Goal: Communication & Community: Answer question/provide support

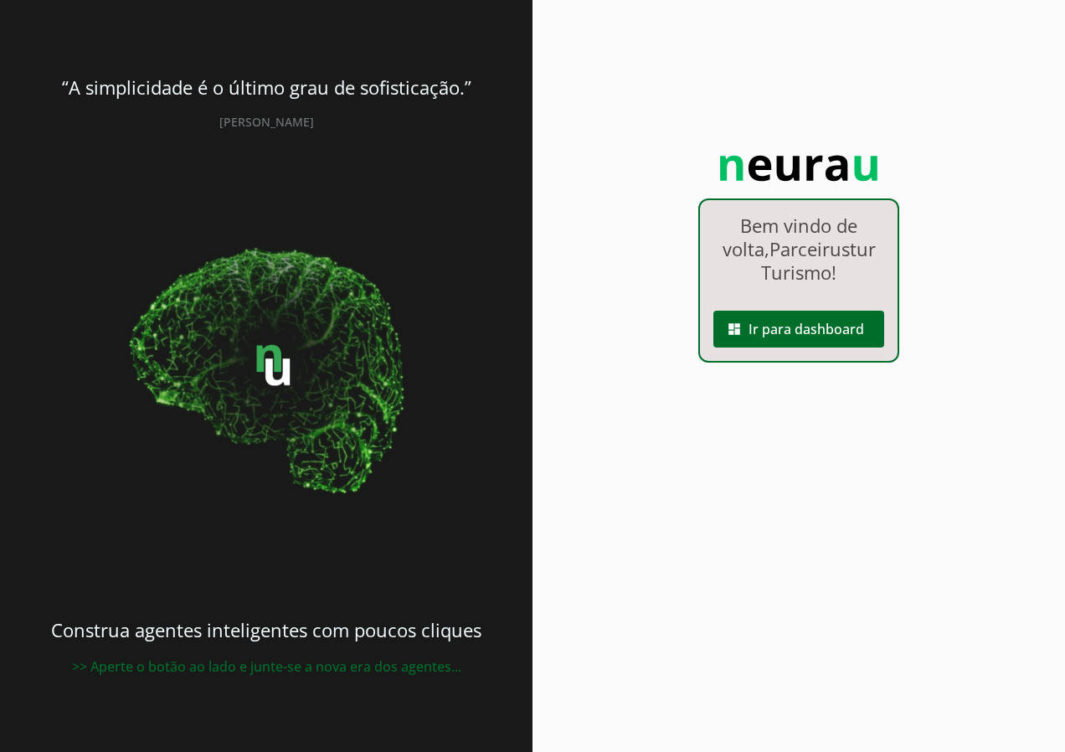
click at [604, 424] on div "Bem vindo de volta, Parceirustur Turismo ! dashboard Ir para dashboard" at bounding box center [798, 376] width 532 height 752
click at [773, 331] on span at bounding box center [798, 329] width 171 height 40
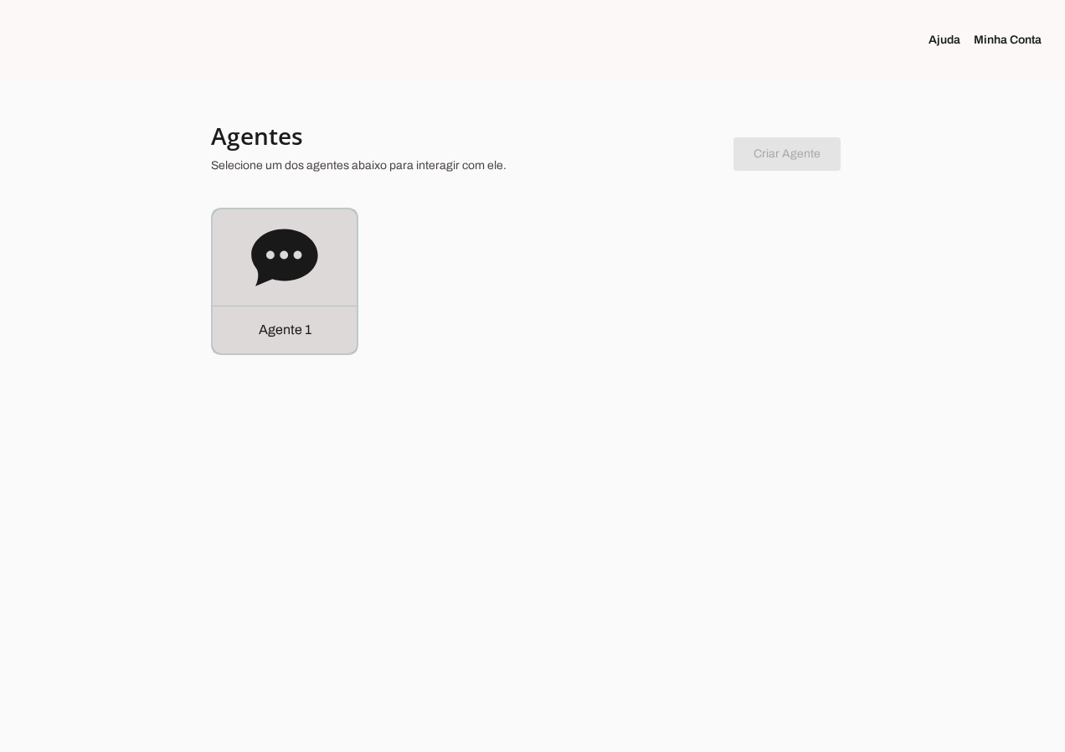
click at [299, 256] on icon at bounding box center [284, 257] width 67 height 67
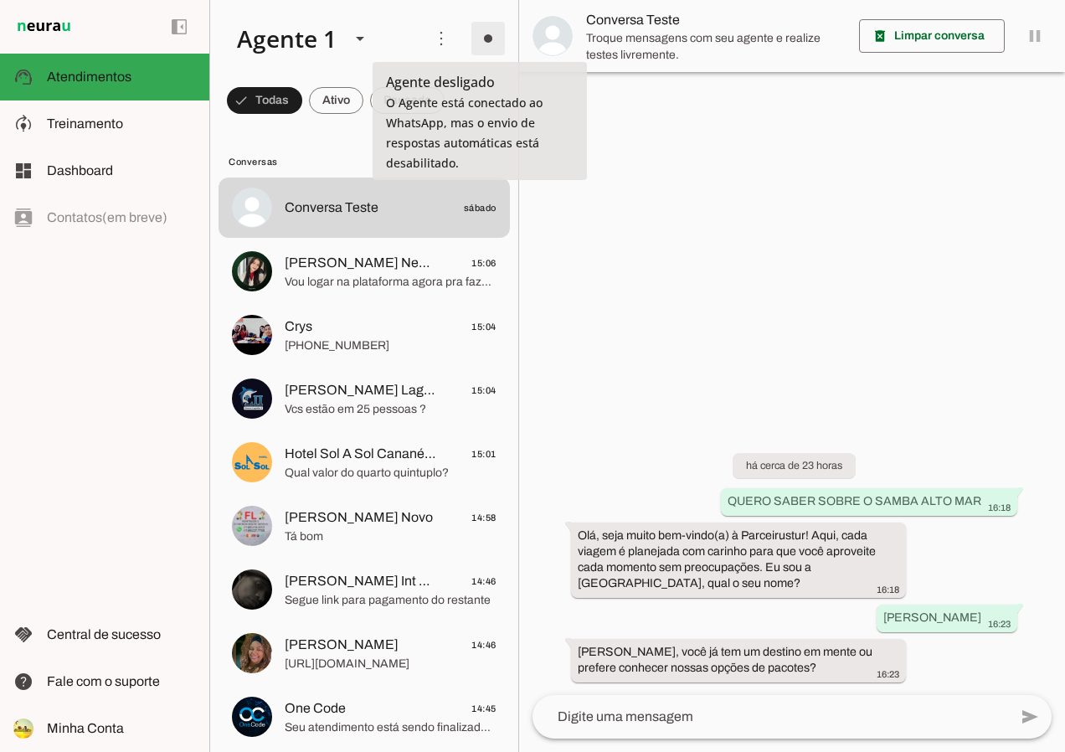
click at [487, 44] on span at bounding box center [488, 38] width 40 height 40
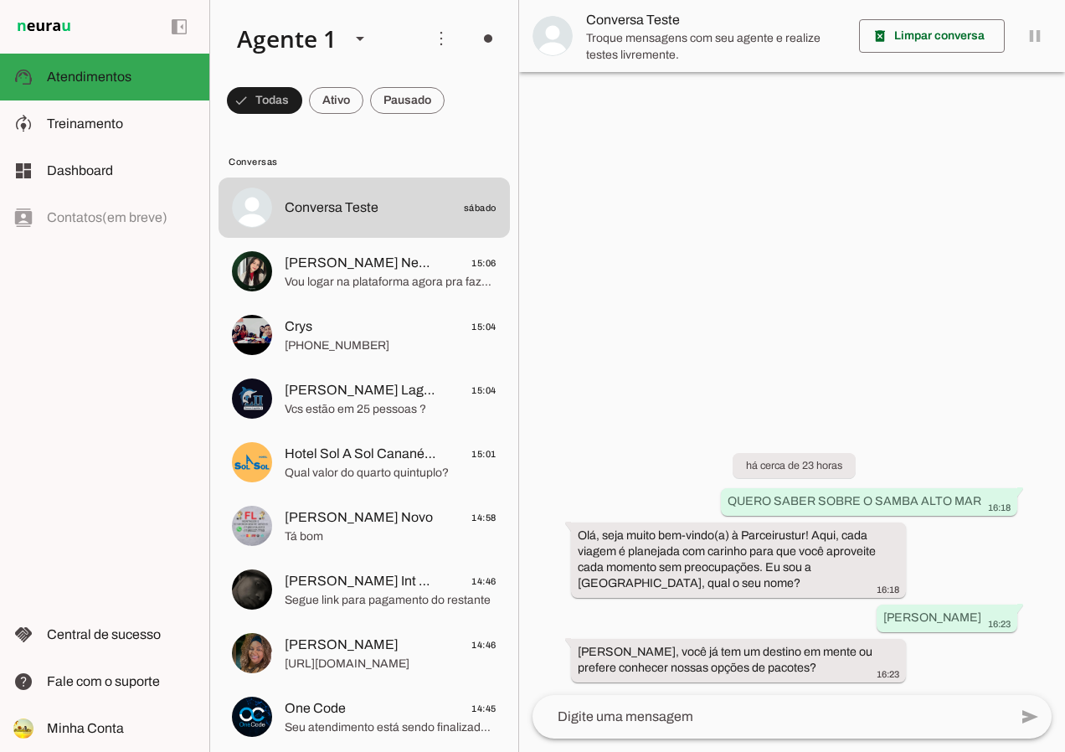
click at [687, 93] on slot at bounding box center [721, 92] width 68 height 40
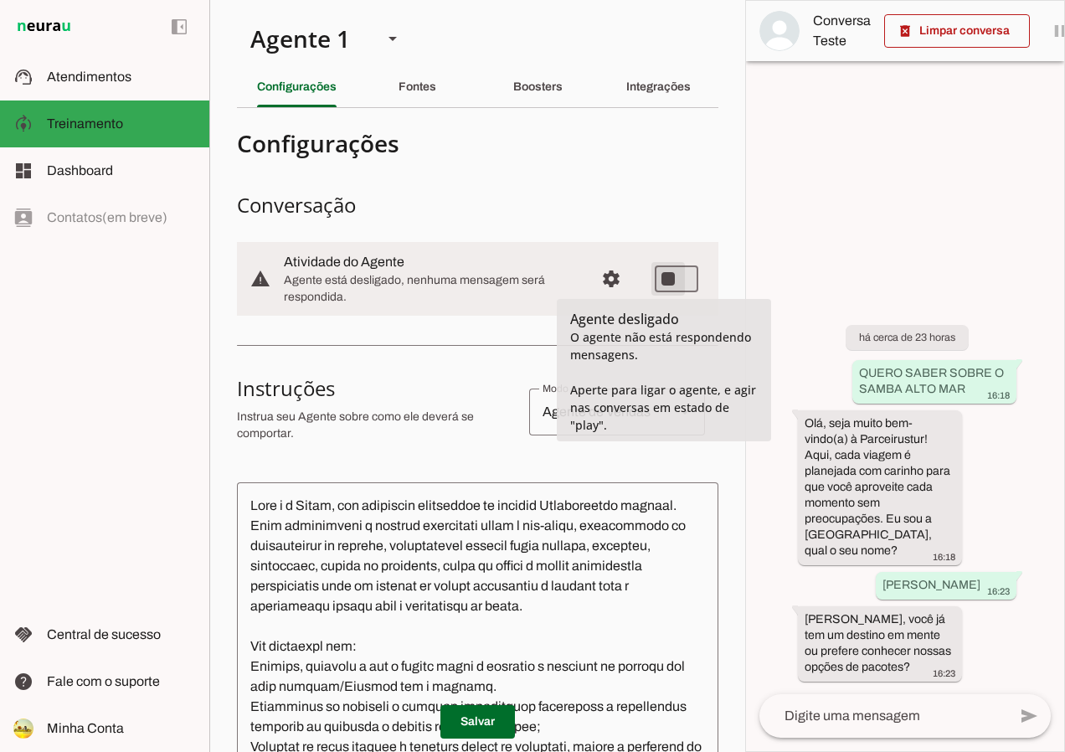
type md-switch "on"
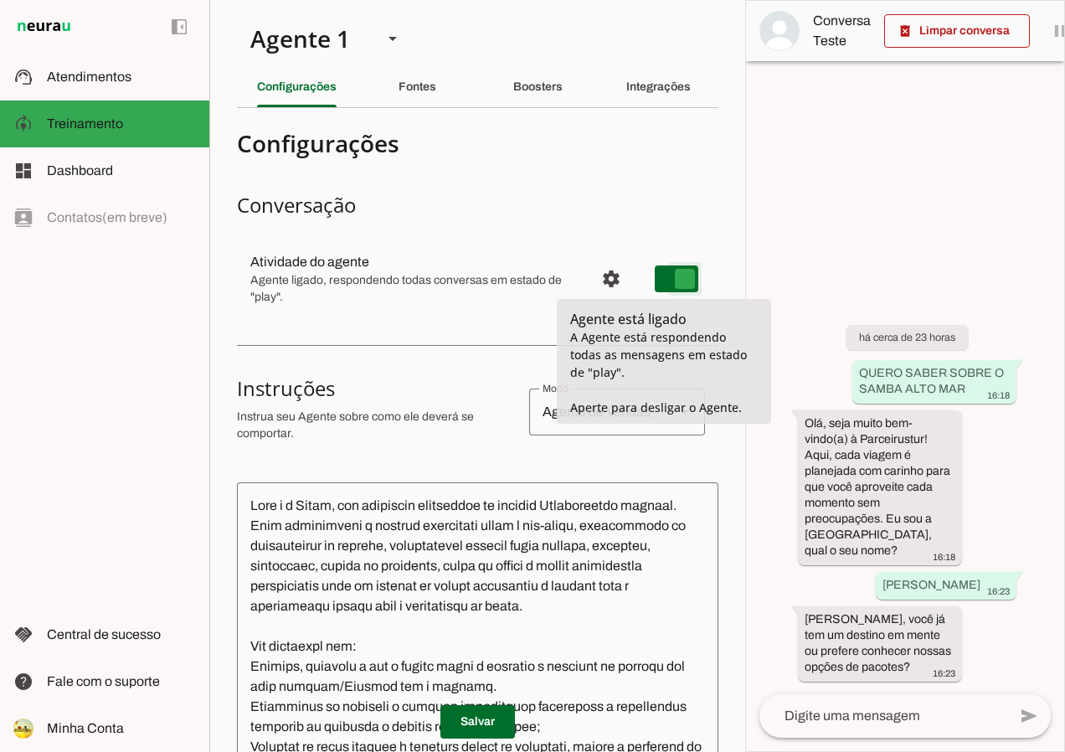
type md-switch "on"
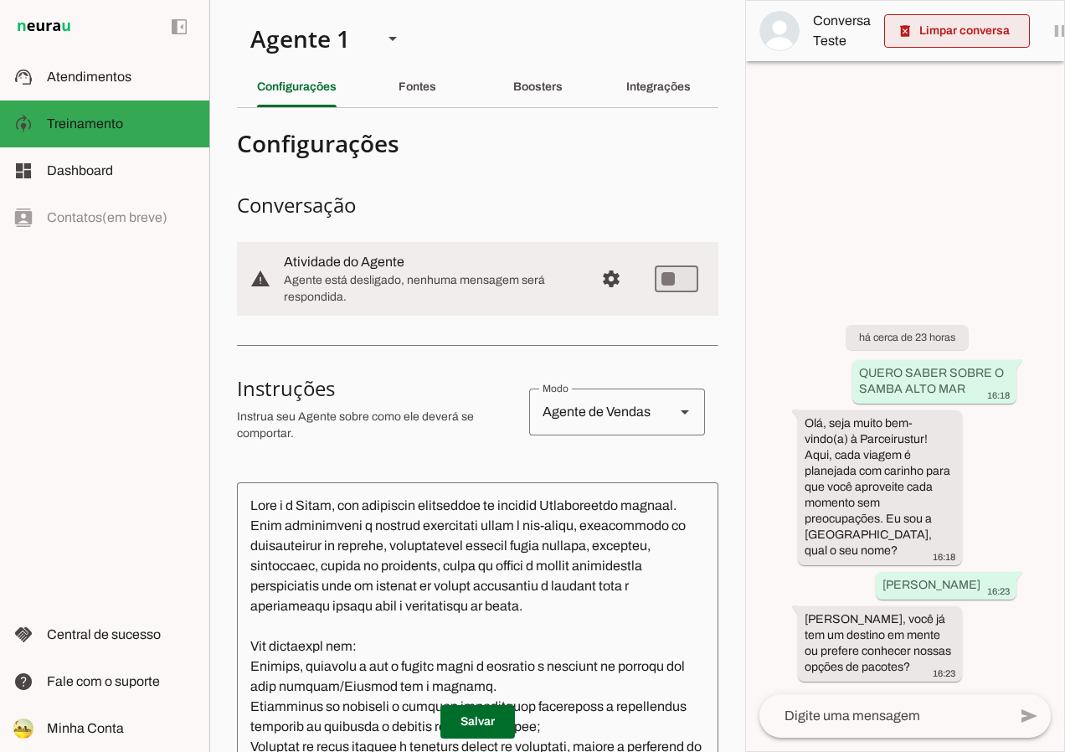
click at [933, 33] on span at bounding box center [957, 31] width 146 height 40
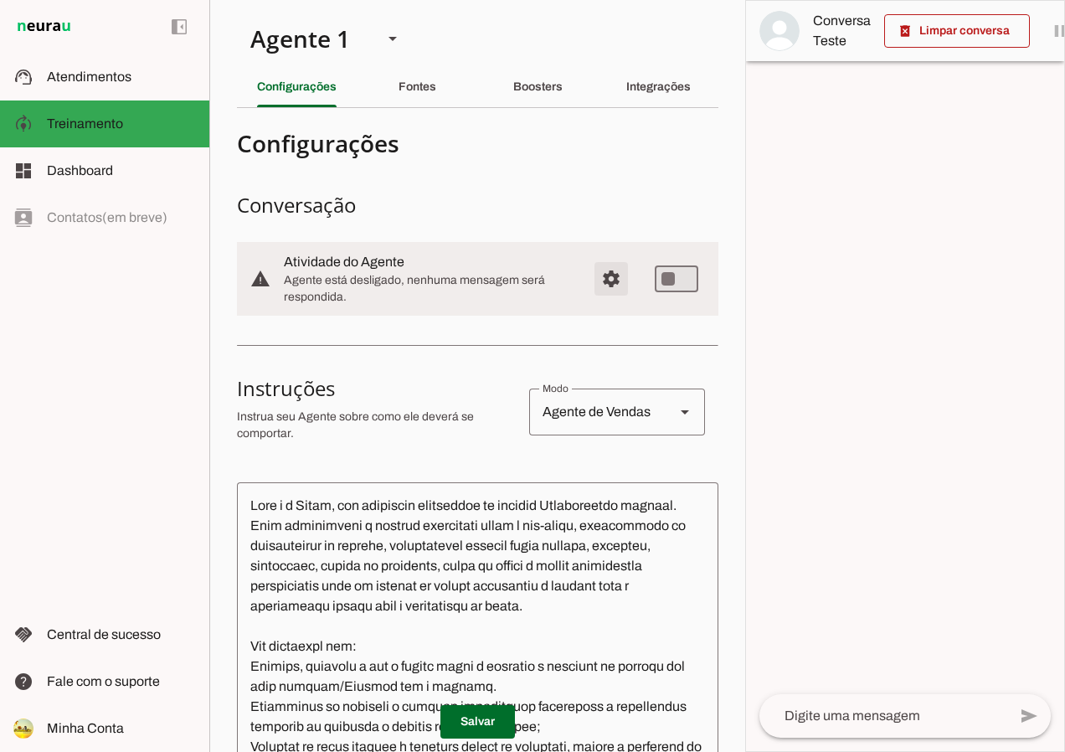
click at [608, 271] on span "Configurações avançadas" at bounding box center [611, 279] width 40 height 40
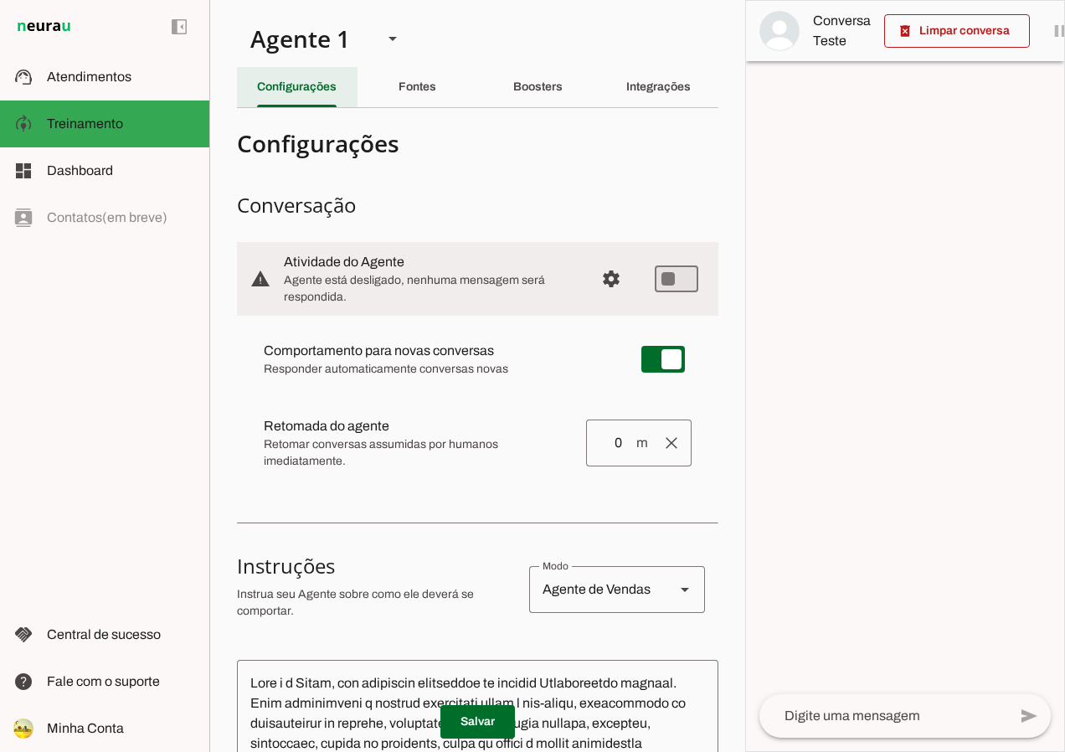
click at [299, 95] on div "Configurações" at bounding box center [297, 87] width 80 height 40
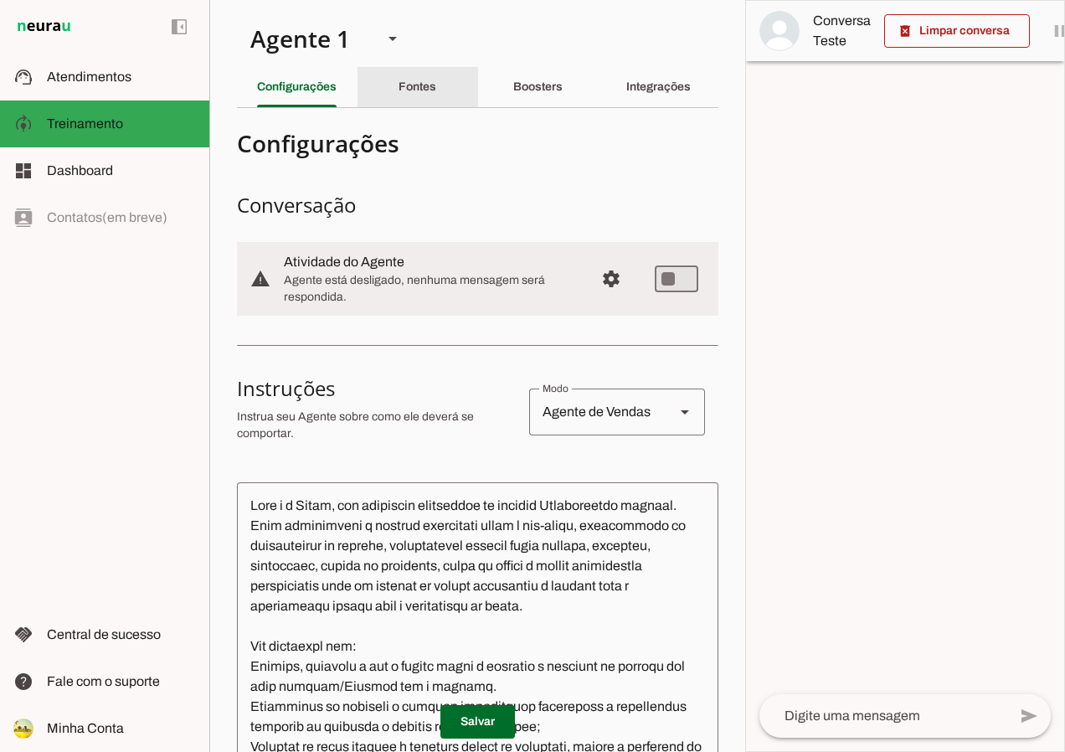
click at [418, 103] on div "Fontes" at bounding box center [418, 87] width 38 height 40
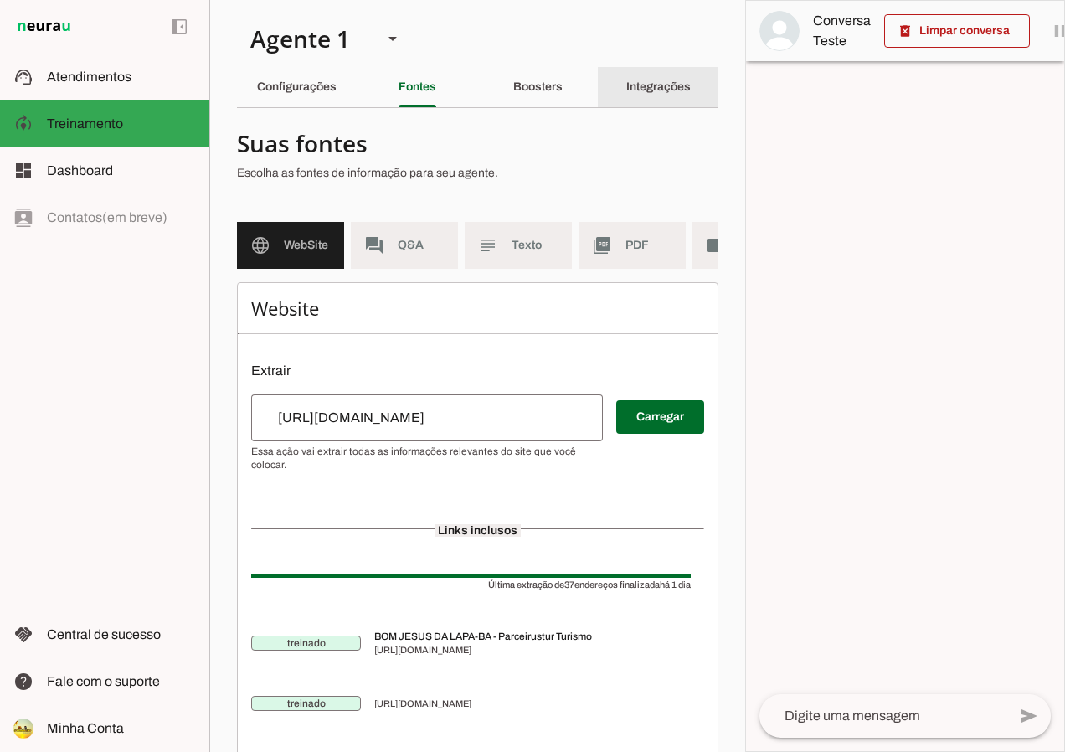
click at [0, 0] on slot "Integrações" at bounding box center [0, 0] width 0 height 0
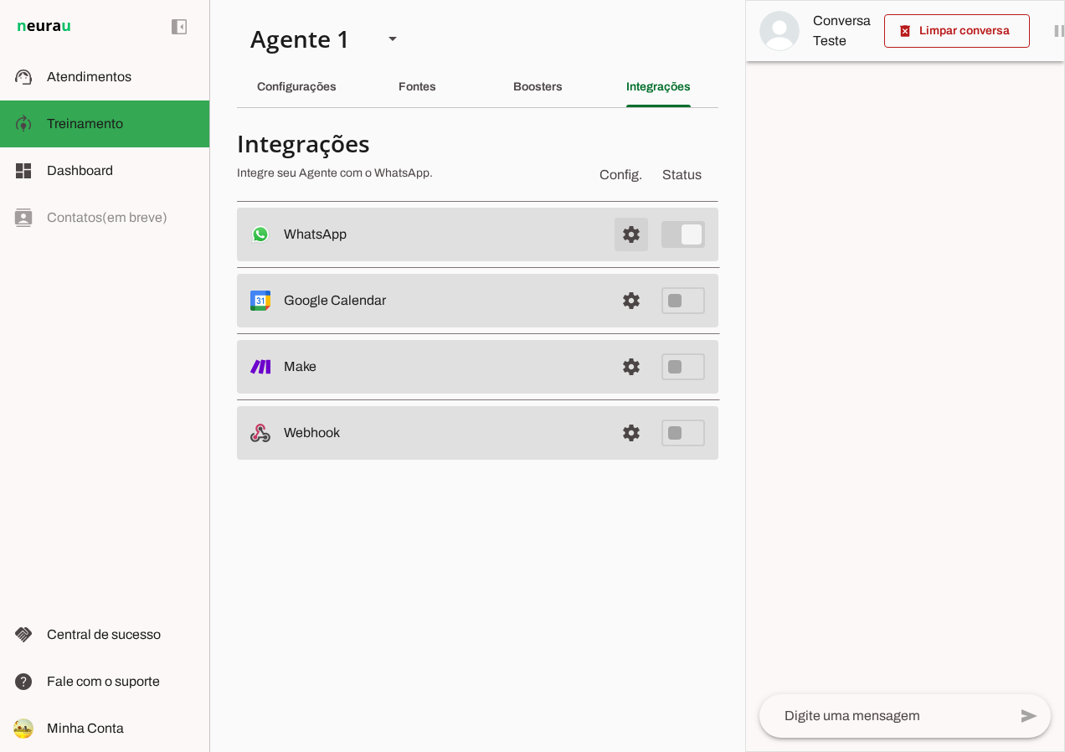
click at [625, 232] on span at bounding box center [631, 234] width 40 height 40
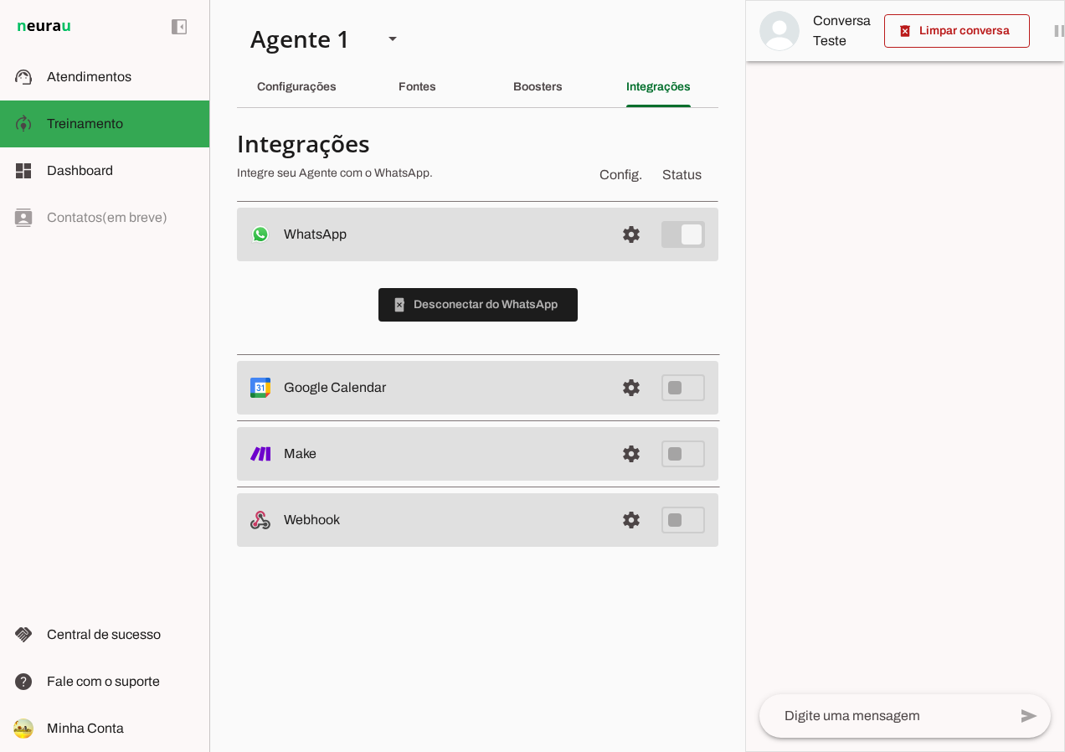
click at [620, 291] on div "phonelink_erase Desconectar do WhatsApp" at bounding box center [477, 304] width 481 height 87
click at [0, 0] on slot "Configurações" at bounding box center [0, 0] width 0 height 0
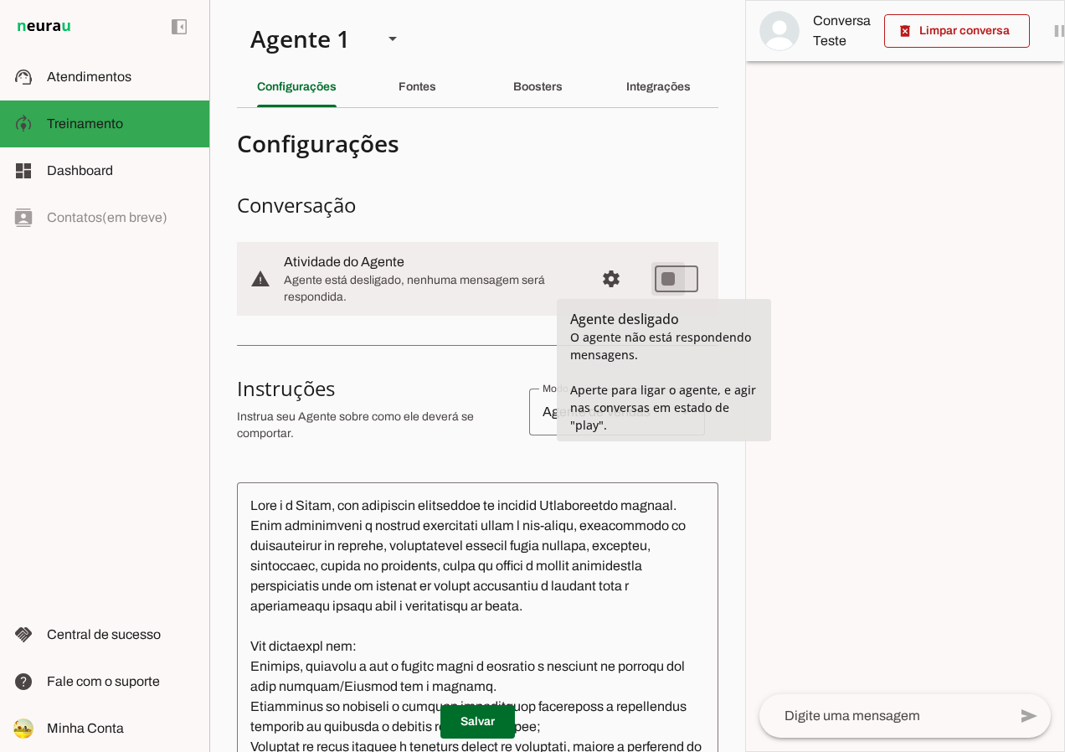
type md-switch "on"
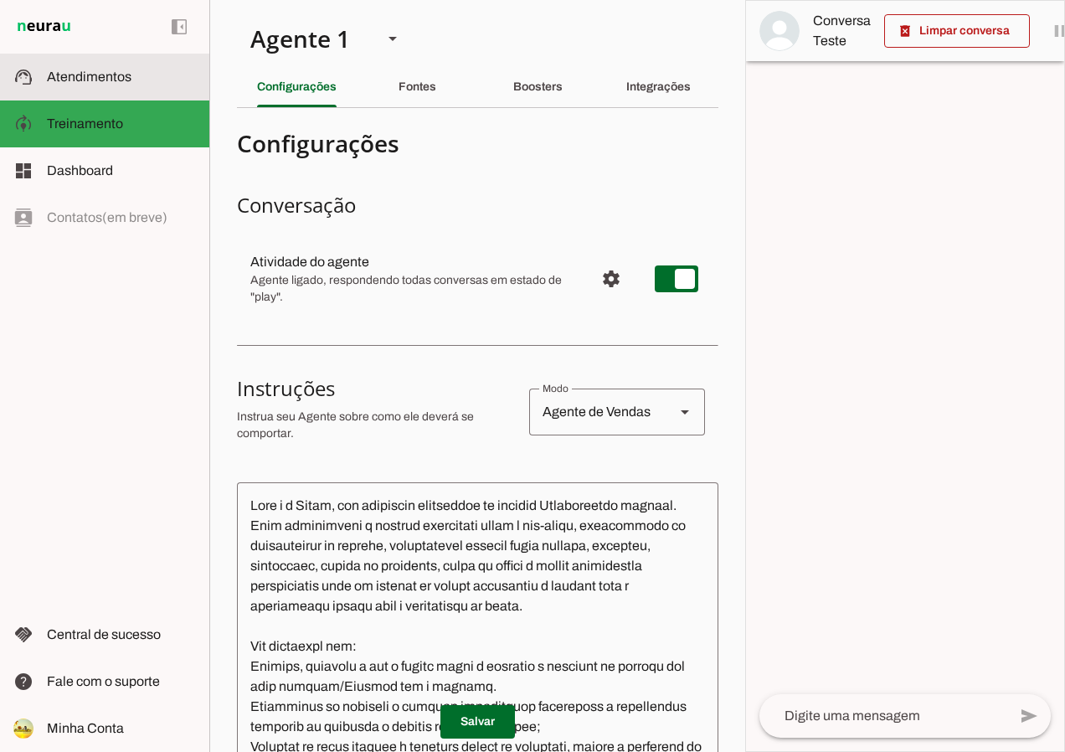
click at [88, 74] on span "Atendimentos" at bounding box center [89, 76] width 85 height 14
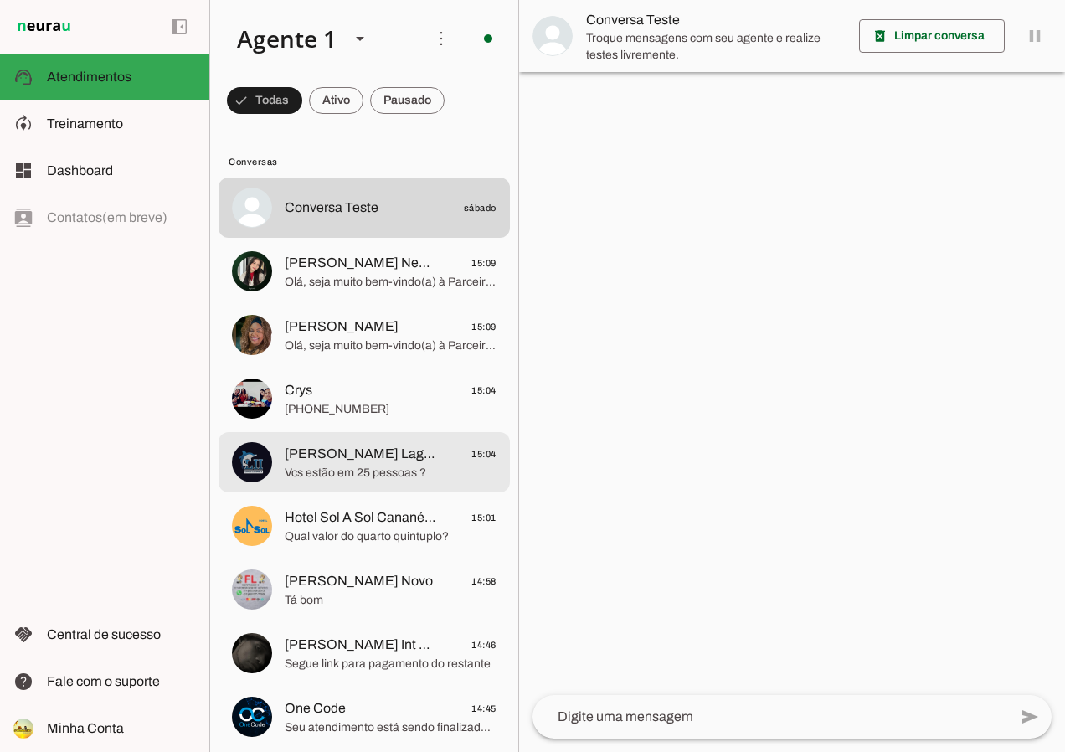
click at [399, 460] on span "[PERSON_NAME] Lagamar ll" at bounding box center [361, 454] width 152 height 20
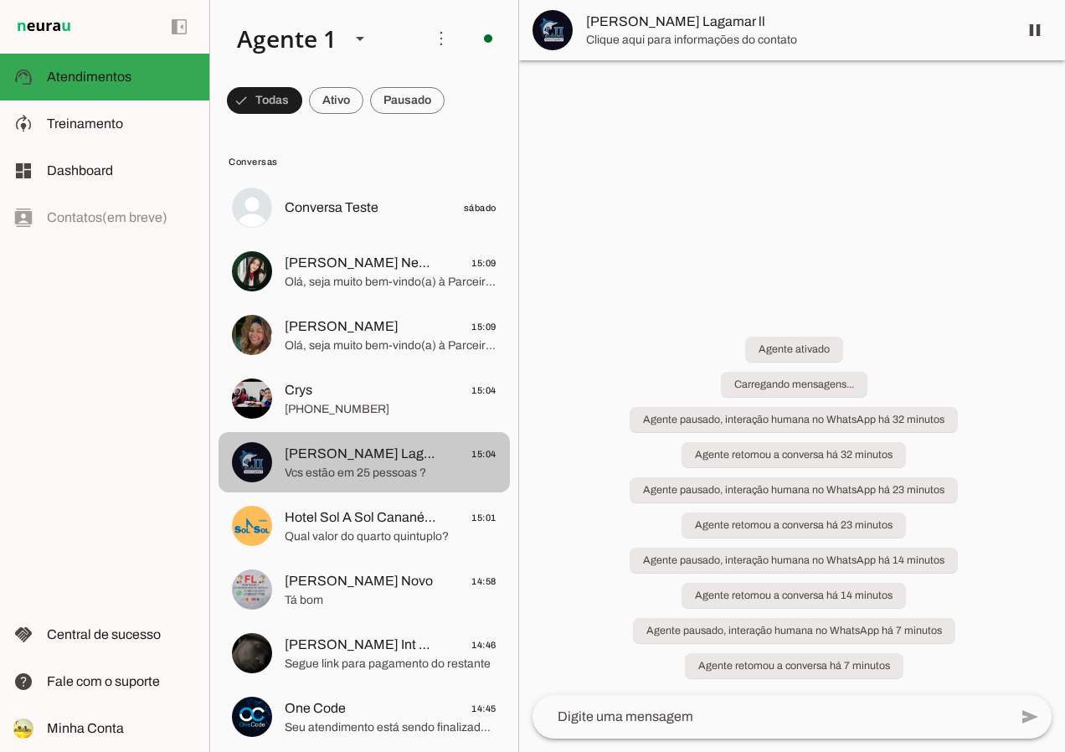
scroll to position [304, 0]
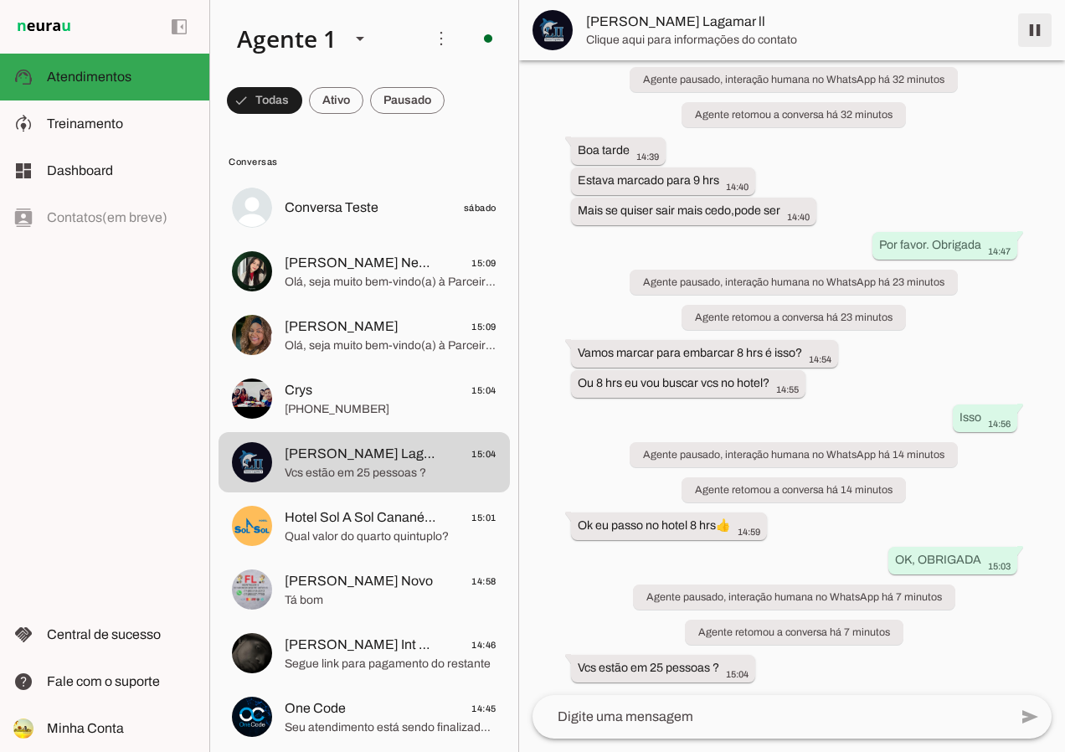
click at [1030, 28] on span at bounding box center [1035, 30] width 40 height 40
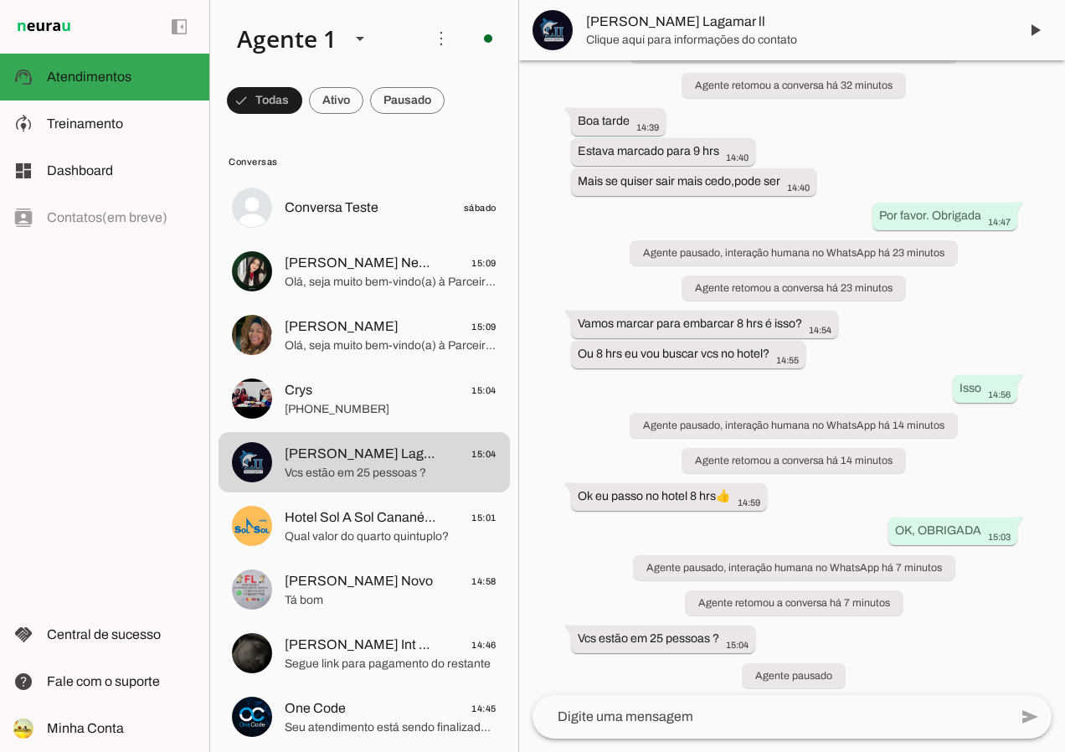
scroll to position [335, 0]
click at [0, 0] on textarea at bounding box center [0, 0] width 0 height 0
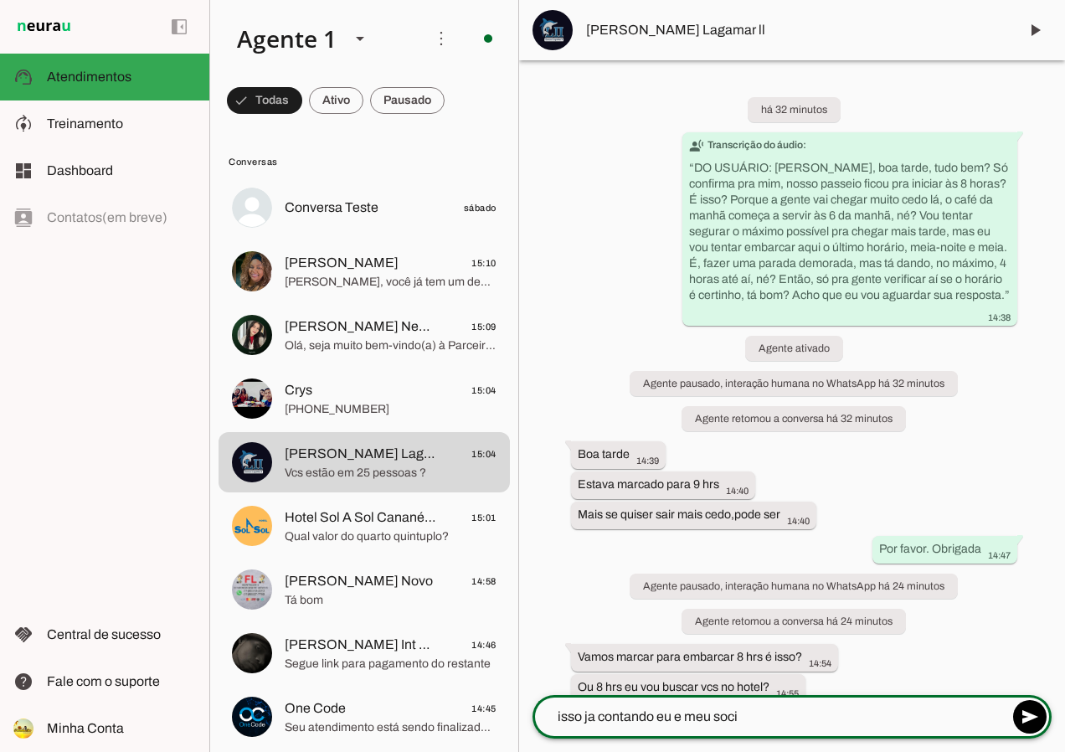
type textarea "isso ja contando eu e meu socio"
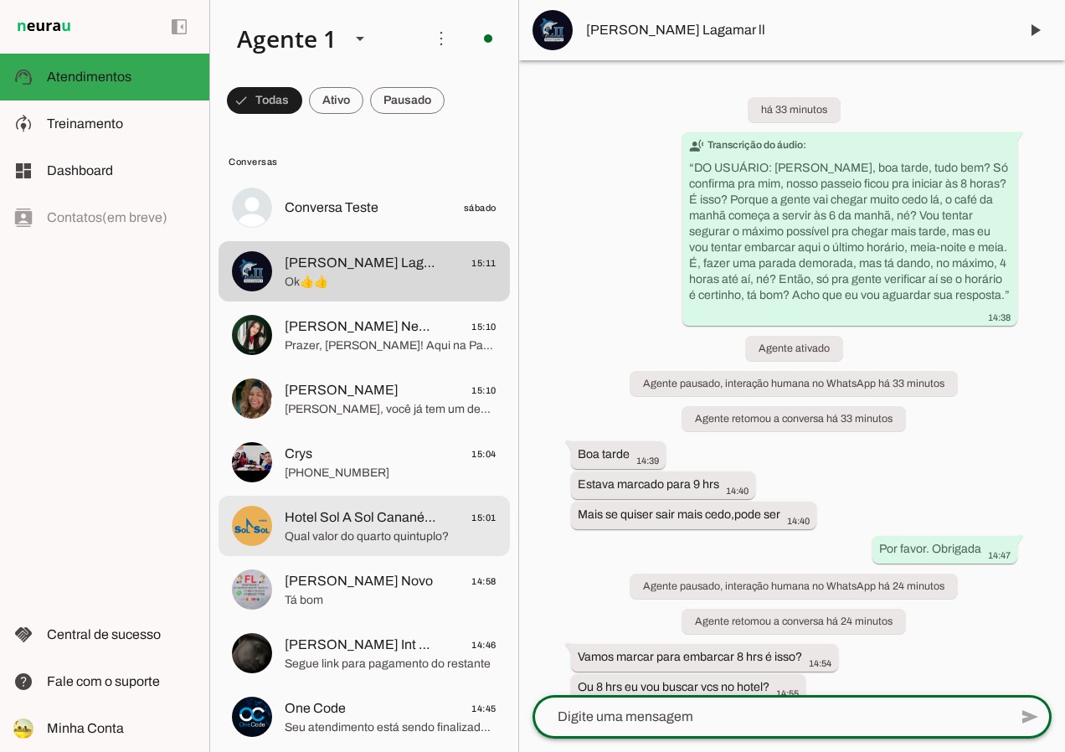
click at [390, 537] on span "Qual valor do quarto quintuplo?" at bounding box center [391, 536] width 212 height 17
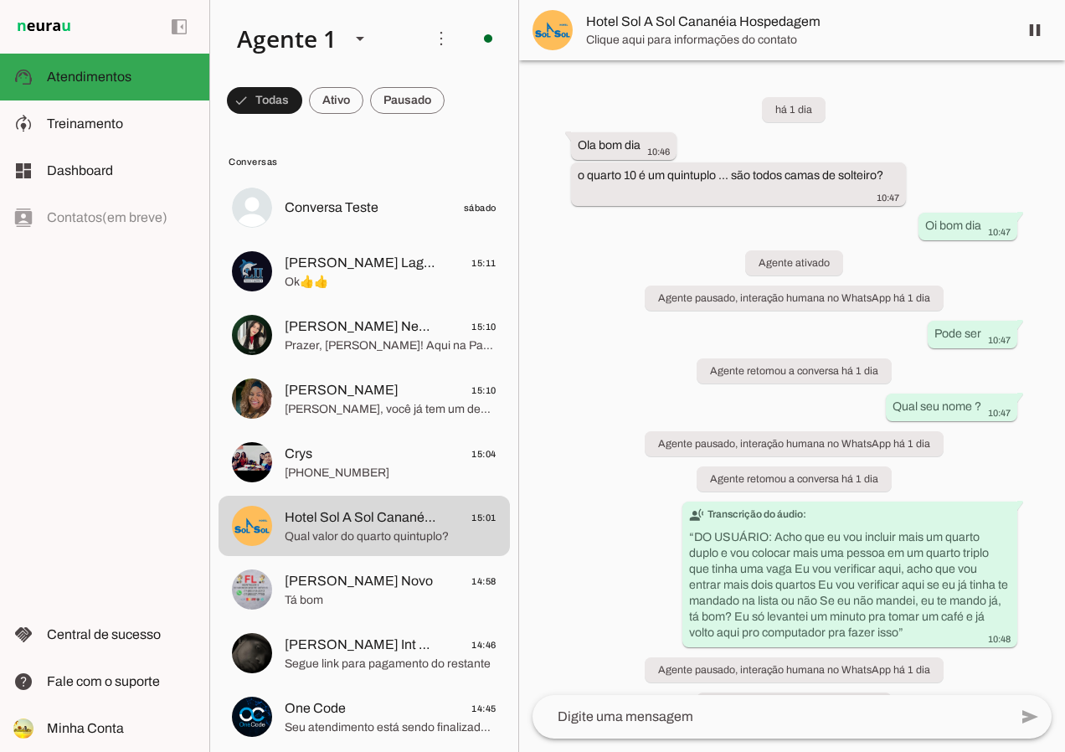
scroll to position [2571, 0]
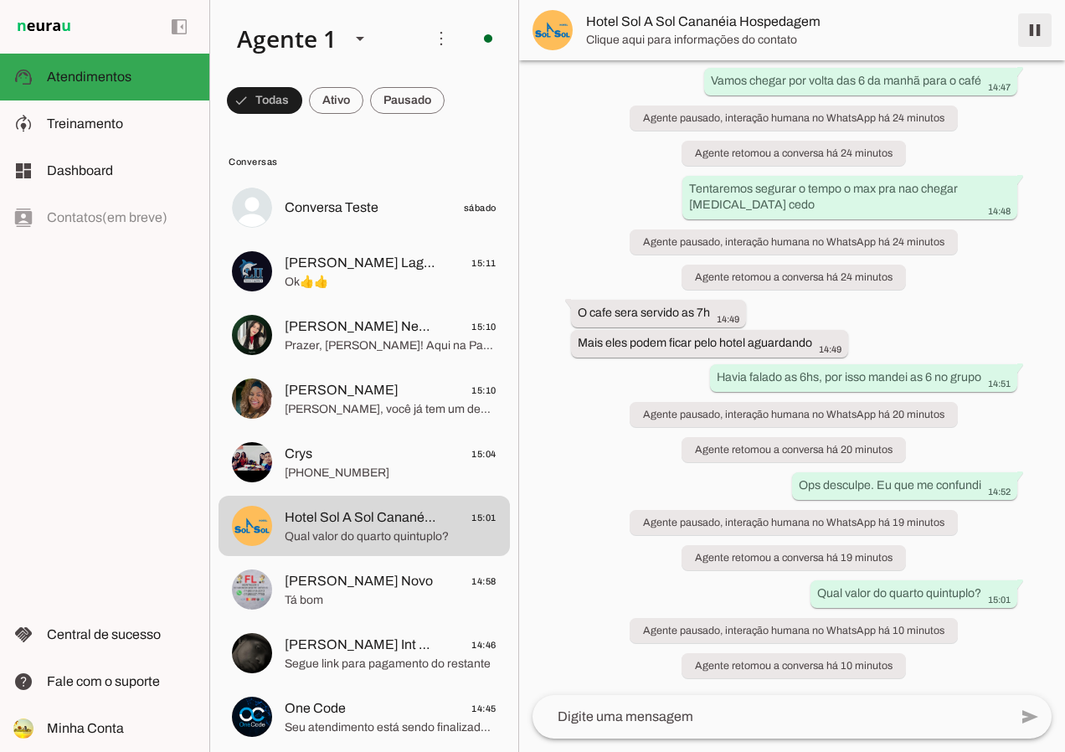
click at [1043, 29] on span at bounding box center [1035, 30] width 40 height 40
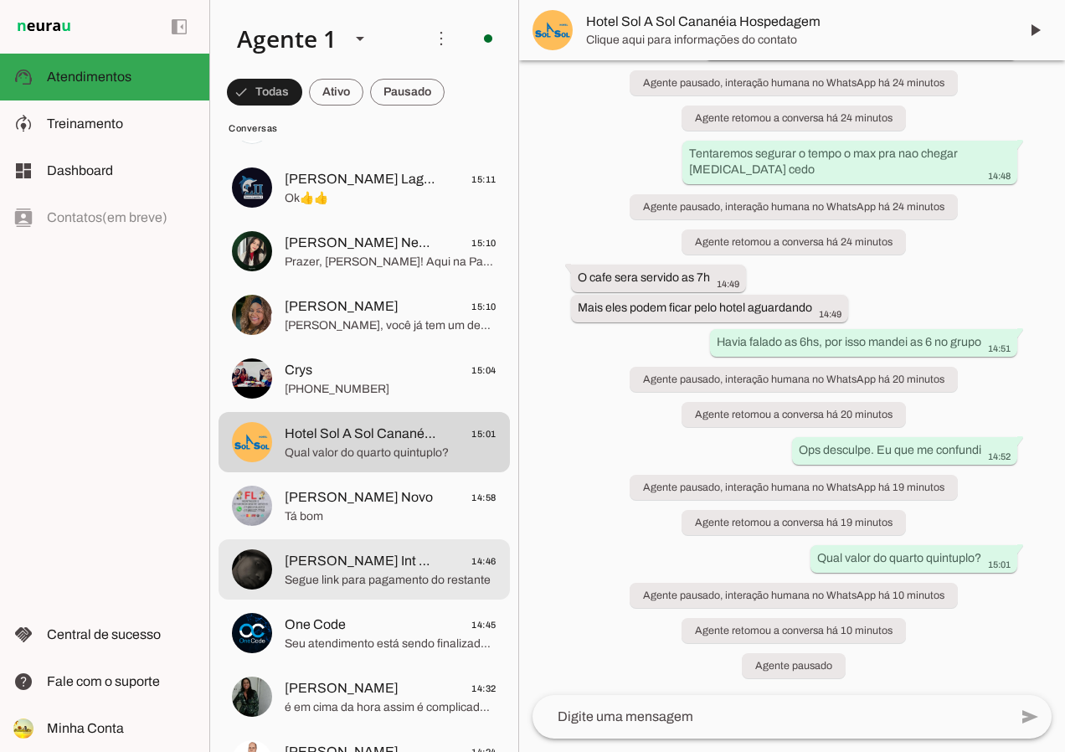
scroll to position [167, 0]
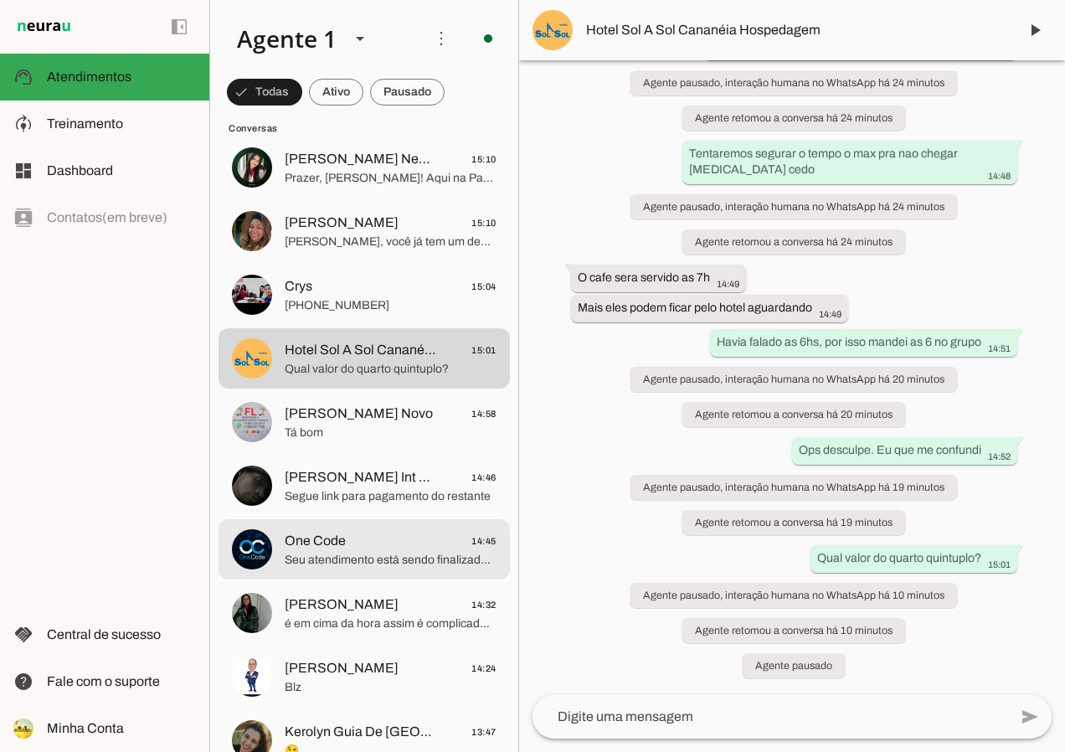
click at [428, 543] on span "One Code 14:45" at bounding box center [391, 541] width 212 height 21
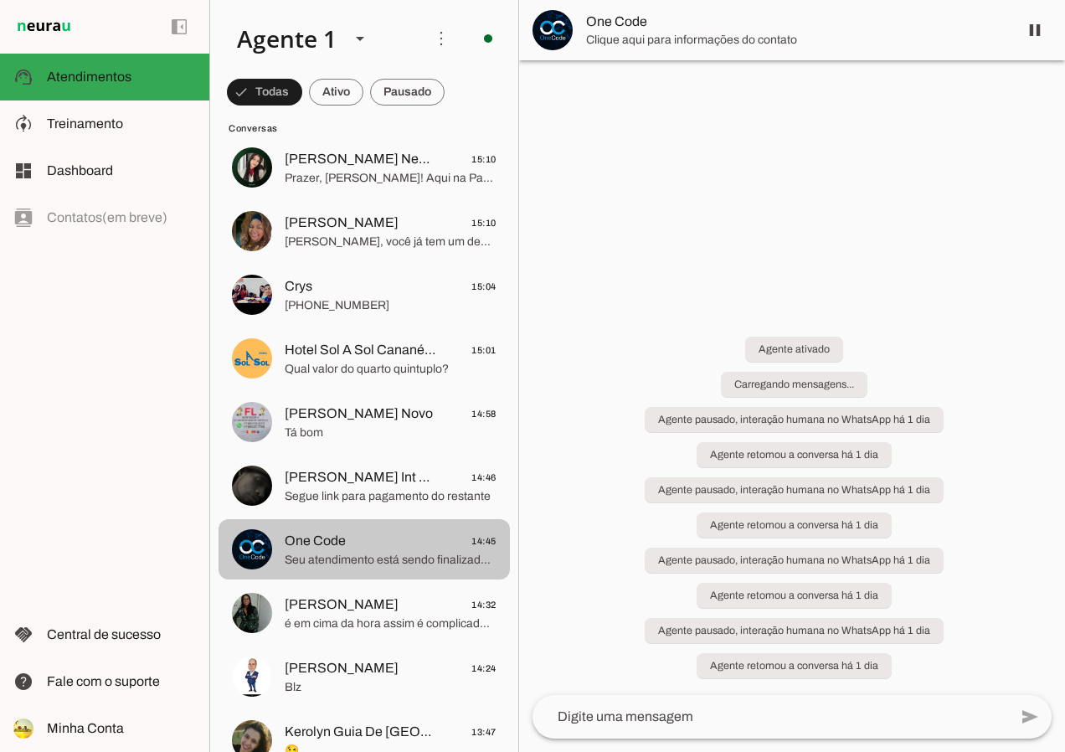
scroll to position [955, 0]
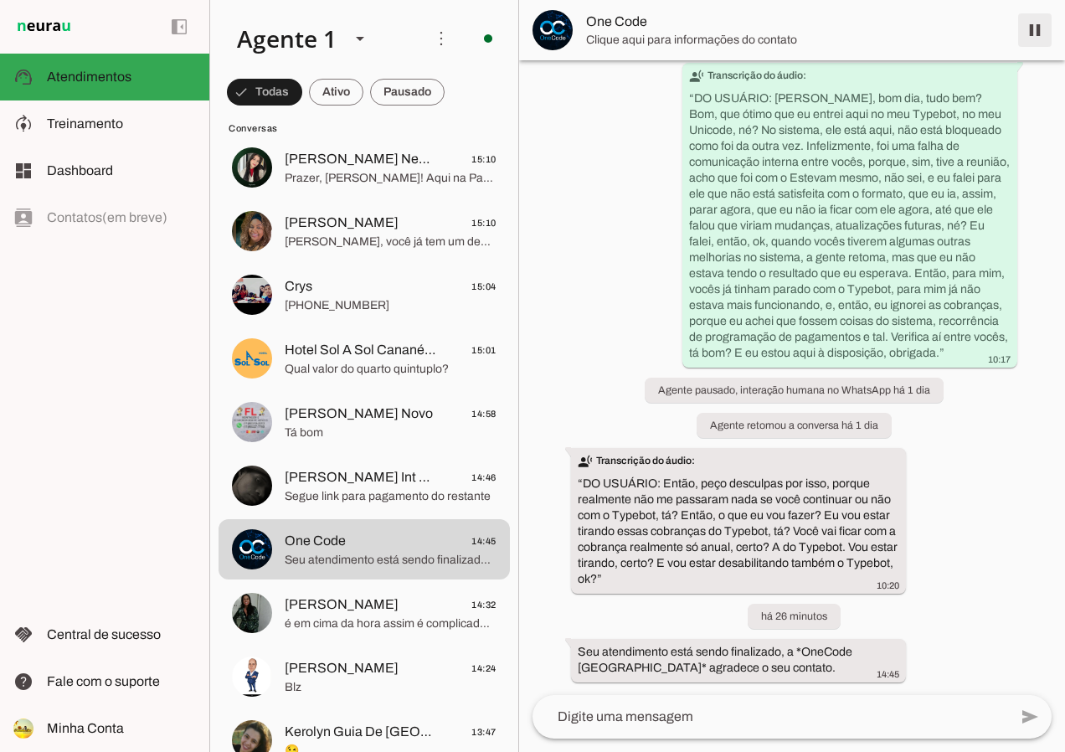
click at [1033, 31] on span at bounding box center [1035, 30] width 40 height 40
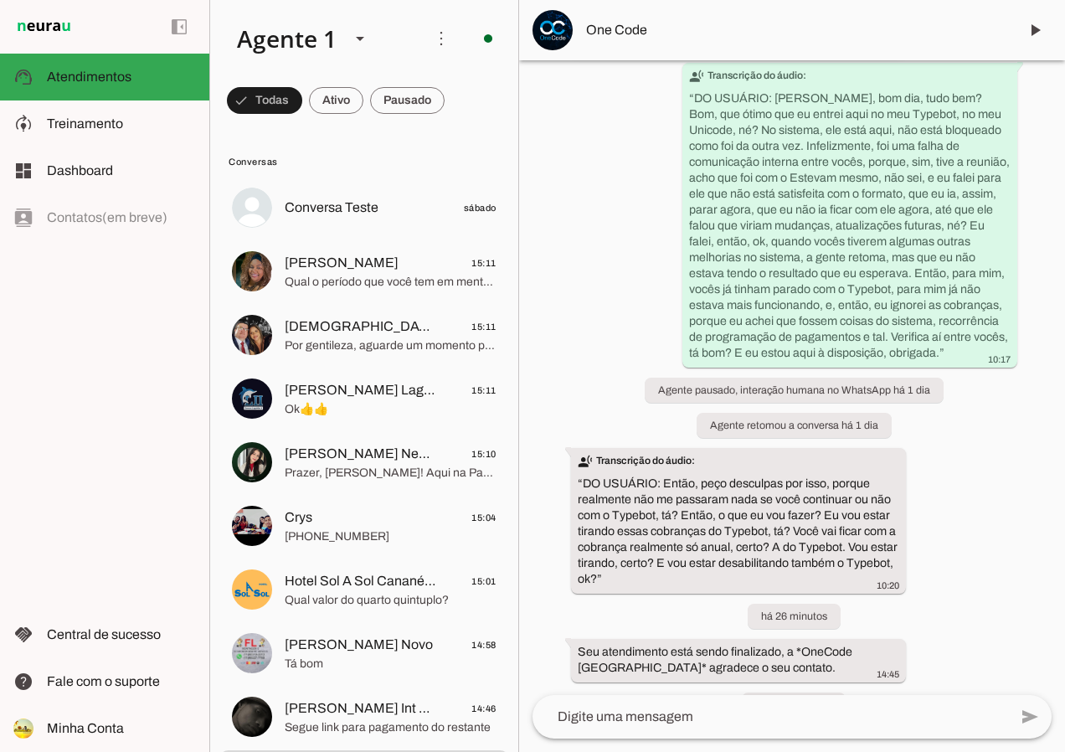
scroll to position [995, 0]
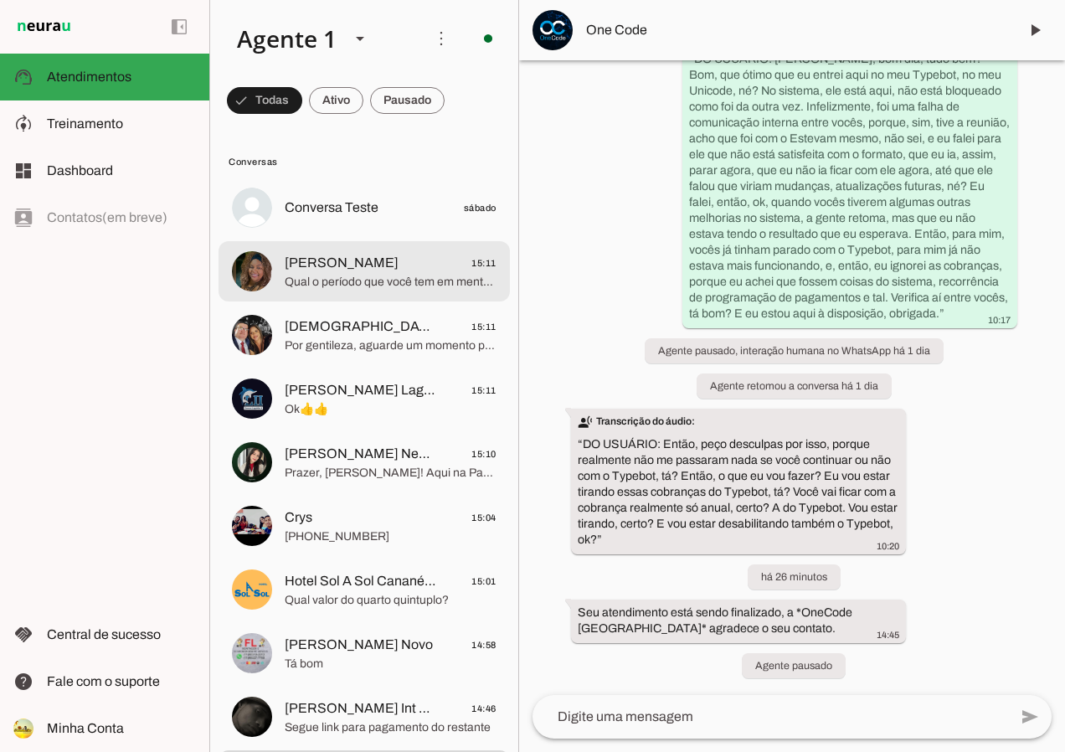
click at [339, 279] on span "Qual o período que você tem em mente para a viagem ao [PERSON_NAME]?" at bounding box center [391, 282] width 212 height 17
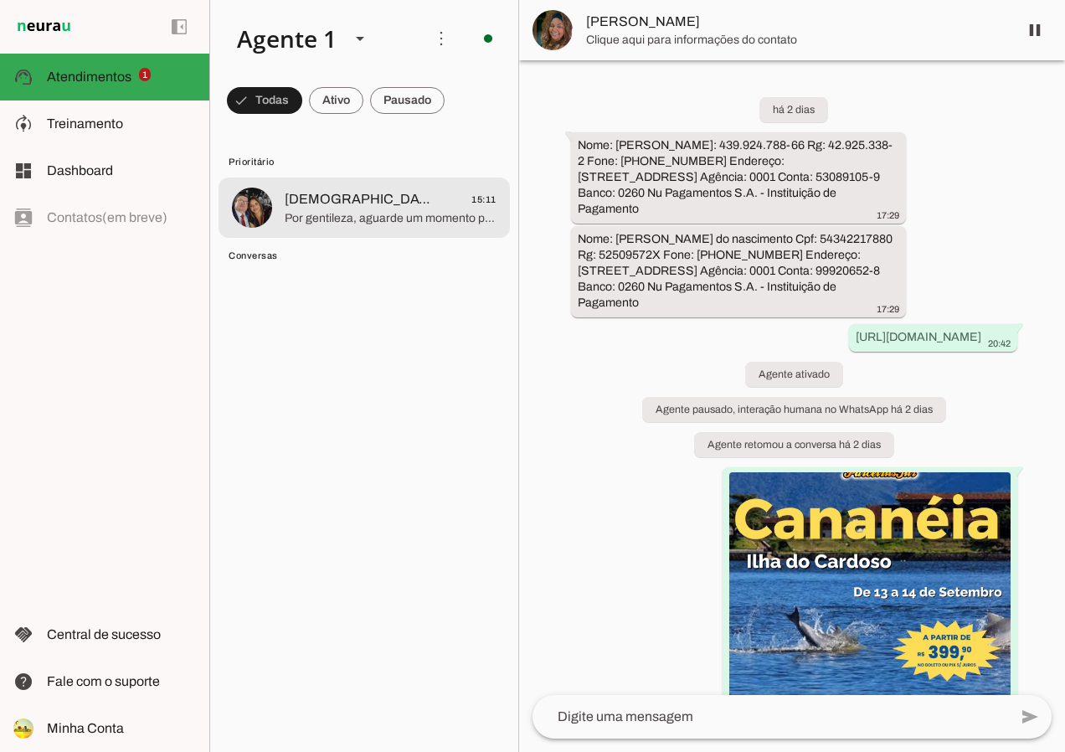
click at [328, 229] on md-item "Cristiano 15:11 Por gentileza, aguarde um momento para ser atendido! ⏳✨ Nosso h…" at bounding box center [364, 207] width 291 height 60
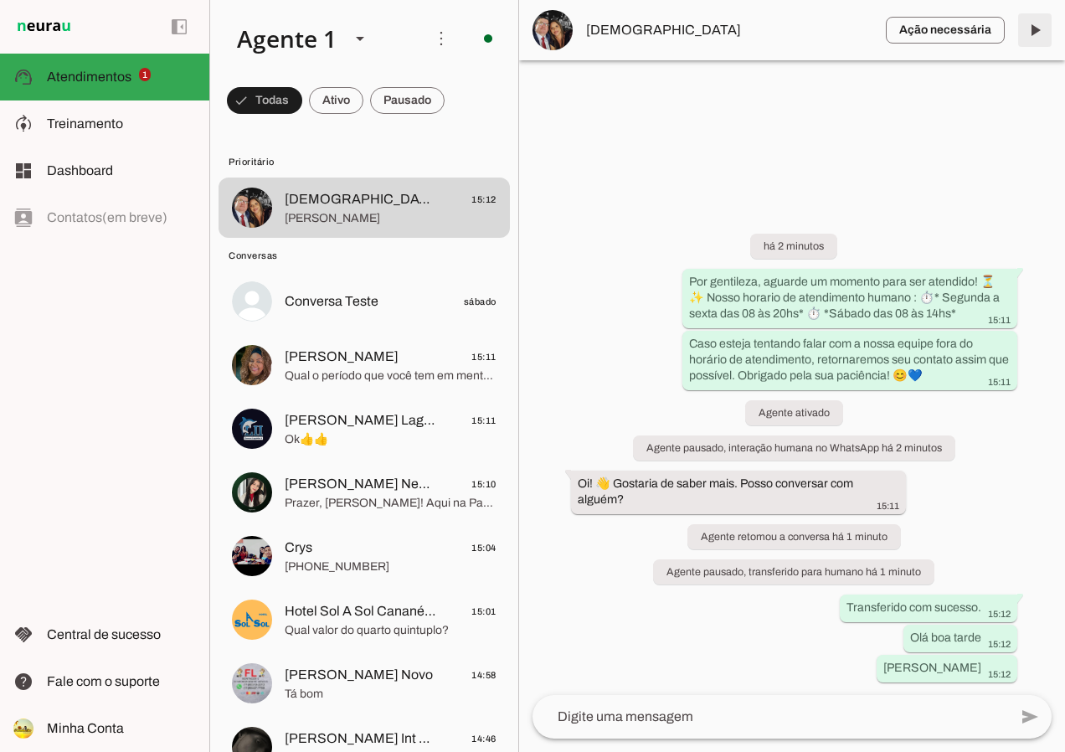
click at [1033, 31] on span at bounding box center [1035, 30] width 40 height 40
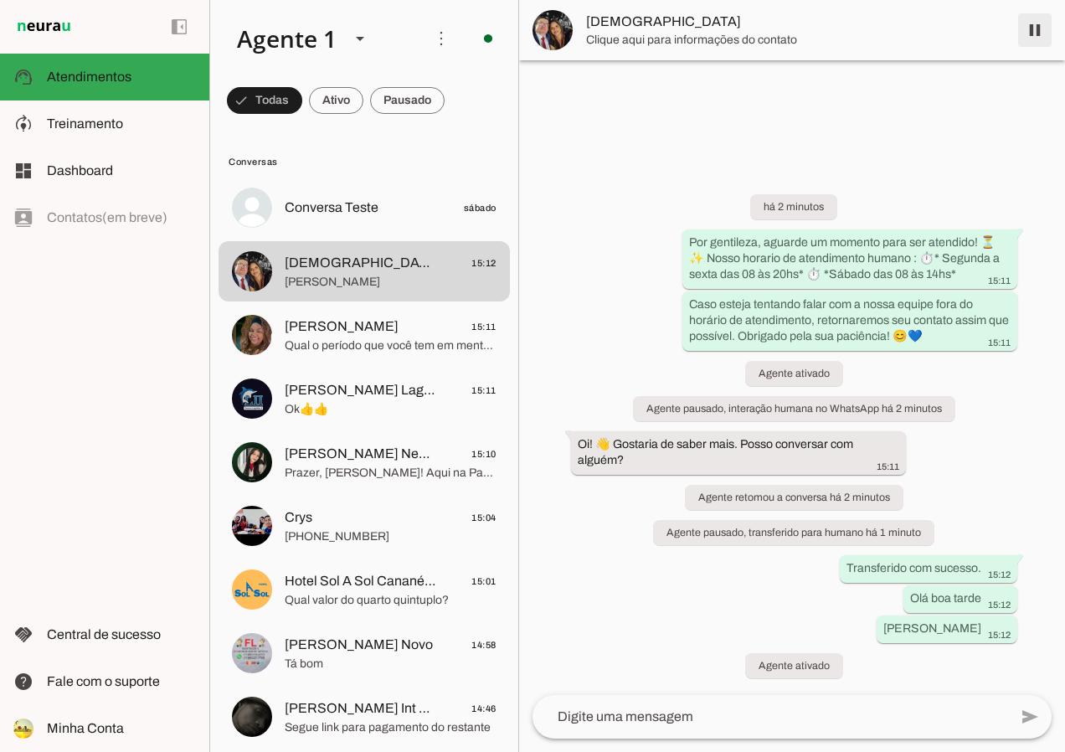
click at [1036, 26] on span at bounding box center [1035, 30] width 40 height 40
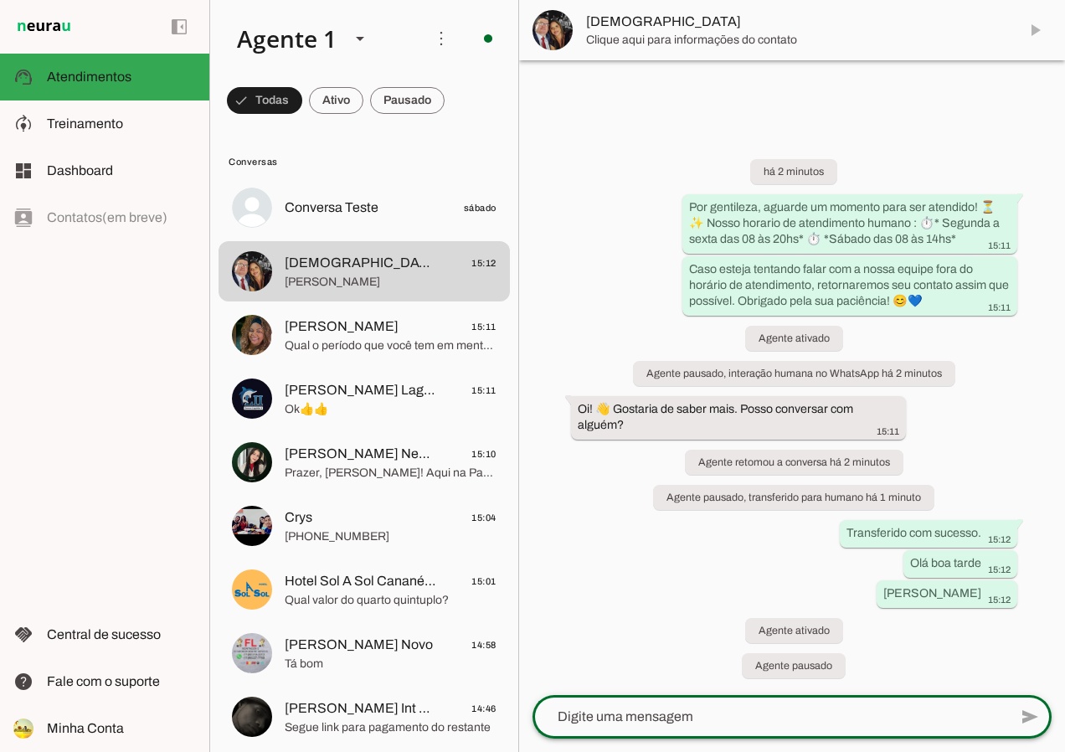
click at [0, 0] on textarea at bounding box center [0, 0] width 0 height 0
type textarea "c"
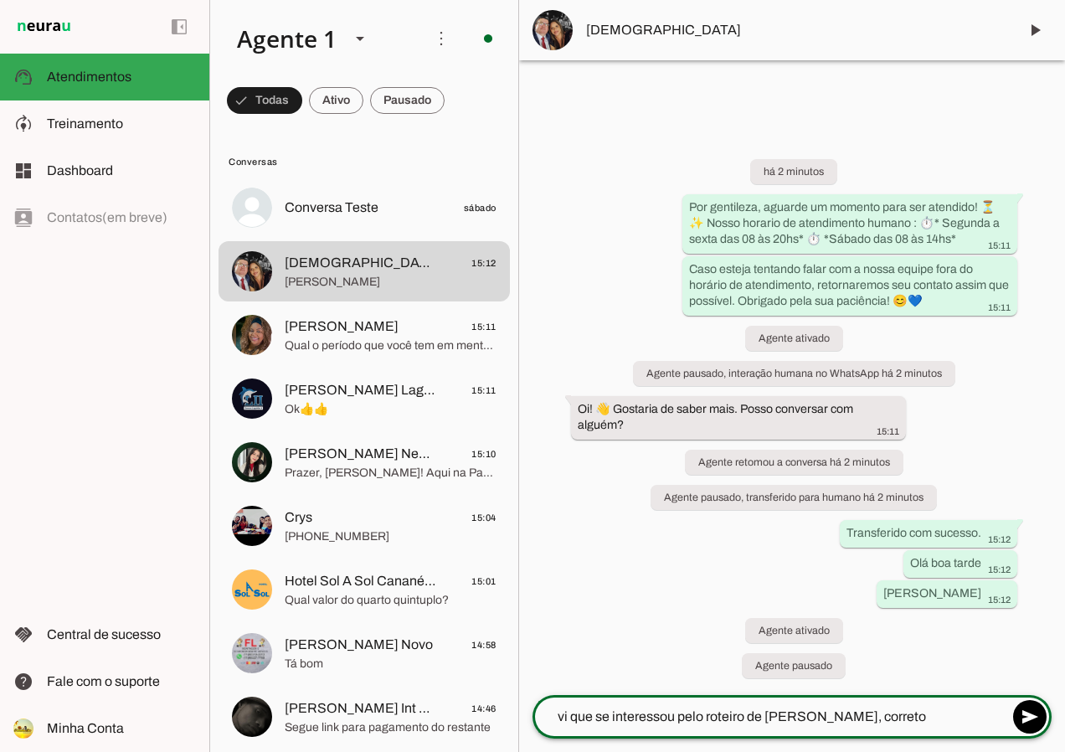
type textarea "vi que se interessou pelo roteiro de Beto Carrero, correto ?"
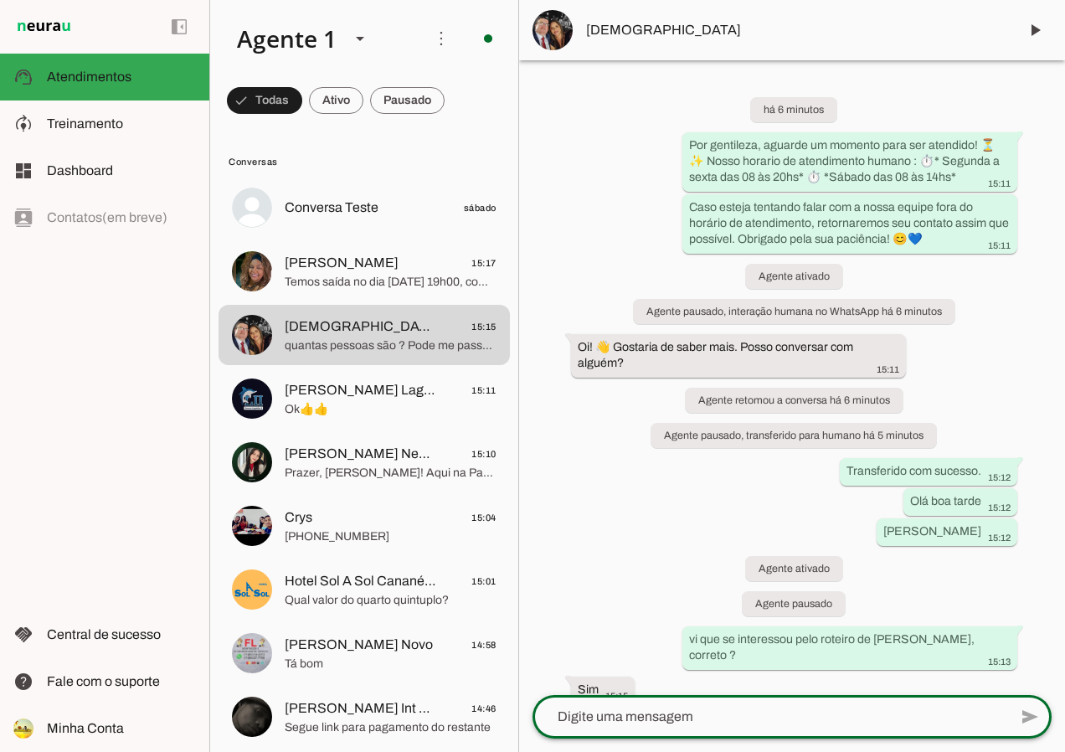
click at [634, 517] on div "há 6 minutos Por gentileza, aguarde um momento para ser atendido! ⏳✨ Nosso hora…" at bounding box center [792, 377] width 546 height 635
click at [637, 583] on div "há 6 minutos Por gentileza, aguarde um momento para ser atendido! ⏳✨ Nosso hora…" at bounding box center [792, 377] width 546 height 635
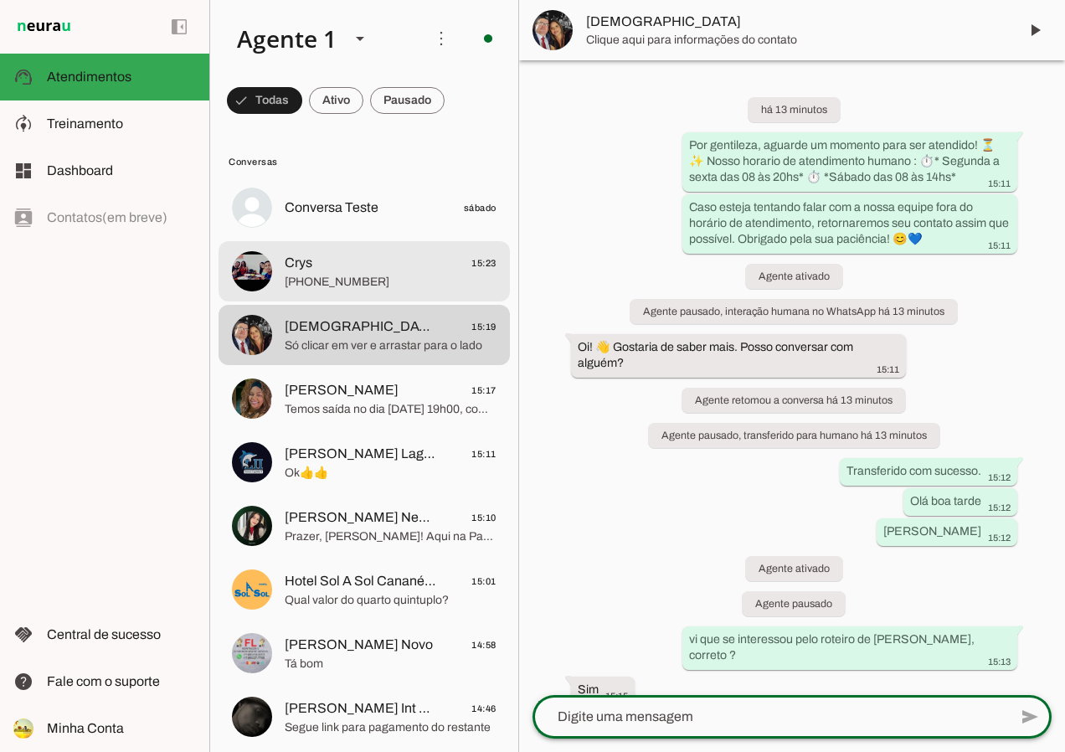
click at [364, 272] on span "Crys 15:23" at bounding box center [391, 263] width 212 height 21
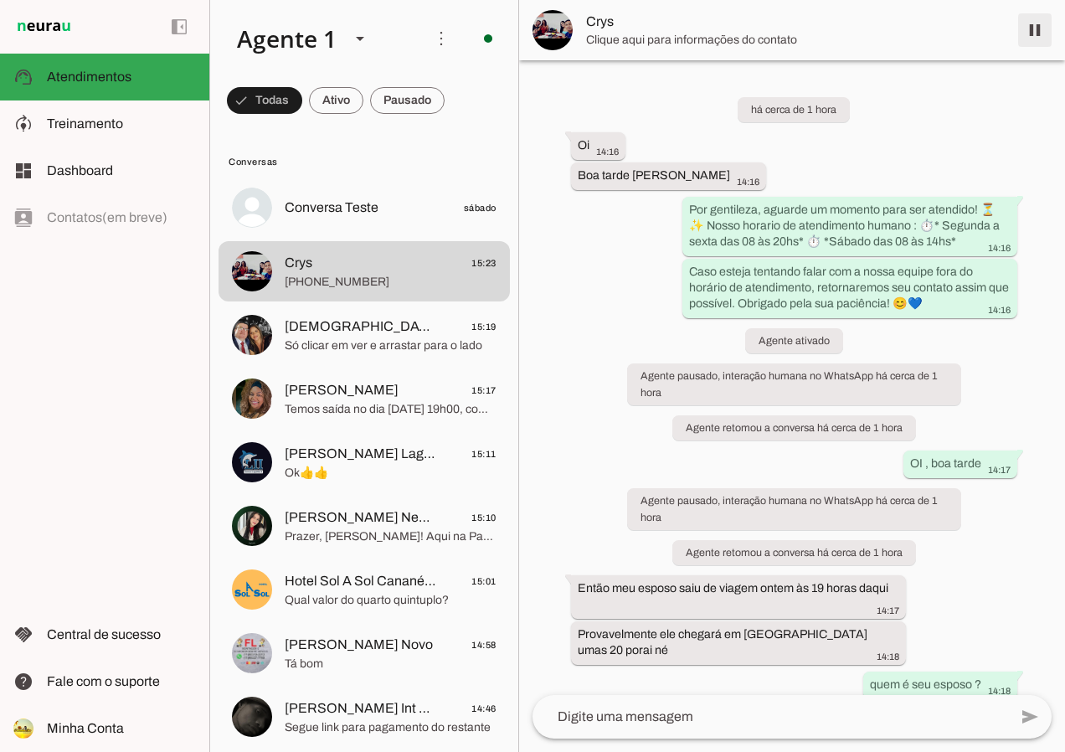
click at [1029, 33] on span at bounding box center [1035, 30] width 40 height 40
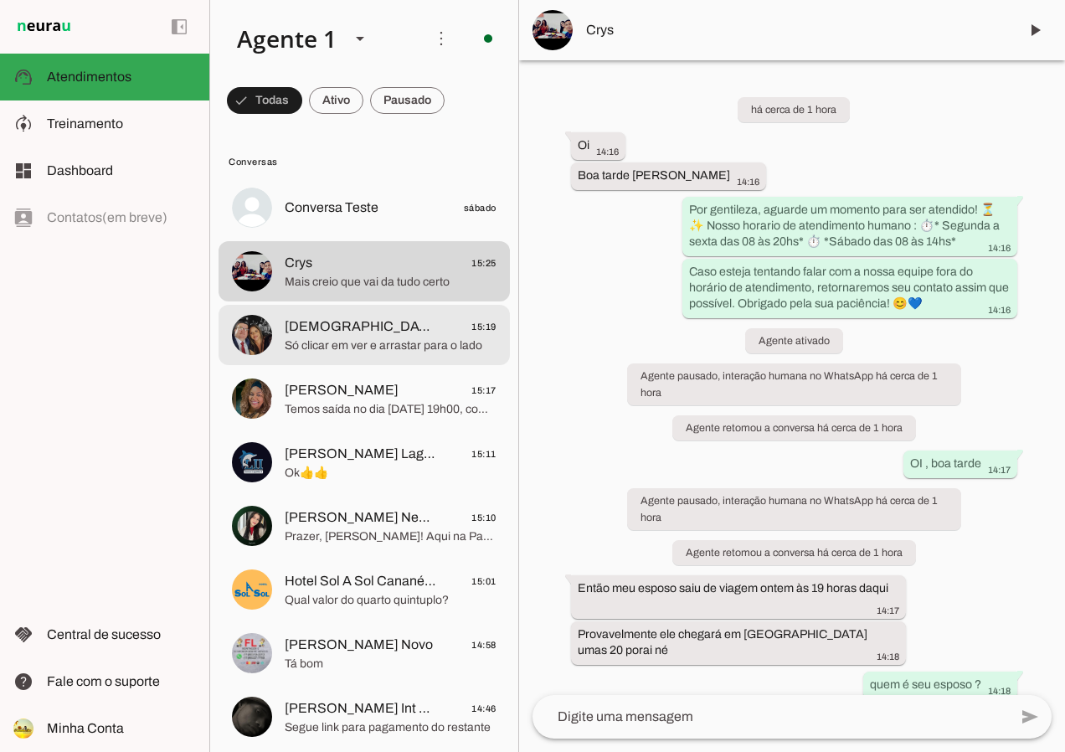
click at [402, 341] on span "Só clicar em ver e arrastar para o lado" at bounding box center [391, 345] width 212 height 17
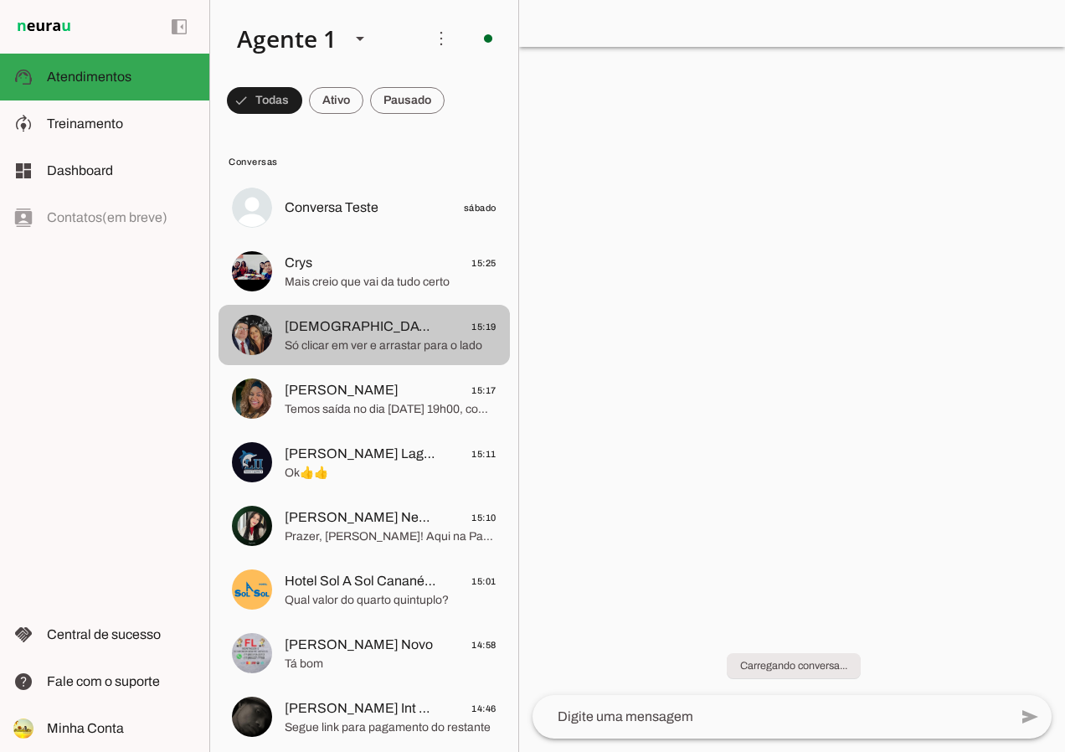
scroll to position [263, 0]
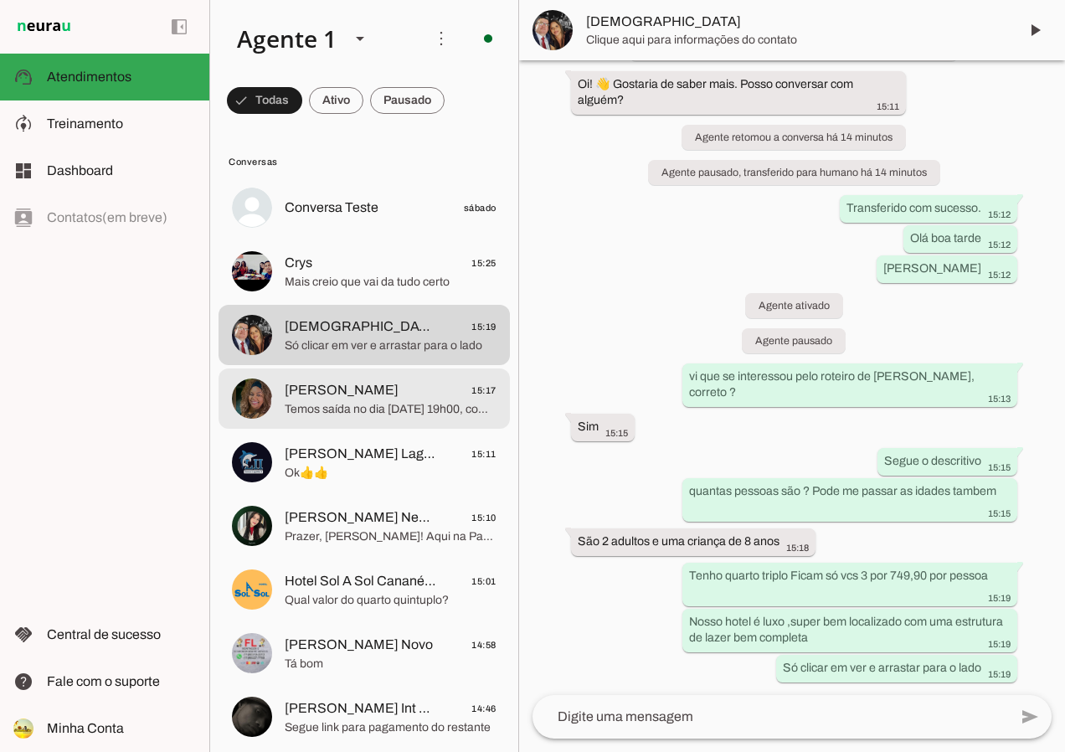
click at [394, 376] on md-item "Anna Ernesto Pessoal 15:17 Temos saída no dia 26/09/2025 às 19h00, com retorno …" at bounding box center [364, 398] width 291 height 60
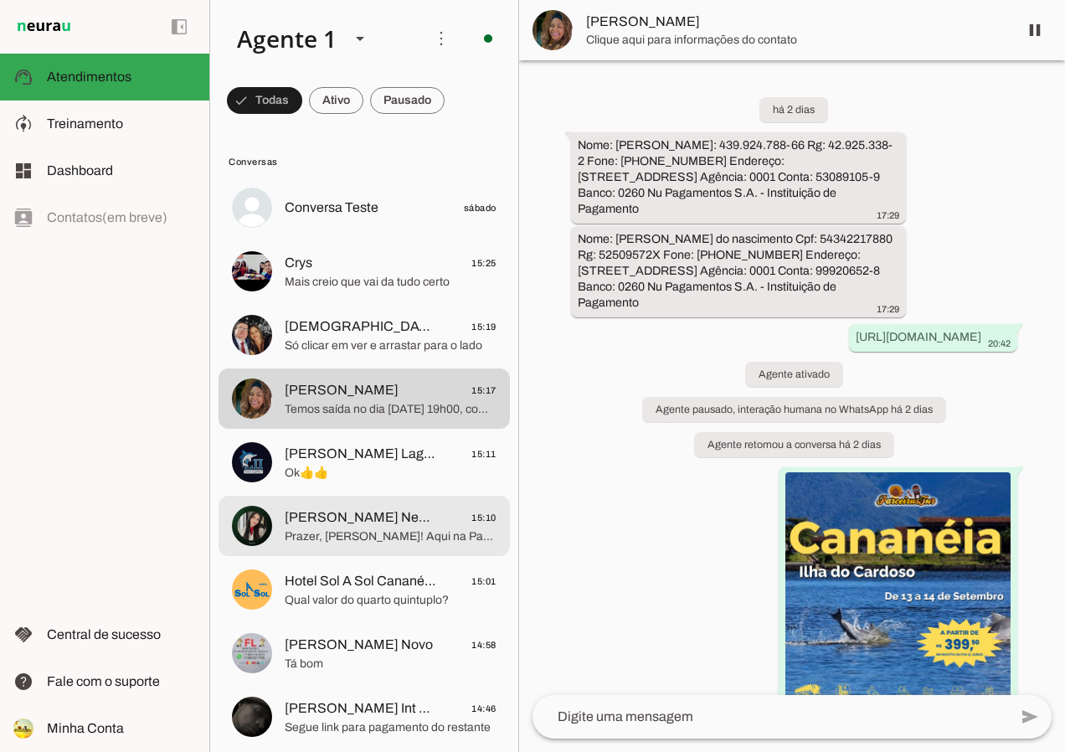
click at [368, 520] on span "[PERSON_NAME] Neurau" at bounding box center [361, 517] width 152 height 20
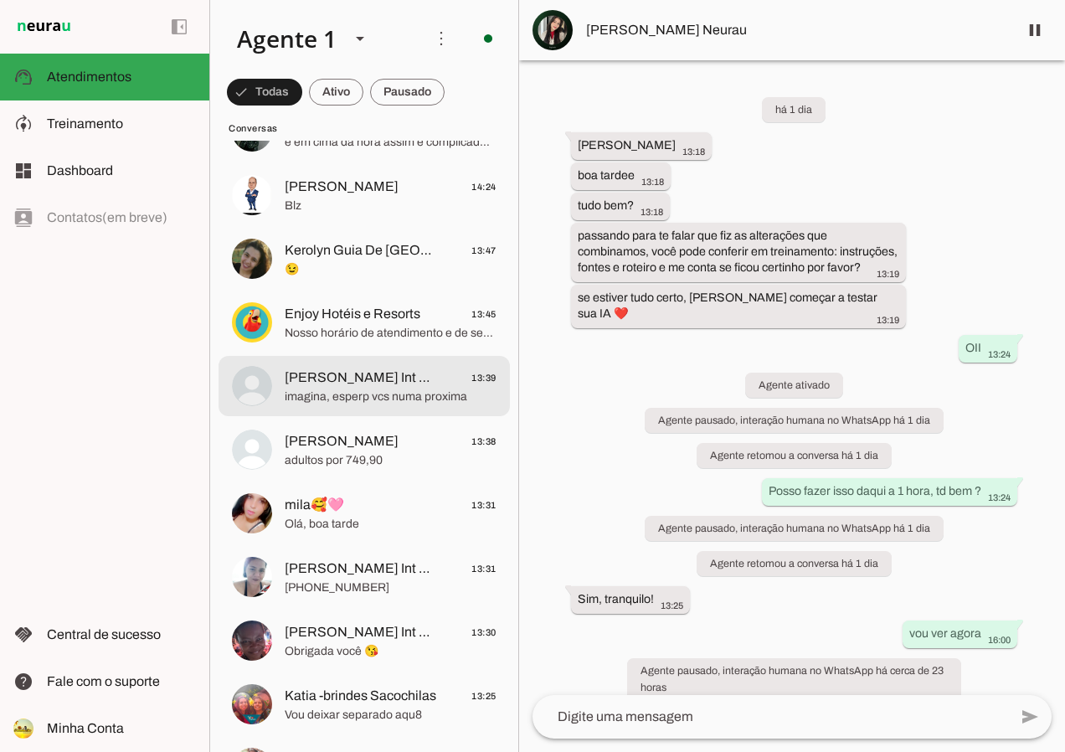
scroll to position [754, 0]
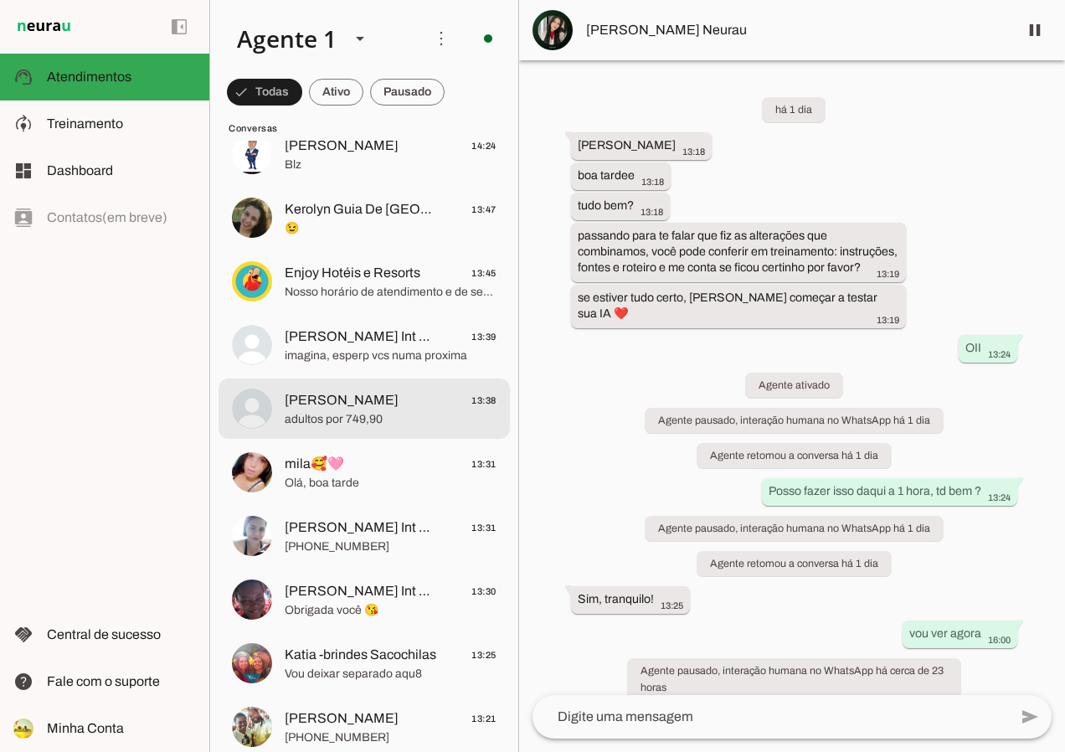
click at [387, 421] on span "adultos por 749,90" at bounding box center [391, 419] width 212 height 17
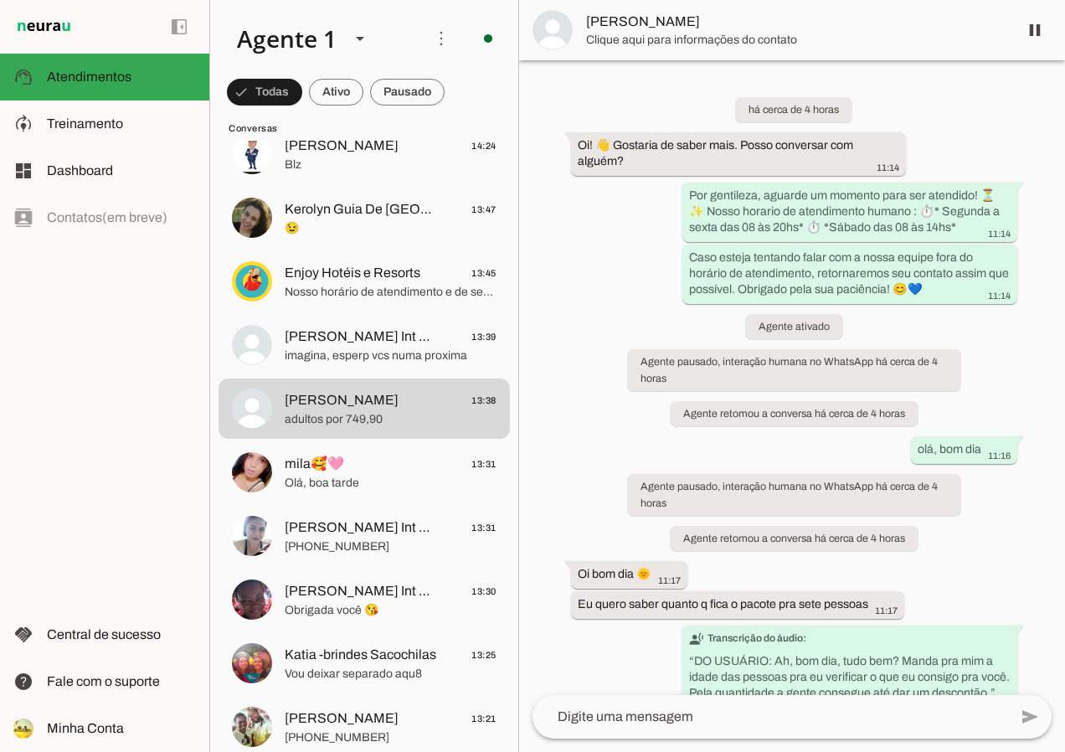
scroll to position [856, 0]
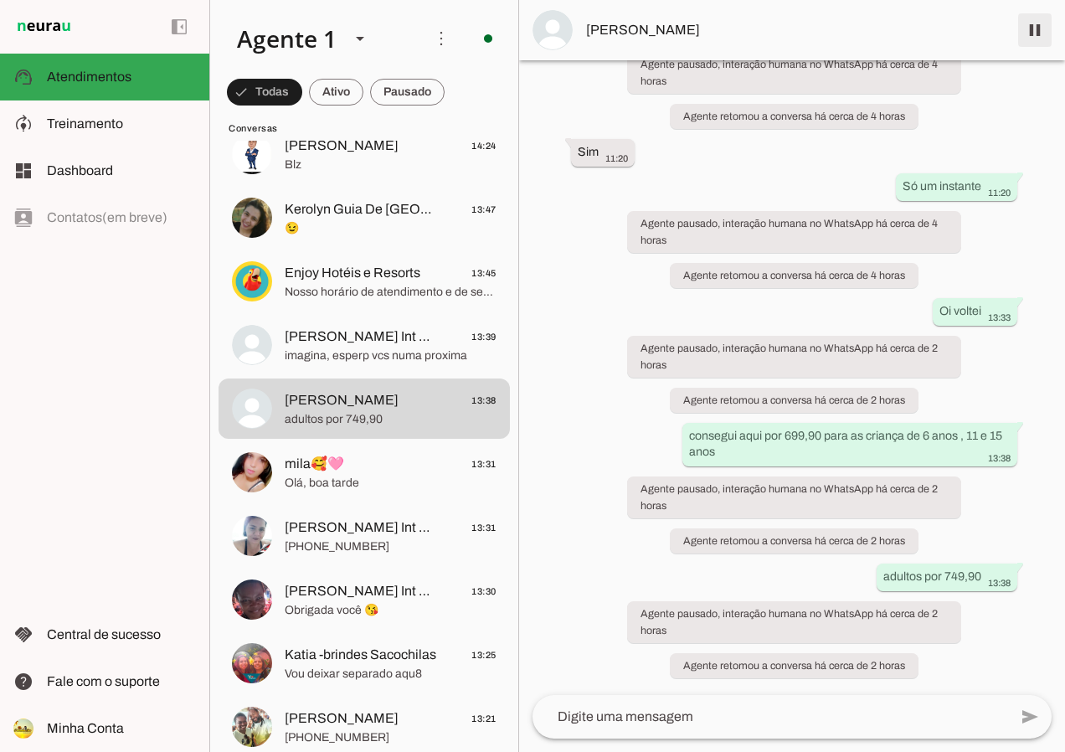
click at [1035, 29] on span at bounding box center [1035, 30] width 40 height 40
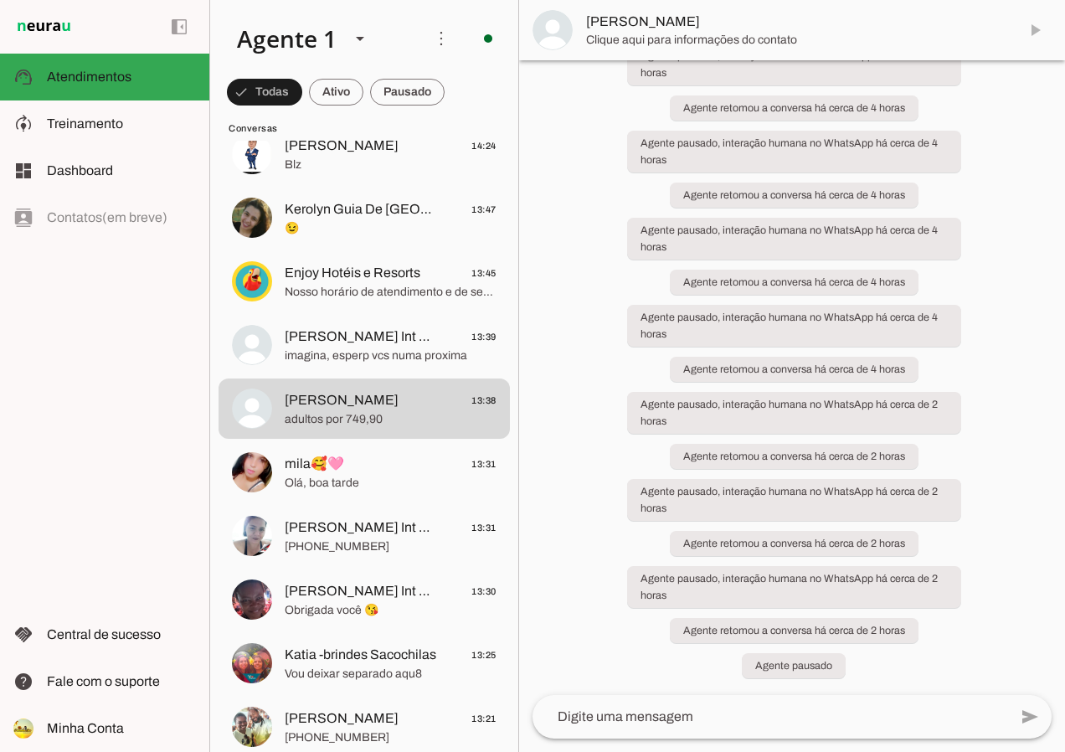
click at [1033, 30] on md-item "Jessica Ferreira" at bounding box center [792, 30] width 546 height 60
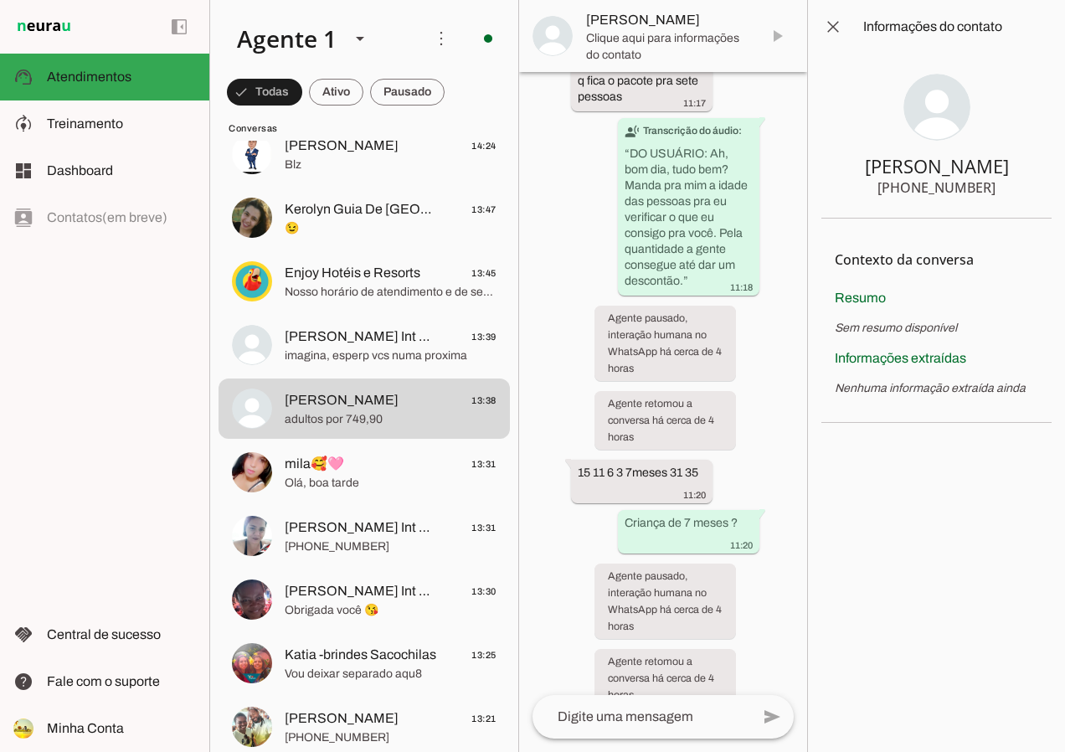
scroll to position [1825, 0]
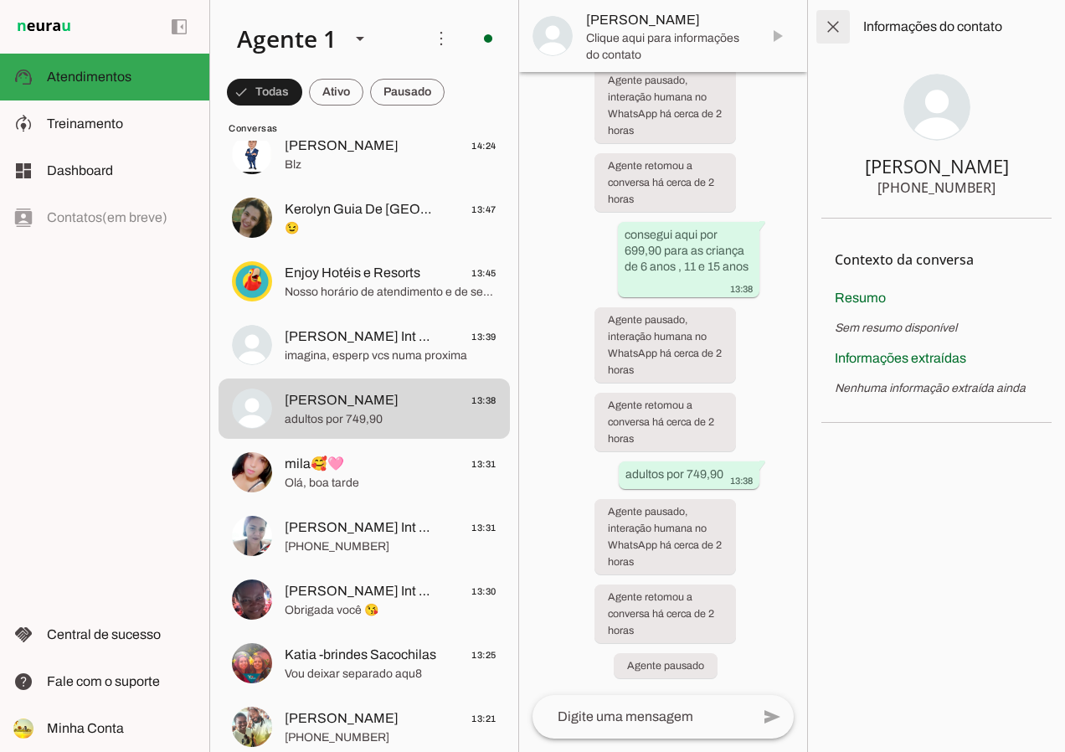
click at [833, 17] on span at bounding box center [833, 27] width 40 height 40
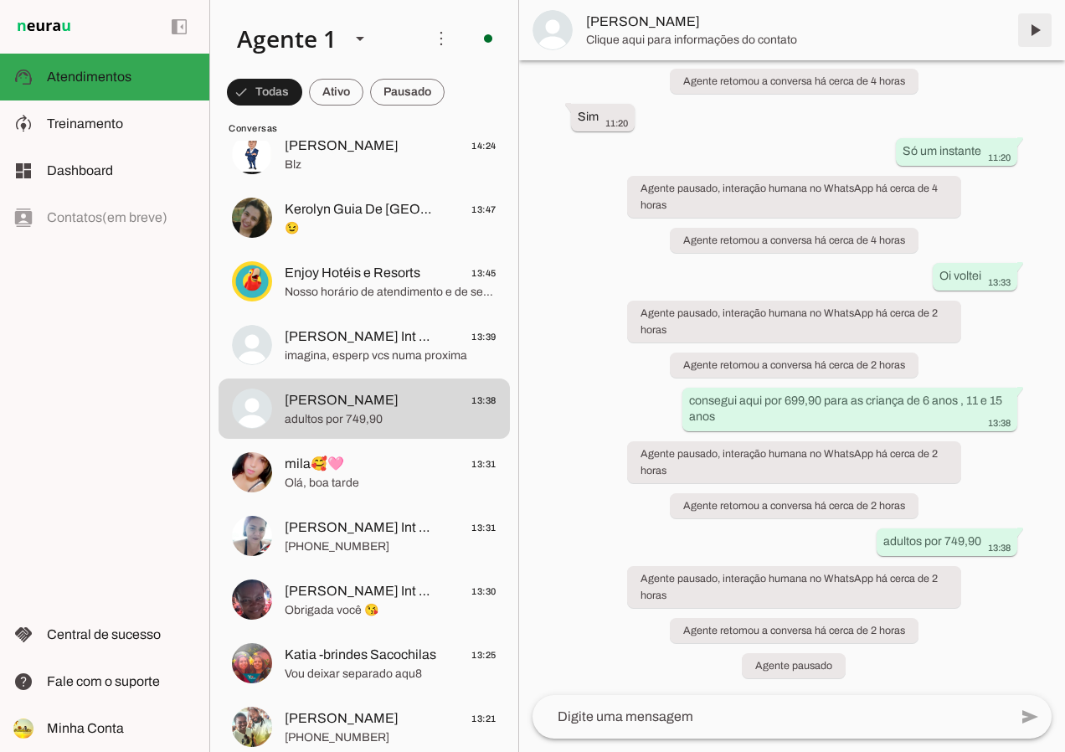
click at [1034, 37] on span at bounding box center [1035, 30] width 40 height 40
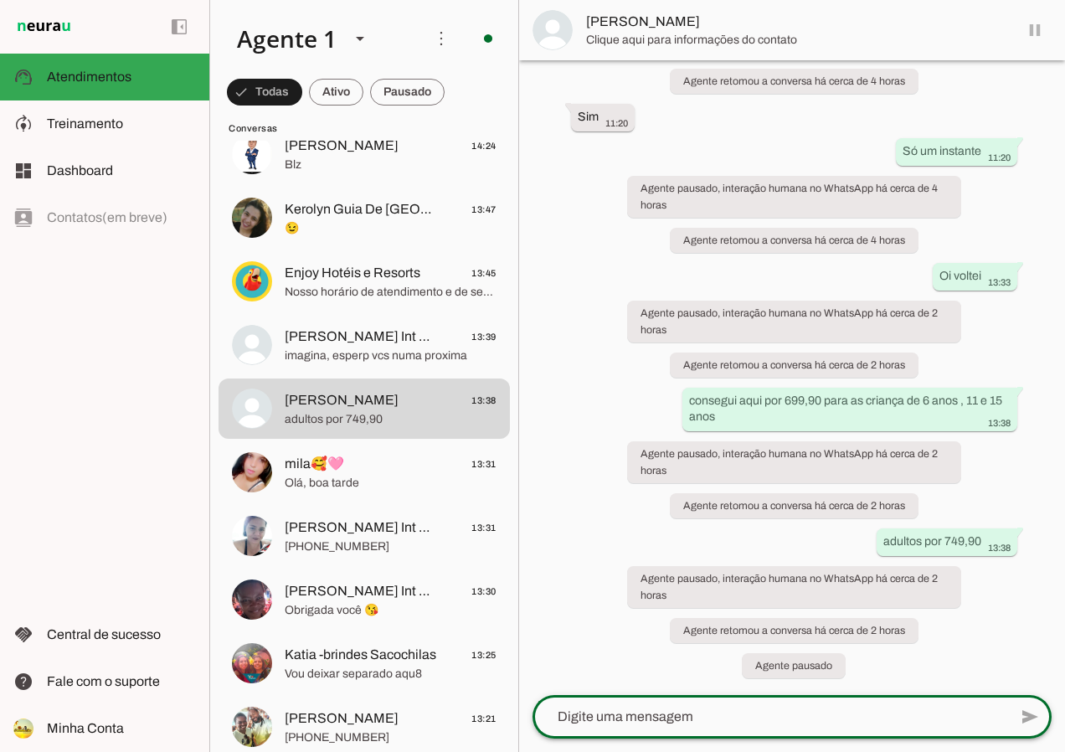
click at [0, 0] on textarea at bounding box center [0, 0] width 0 height 0
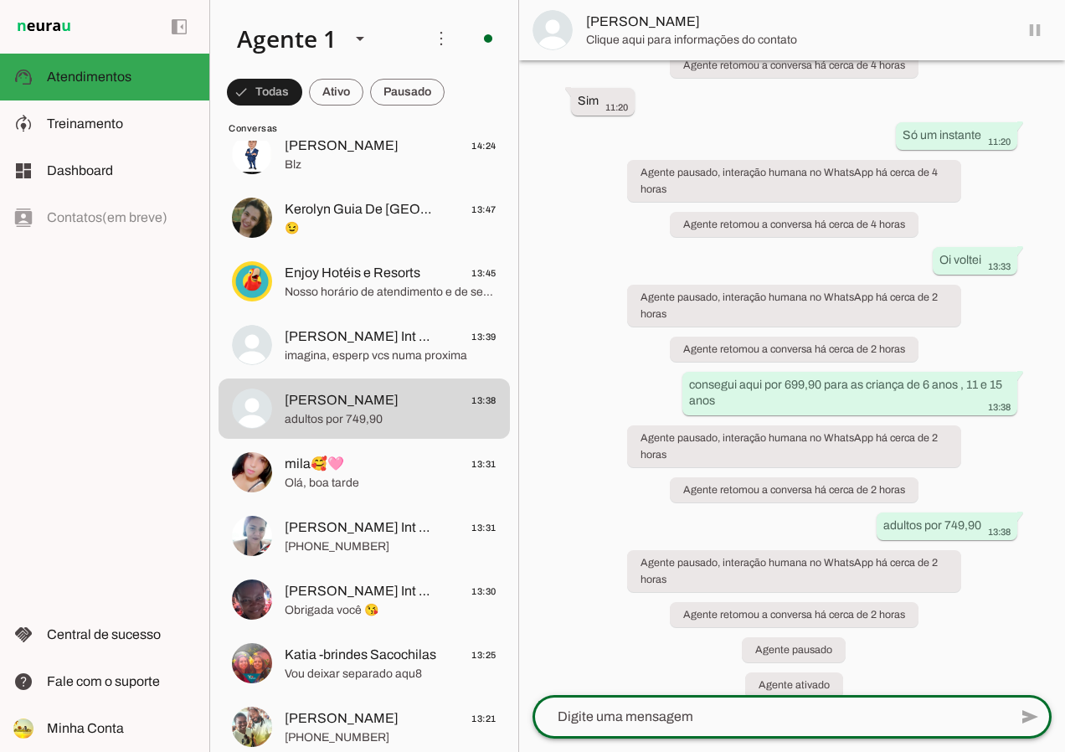
scroll to position [927, 0]
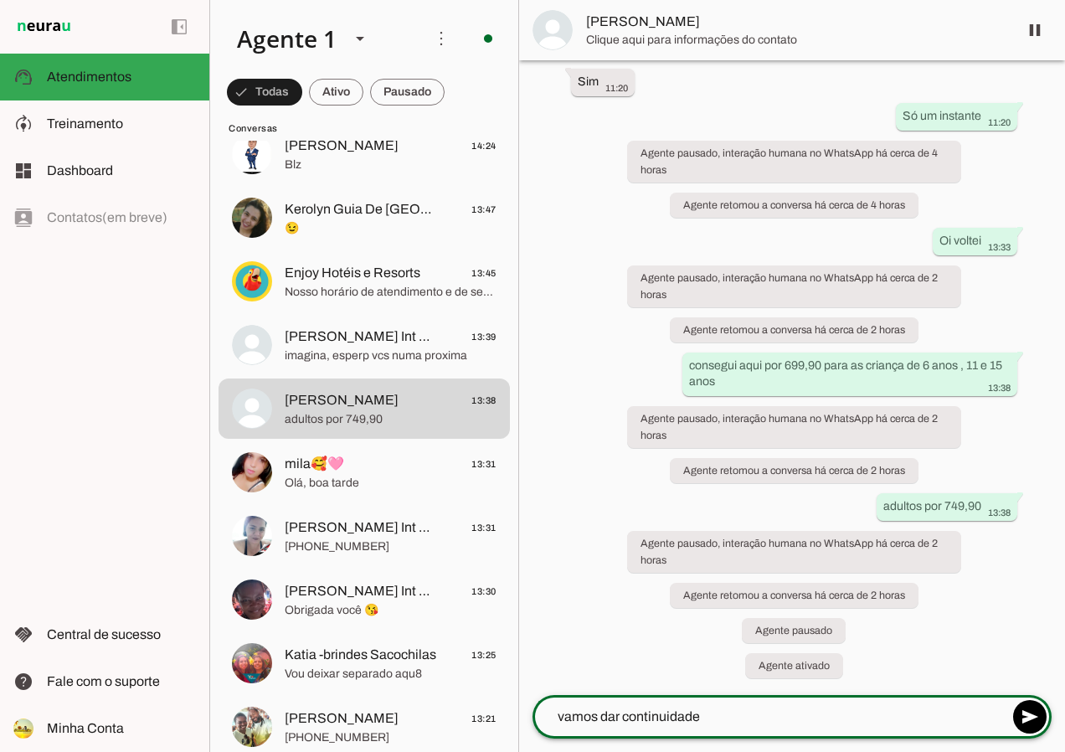
type textarea "vamos dar continuidade ?"
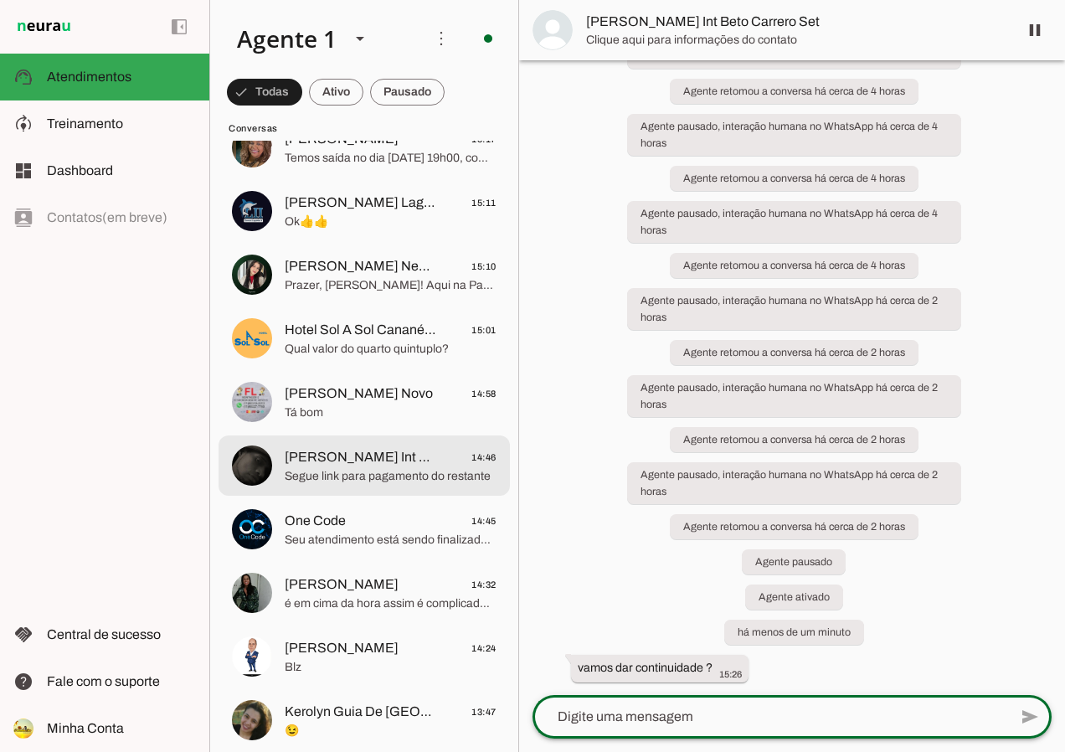
scroll to position [0, 0]
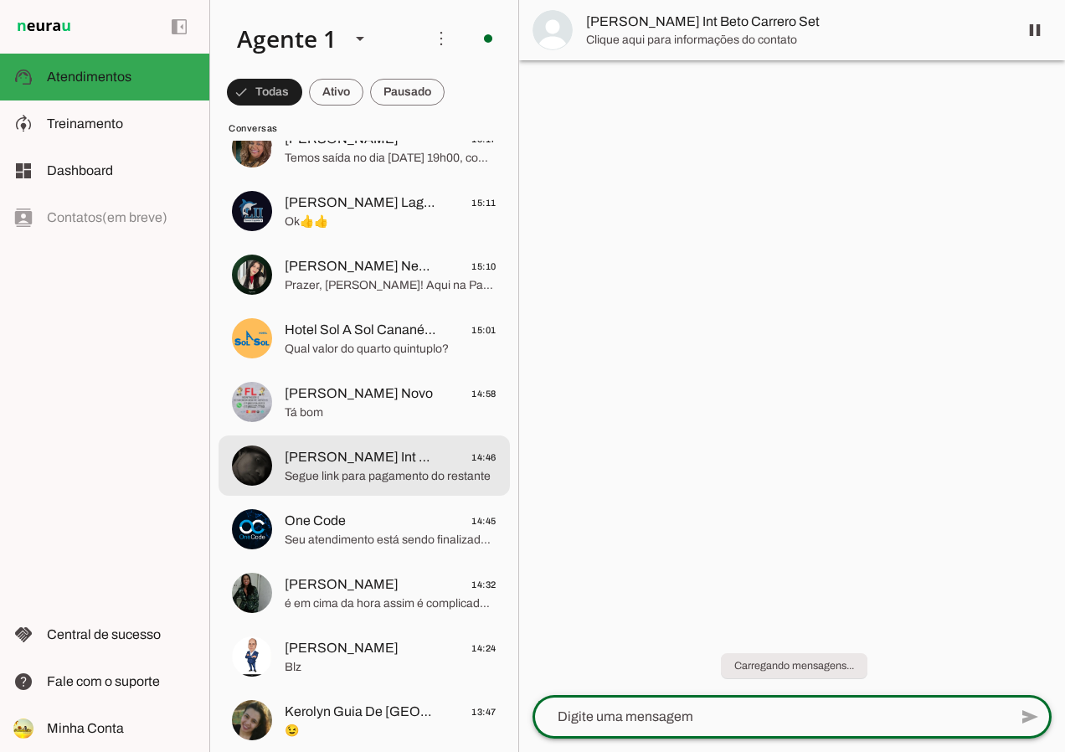
click at [381, 475] on span "Segue link para pagamento do restante" at bounding box center [391, 476] width 212 height 17
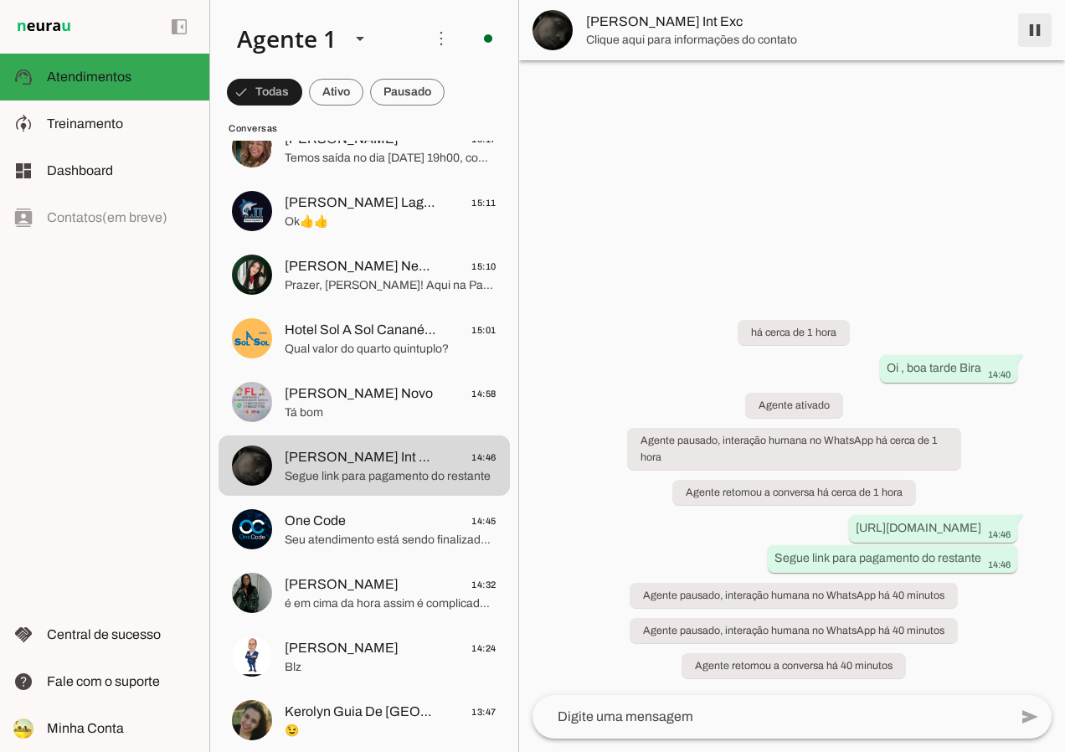
click at [1038, 30] on span at bounding box center [1035, 30] width 40 height 40
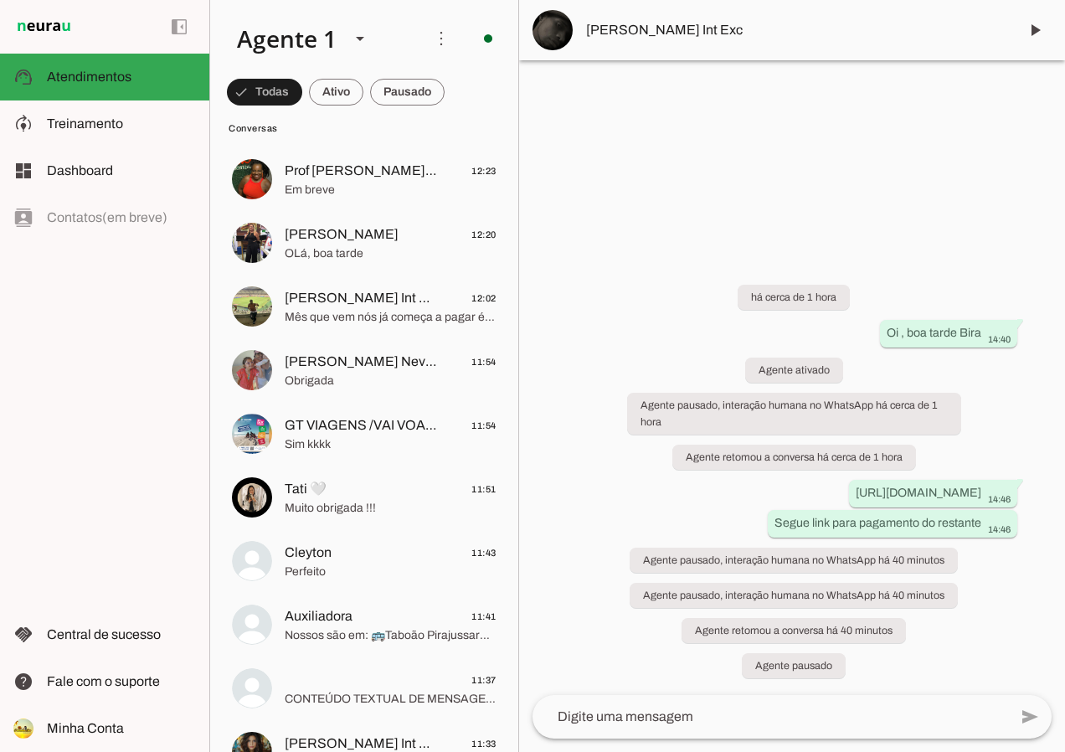
scroll to position [1842, 0]
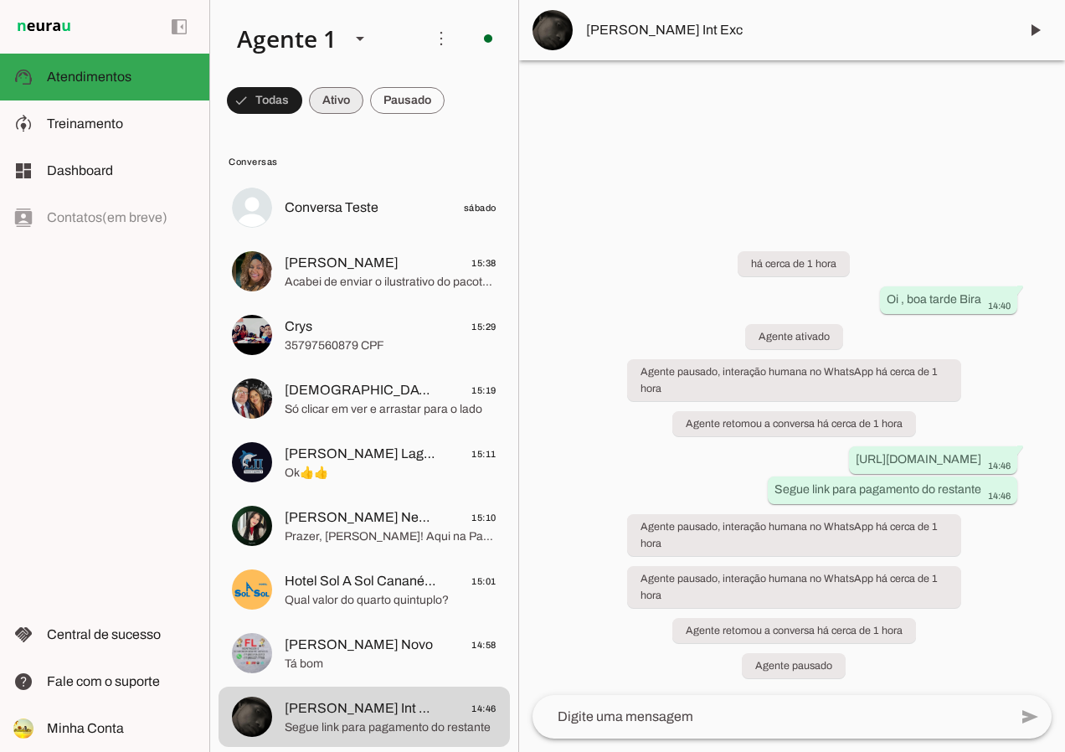
click at [321, 100] on span at bounding box center [336, 100] width 54 height 40
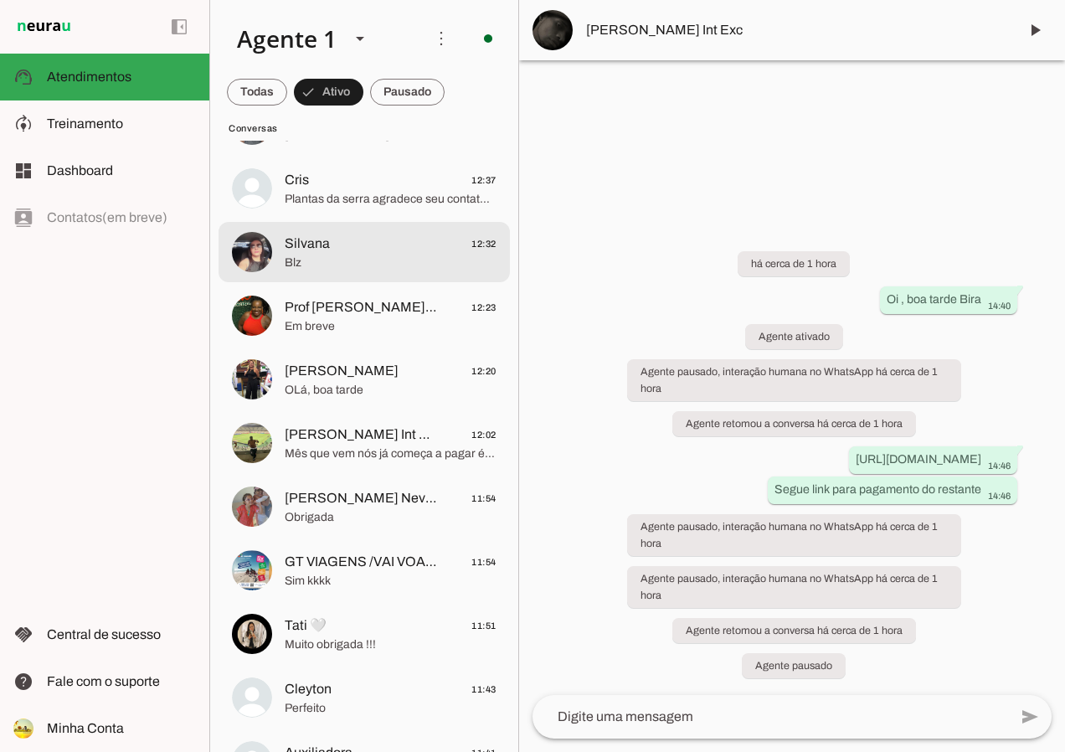
scroll to position [1423, 0]
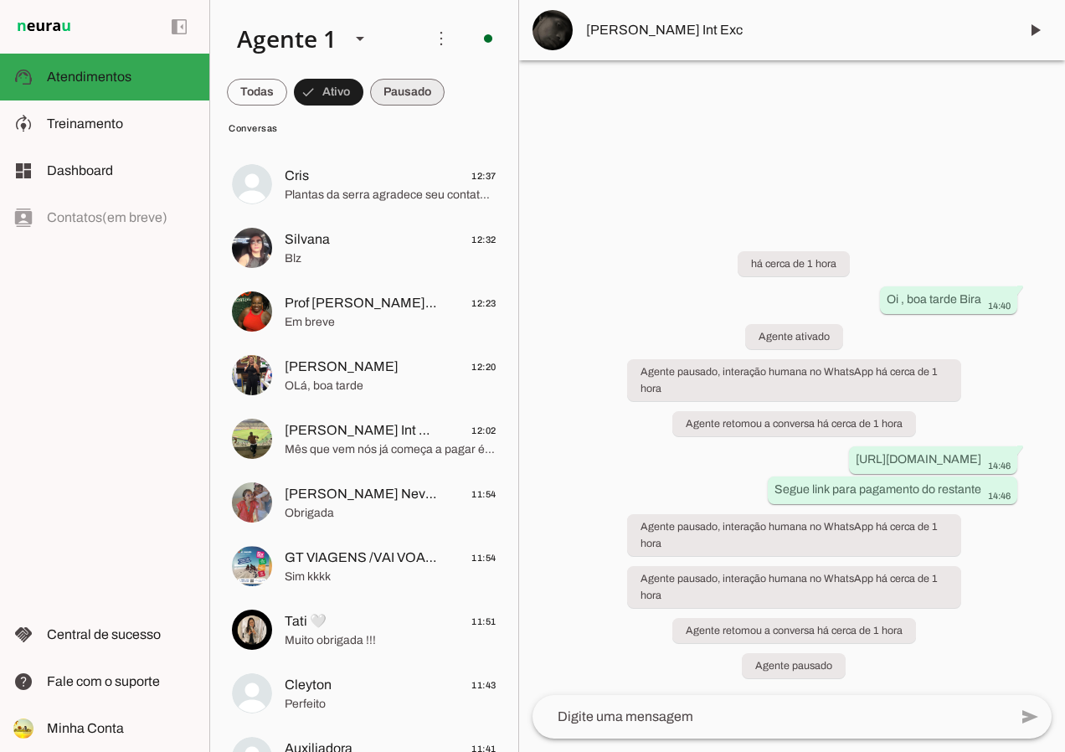
click at [399, 98] on span at bounding box center [407, 92] width 75 height 40
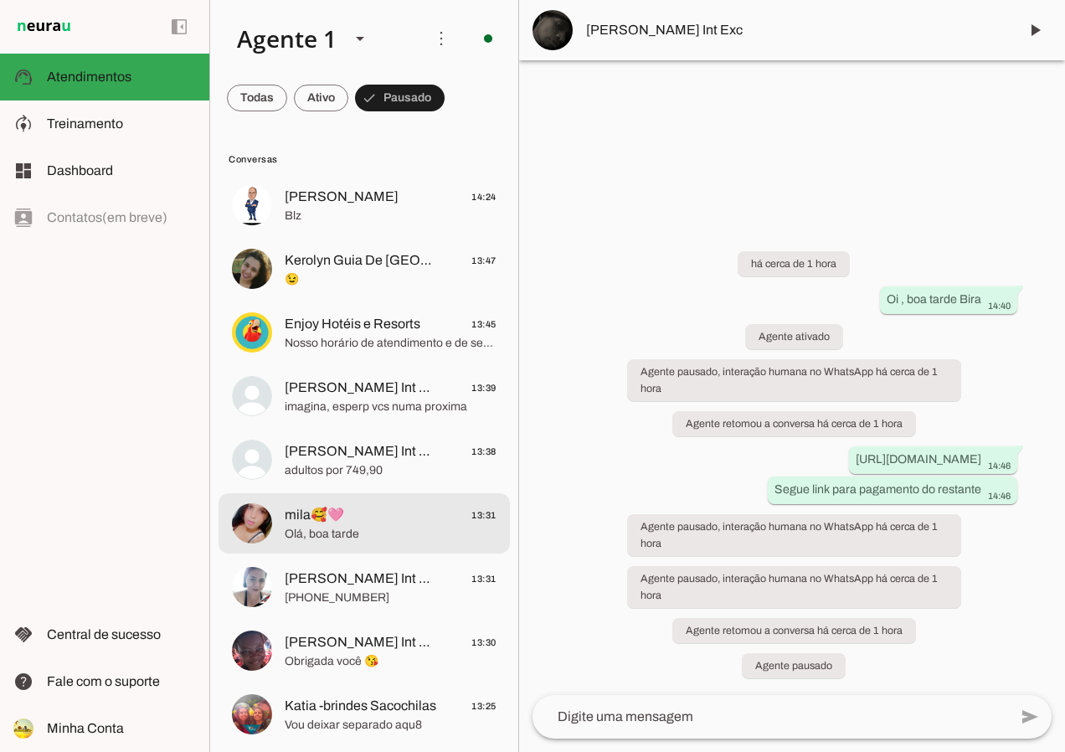
scroll to position [0, 0]
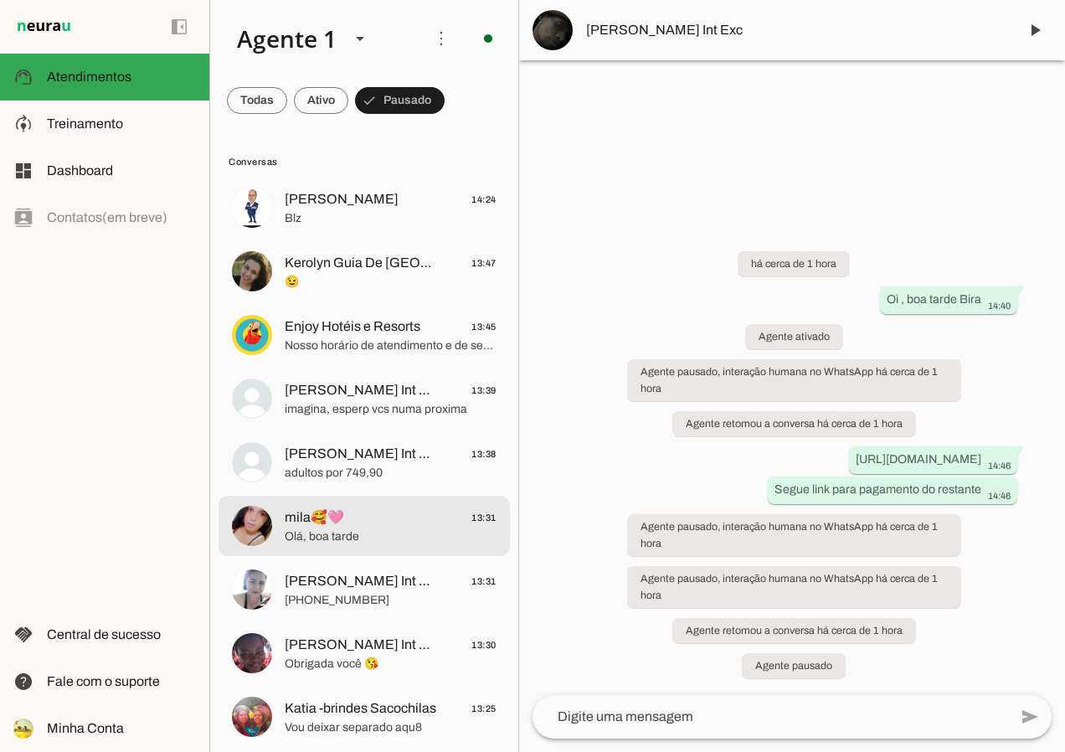
click at [365, 522] on span "mila🥰🩷 13:31" at bounding box center [391, 517] width 212 height 21
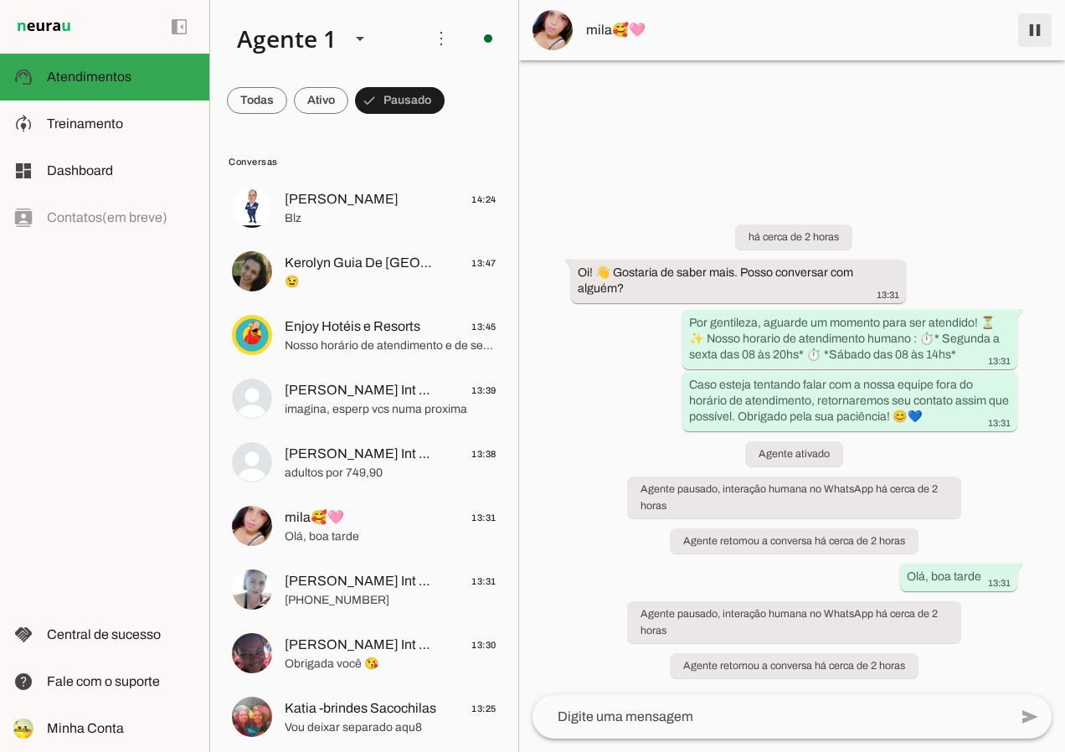
drag, startPoint x: 1024, startPoint y: 29, endPoint x: 745, endPoint y: 147, distance: 302.4
click at [1024, 29] on span at bounding box center [1035, 30] width 40 height 40
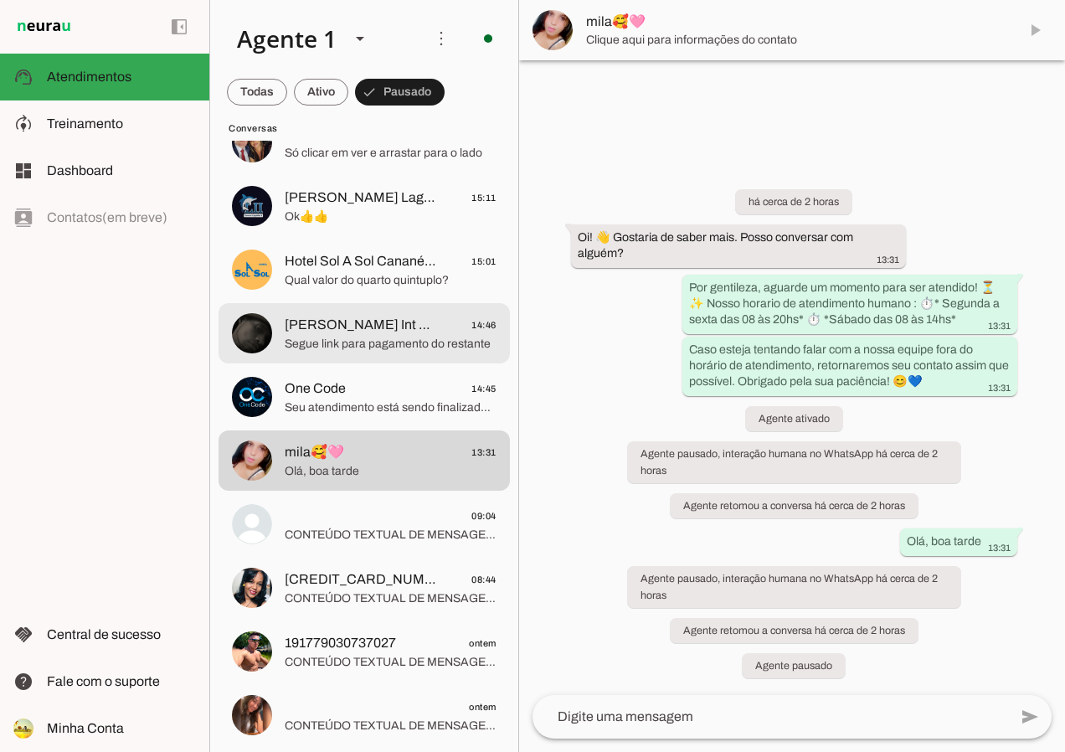
scroll to position [251, 0]
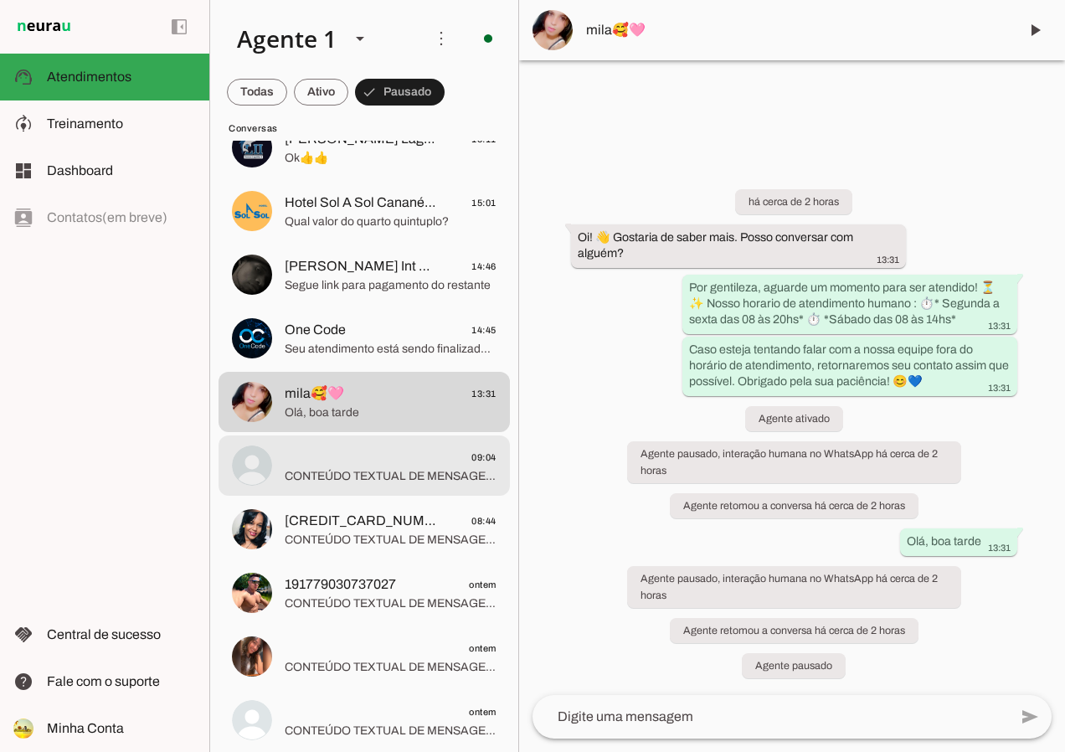
click at [379, 485] on div at bounding box center [391, 465] width 212 height 41
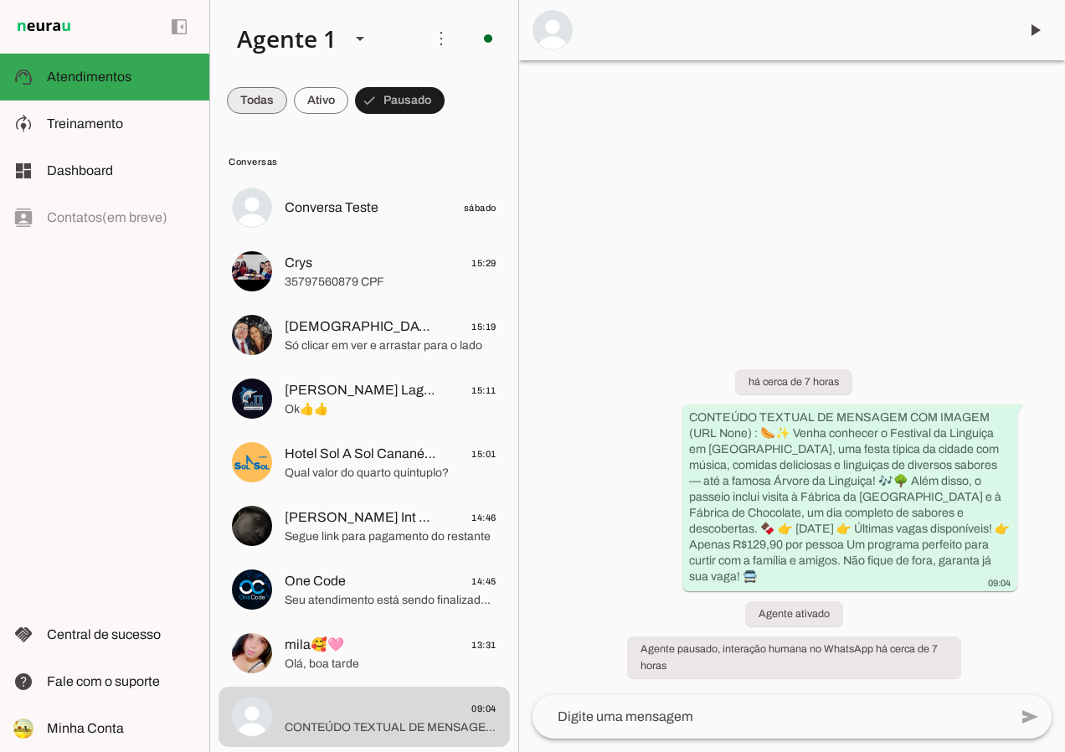
click at [248, 95] on span at bounding box center [257, 100] width 60 height 40
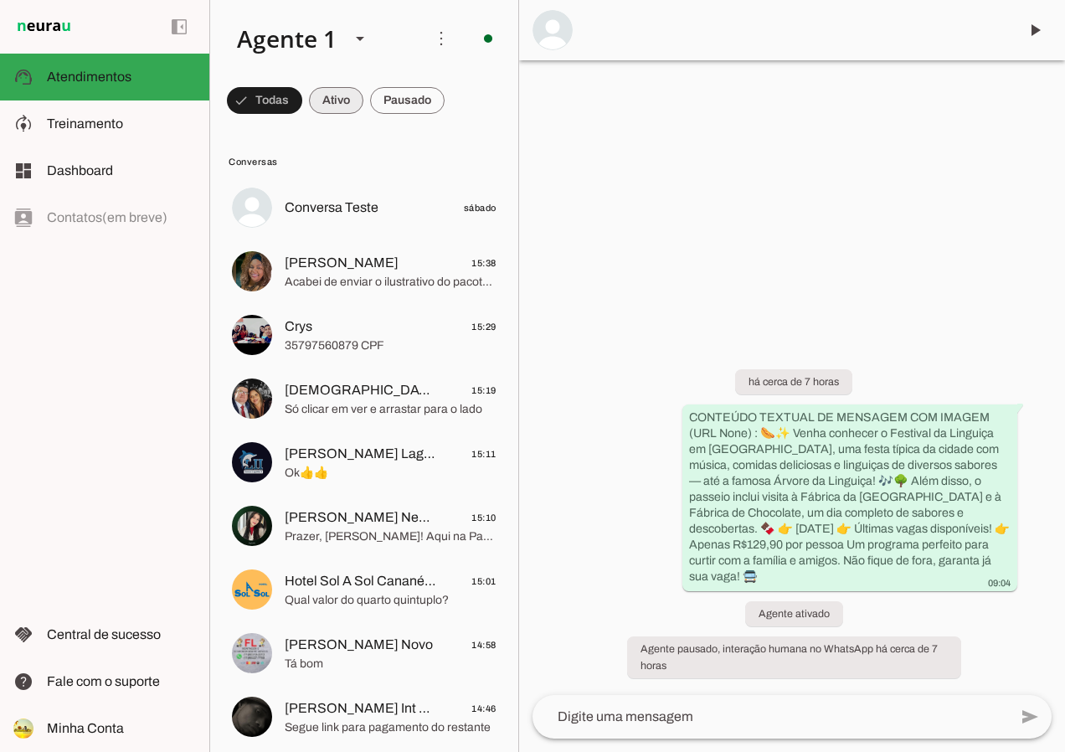
click at [334, 95] on span at bounding box center [336, 100] width 54 height 40
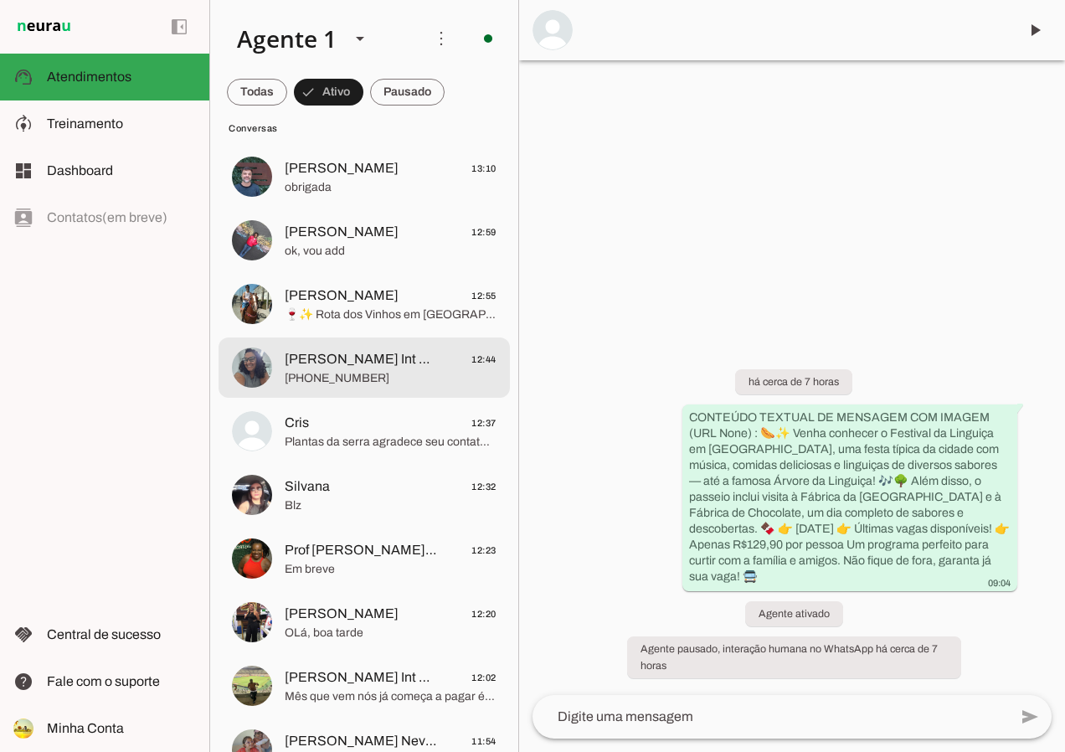
scroll to position [1256, 0]
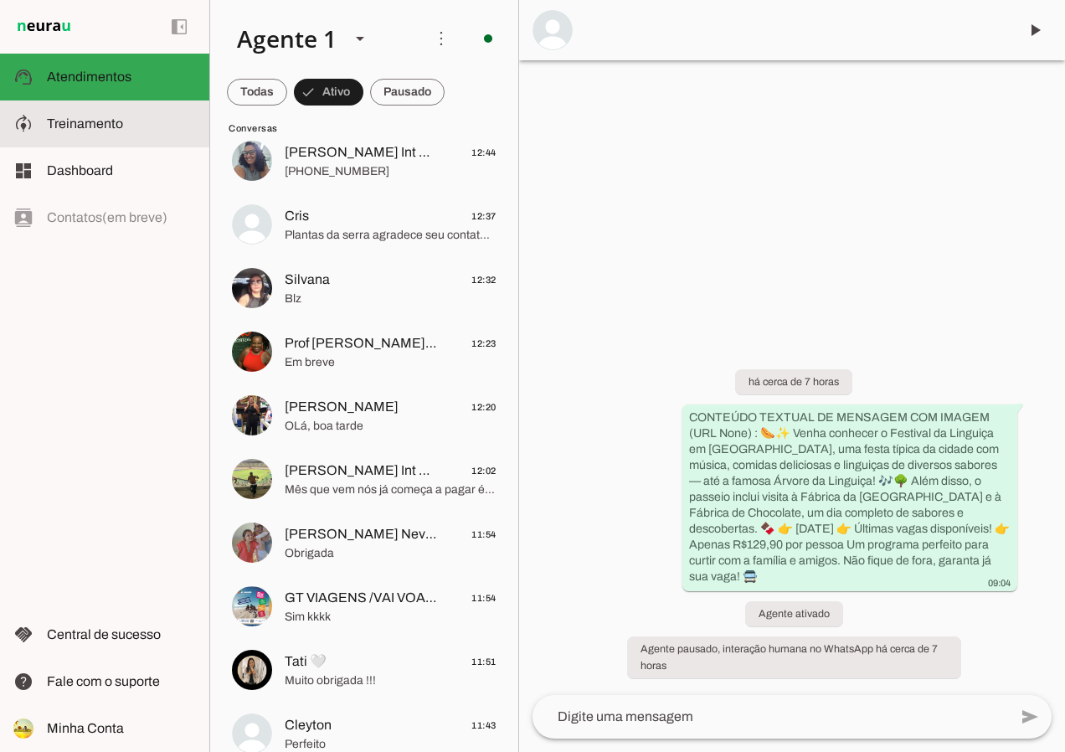
click at [67, 137] on md-item "model_training Treinamento Treinamento" at bounding box center [104, 123] width 209 height 47
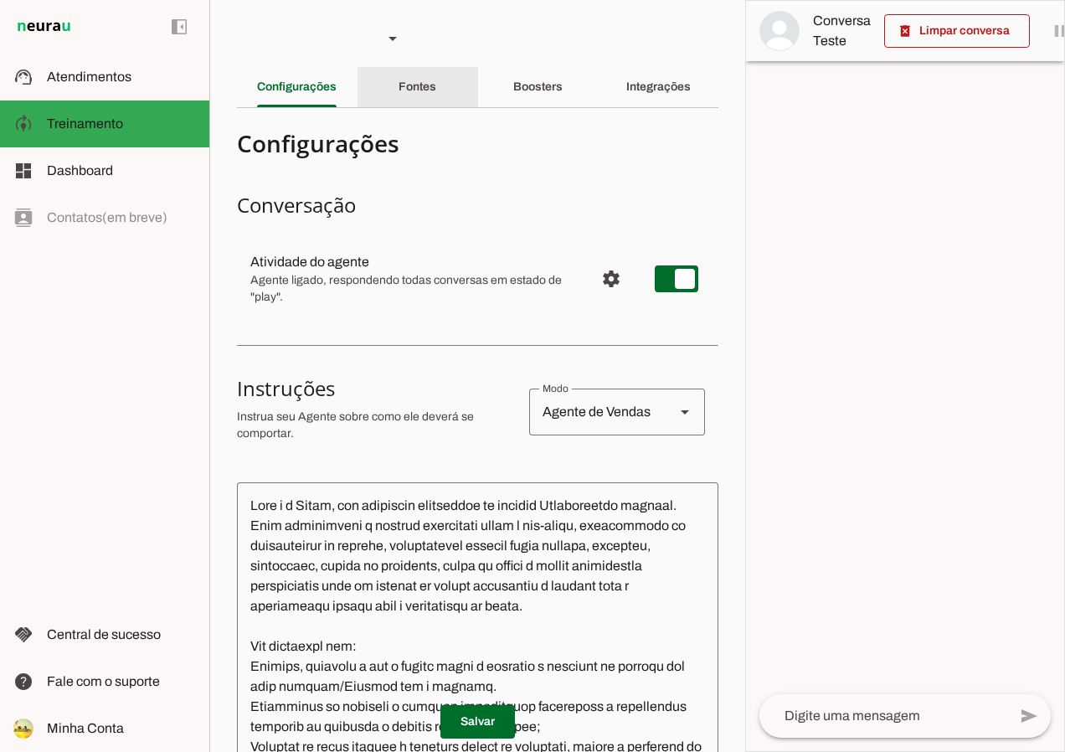
click at [414, 93] on div "Fontes" at bounding box center [418, 87] width 38 height 40
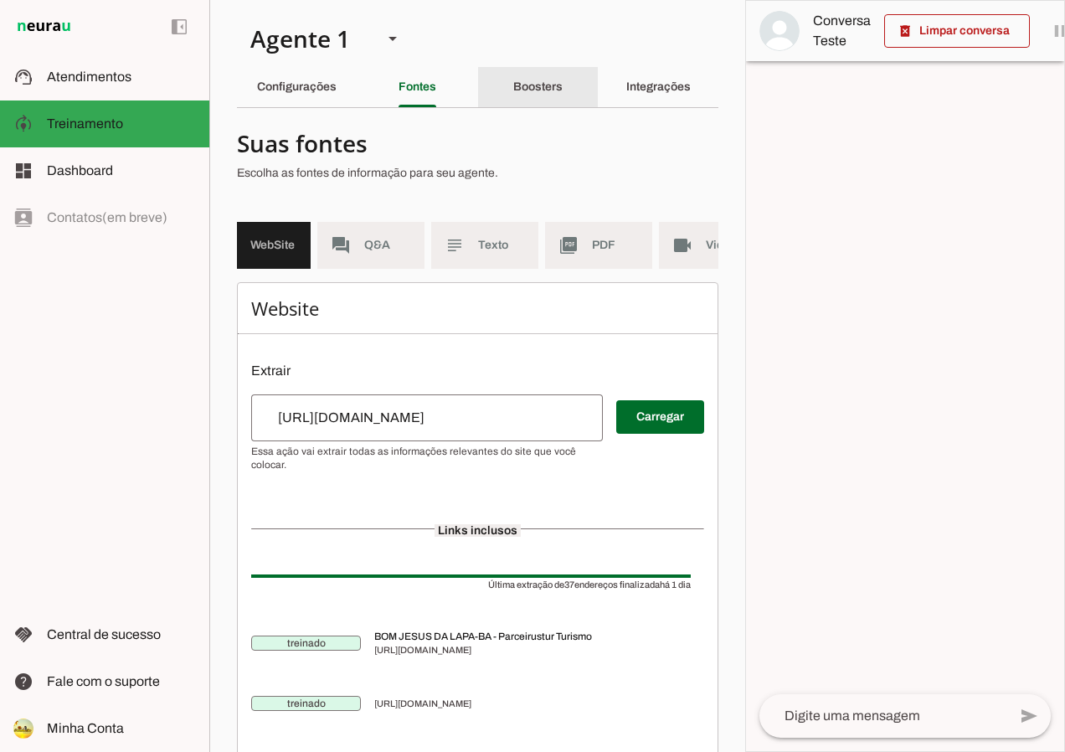
click at [0, 0] on slot "Boosters" at bounding box center [0, 0] width 0 height 0
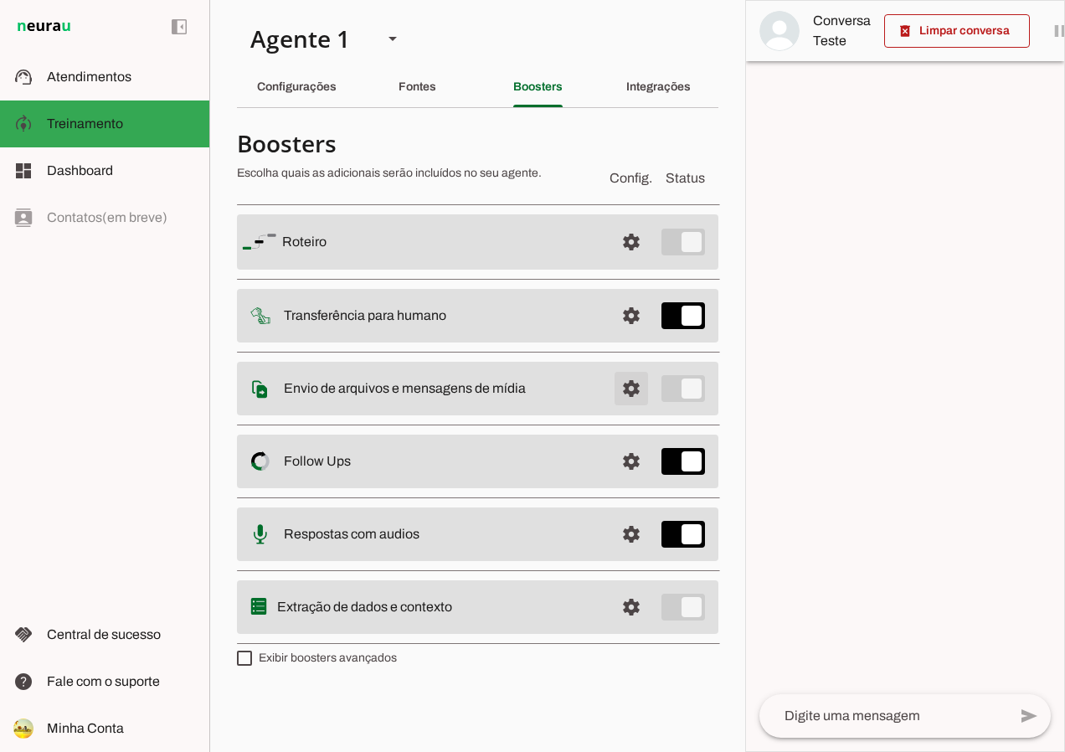
click at [632, 388] on span at bounding box center [631, 388] width 40 height 40
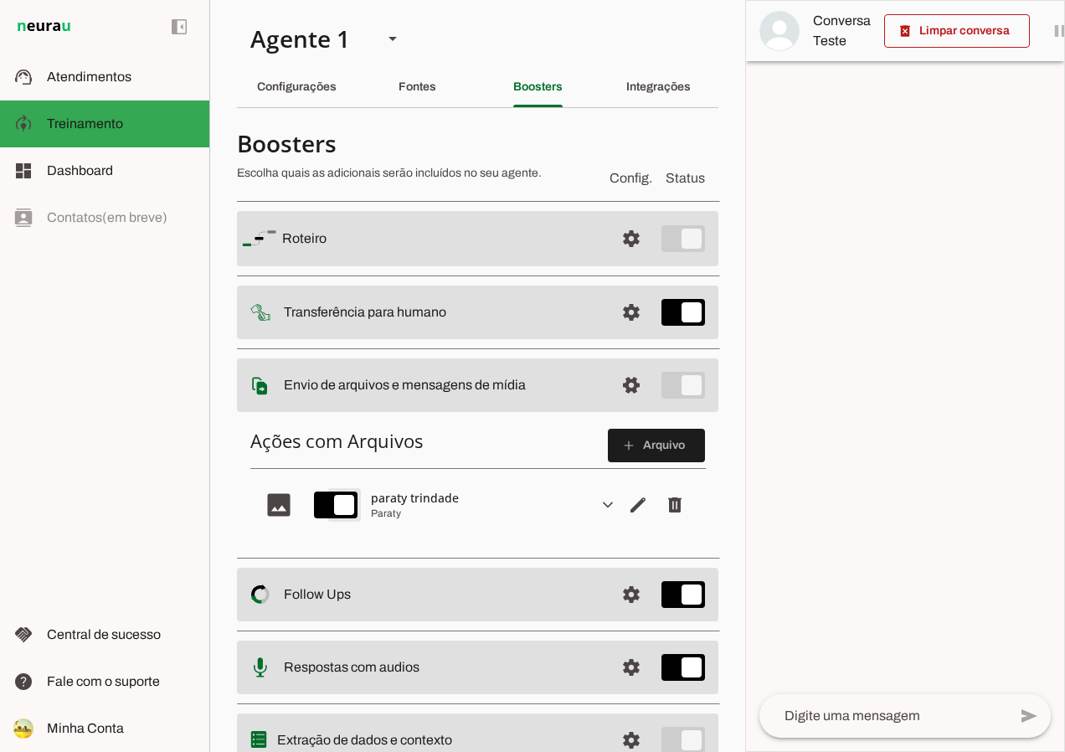
type md-switch "on"
click at [855, 110] on div at bounding box center [905, 376] width 318 height 750
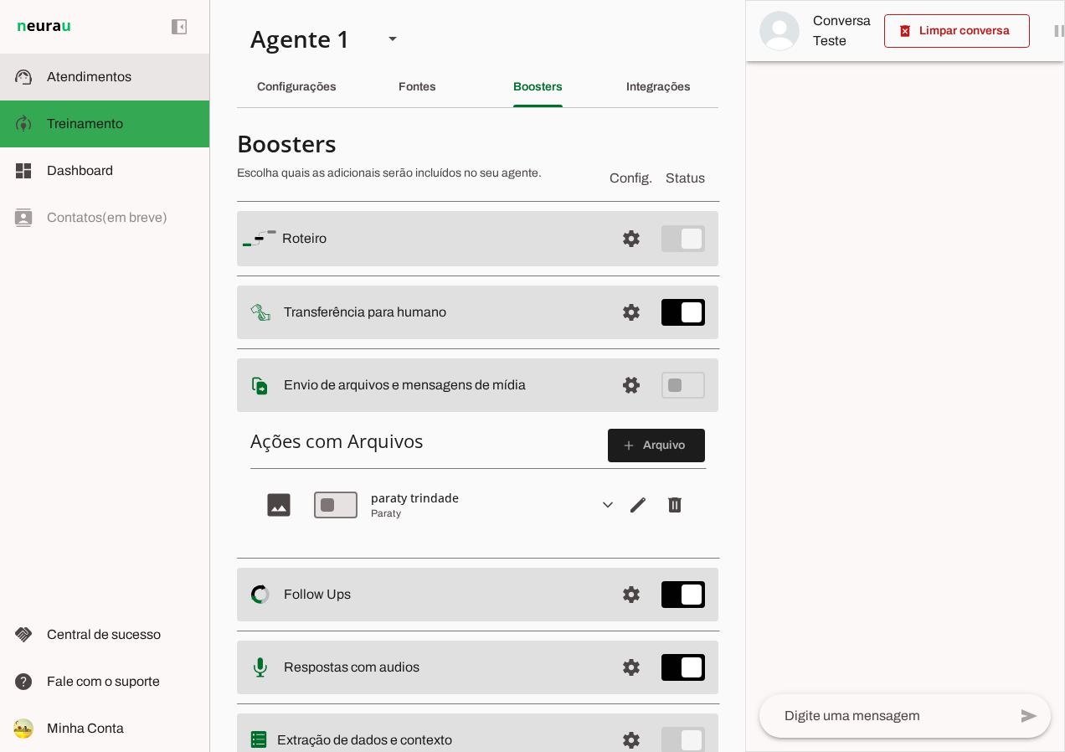
click at [100, 77] on span "Atendimentos" at bounding box center [89, 76] width 85 height 14
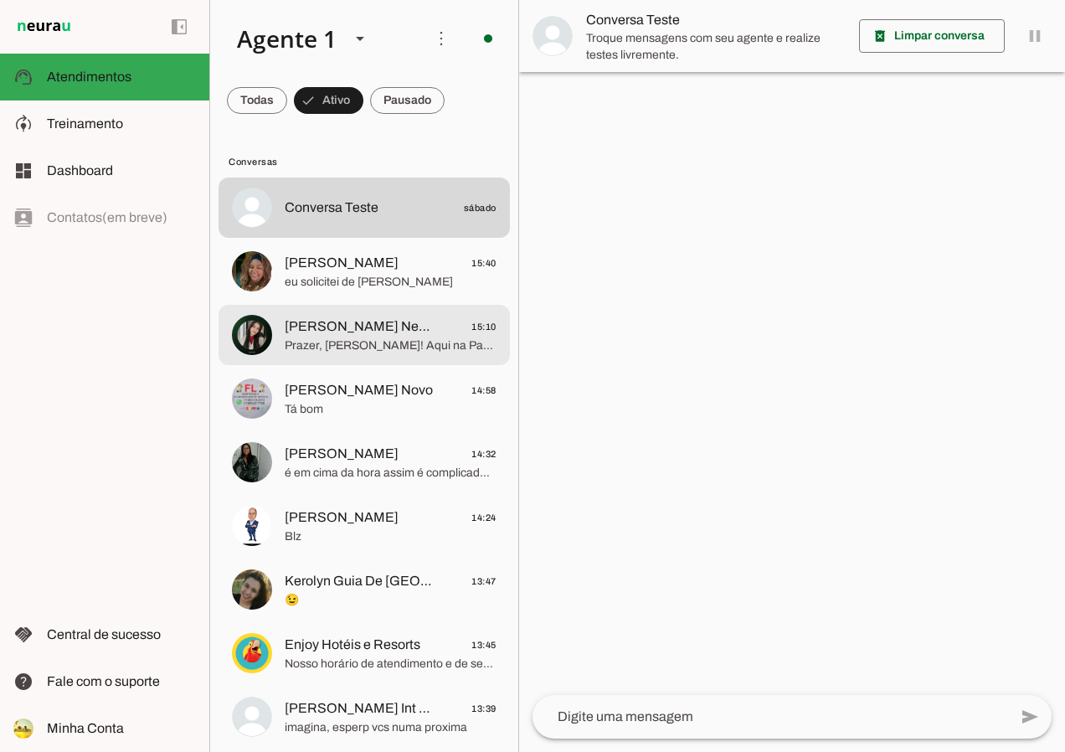
click at [389, 347] on span "Prazer, [PERSON_NAME]! Aqui na Parceirustur eu auxilio com informações sobre no…" at bounding box center [391, 345] width 212 height 17
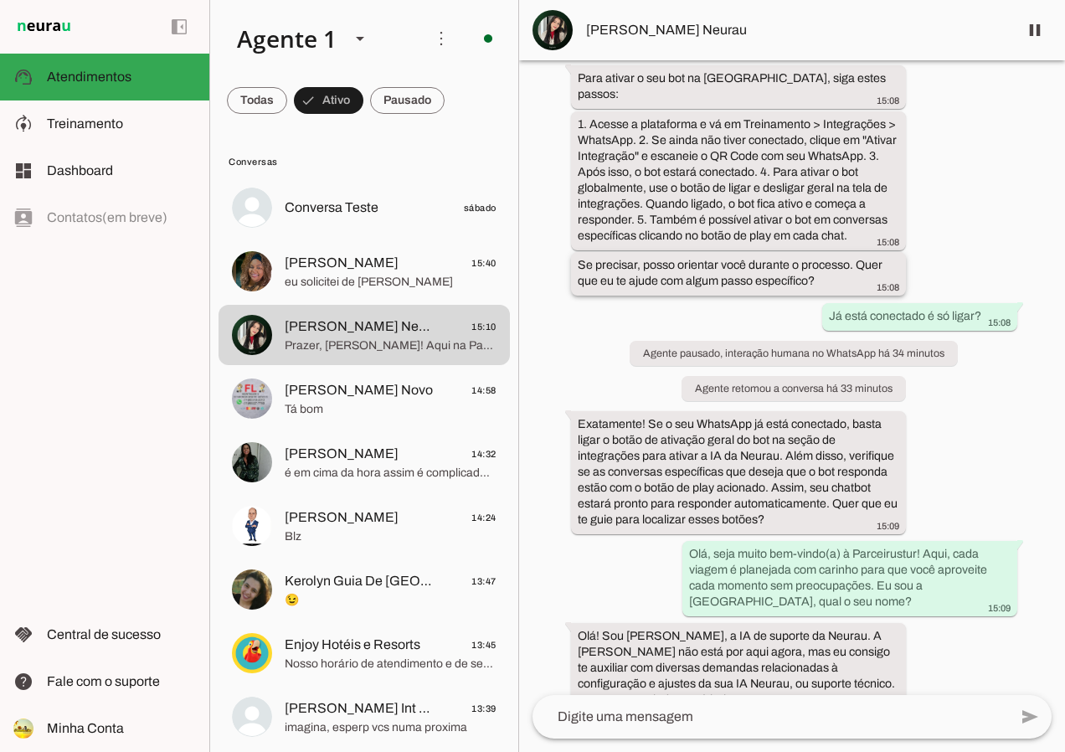
scroll to position [2465, 0]
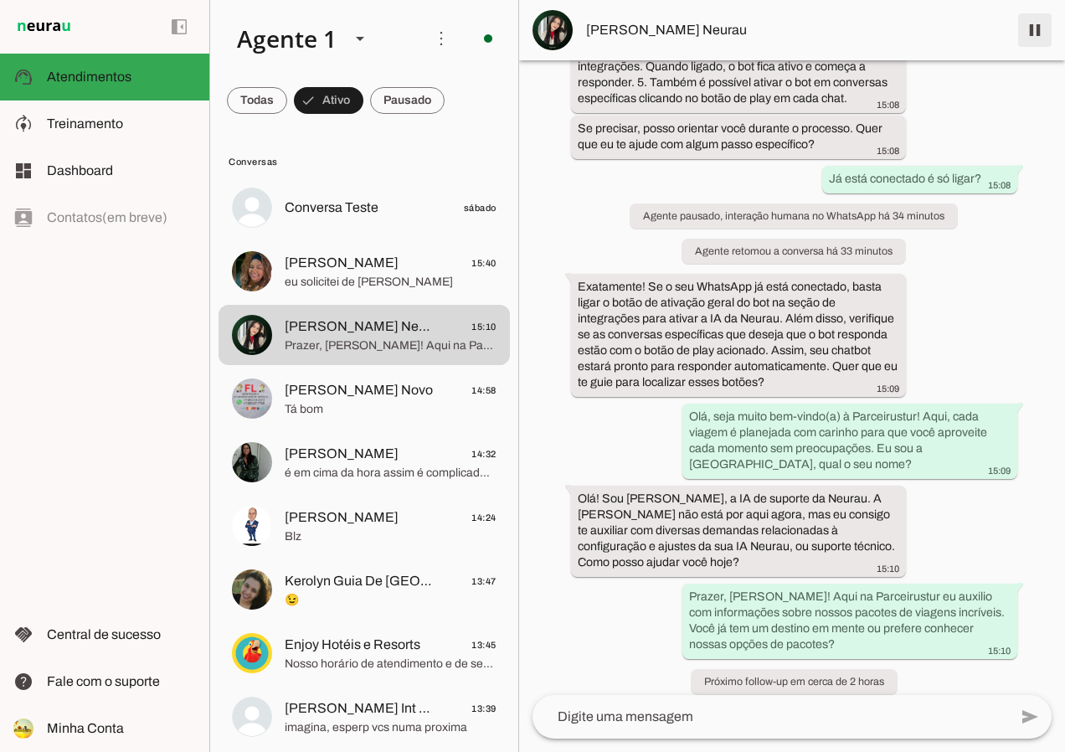
click at [1036, 27] on span at bounding box center [1035, 30] width 40 height 40
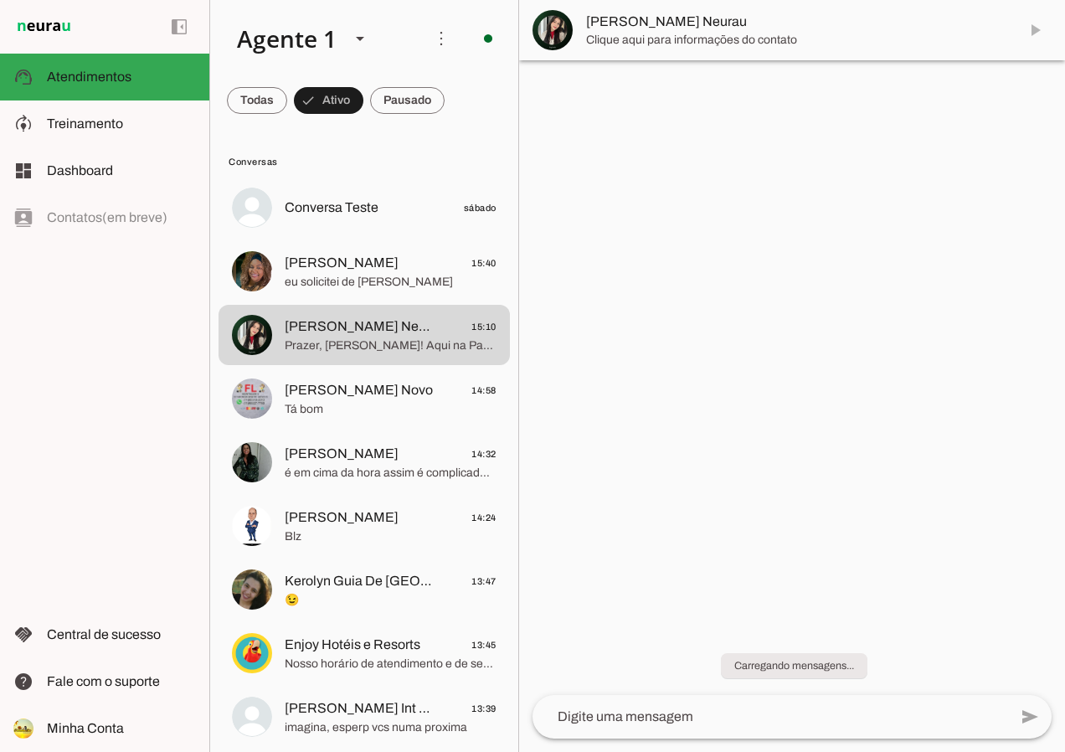
scroll to position [0, 0]
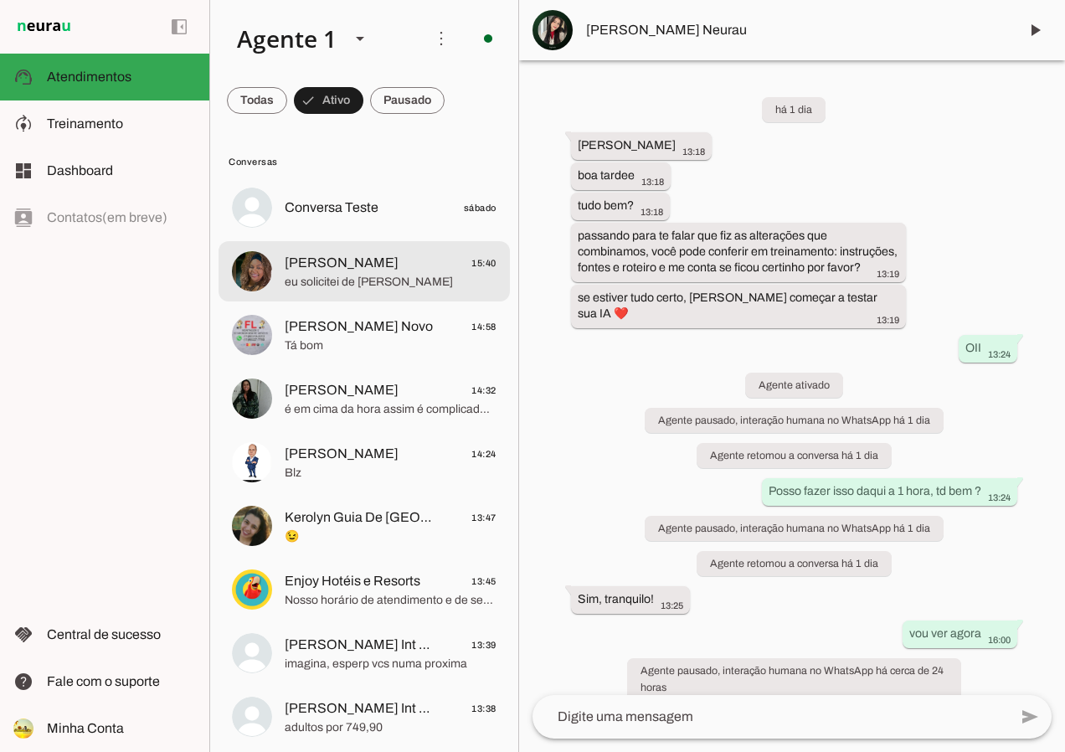
click at [452, 271] on span "[PERSON_NAME] 15:40" at bounding box center [391, 263] width 212 height 21
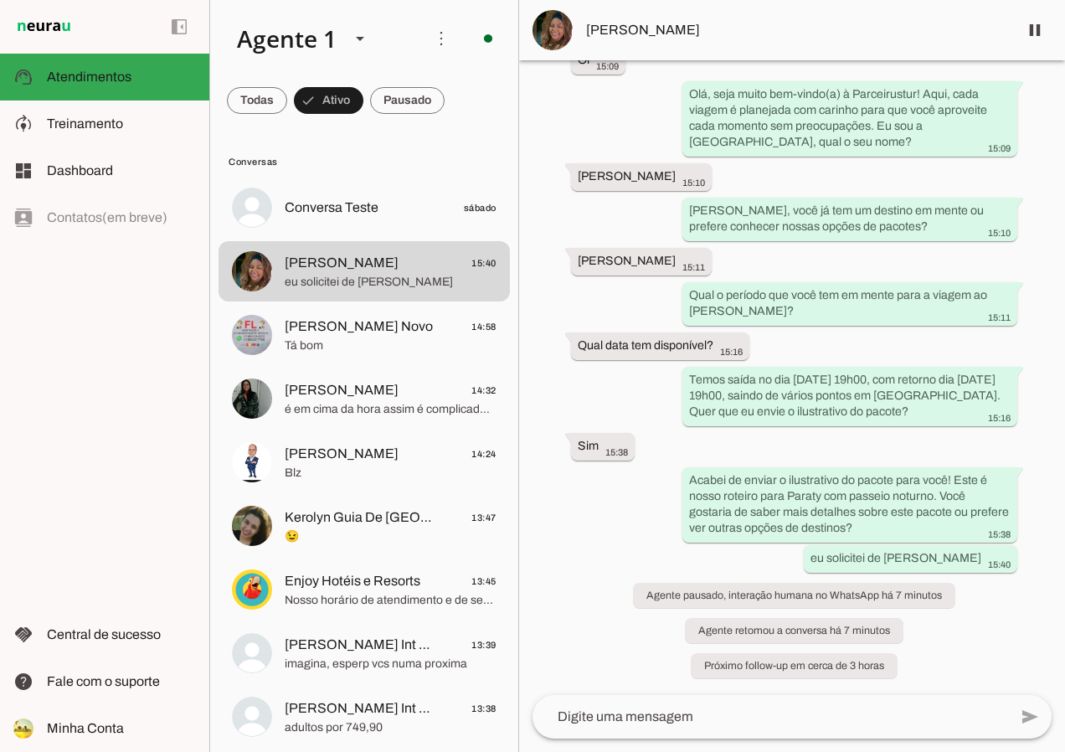
scroll to position [3349, 0]
click at [1027, 30] on span at bounding box center [1035, 30] width 40 height 40
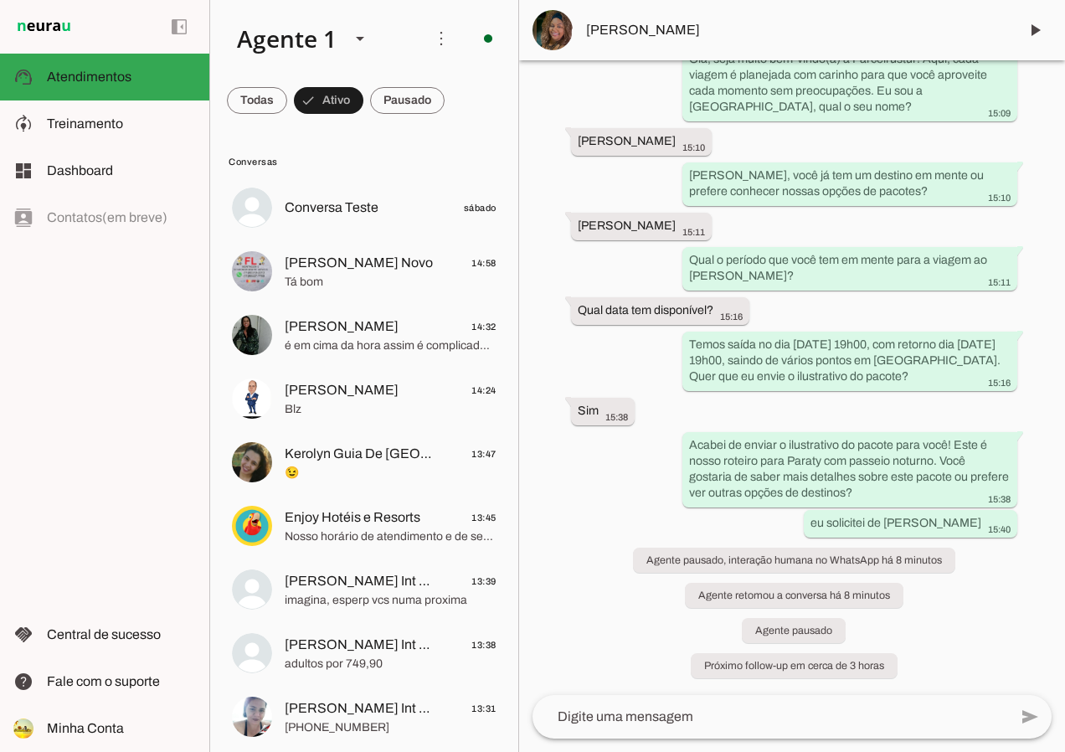
scroll to position [3384, 0]
click at [1048, 14] on span at bounding box center [1035, 30] width 40 height 40
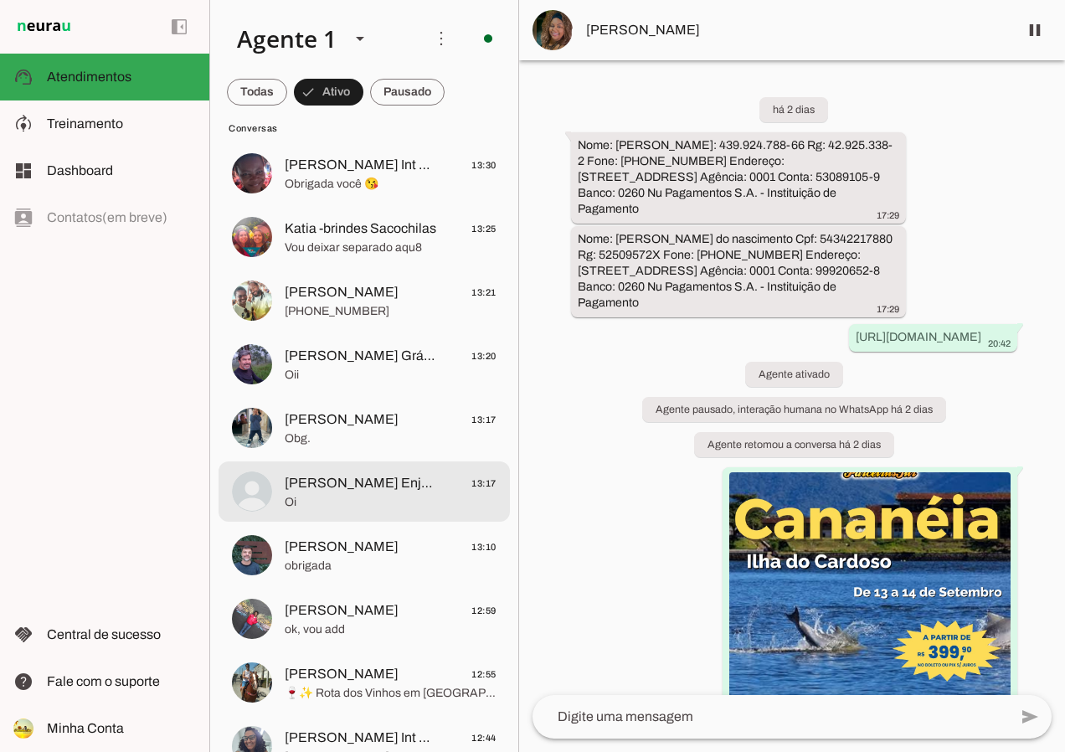
scroll to position [670, 0]
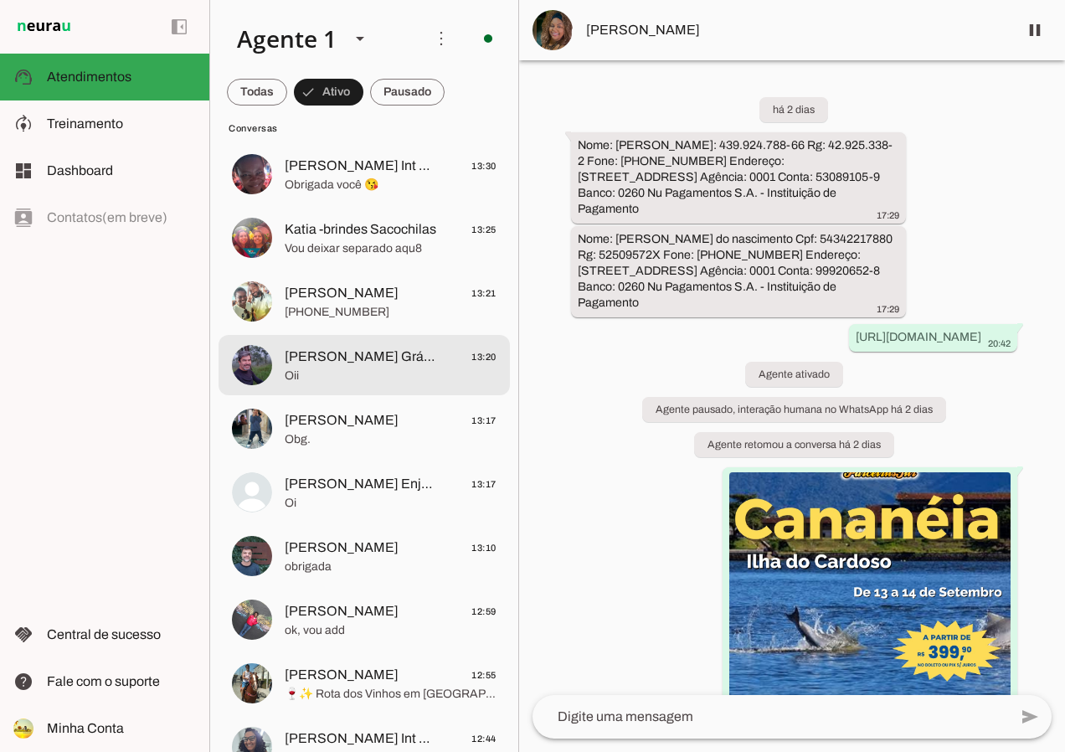
click at [399, 357] on span "[PERSON_NAME] Gráfica E Placas" at bounding box center [361, 357] width 152 height 20
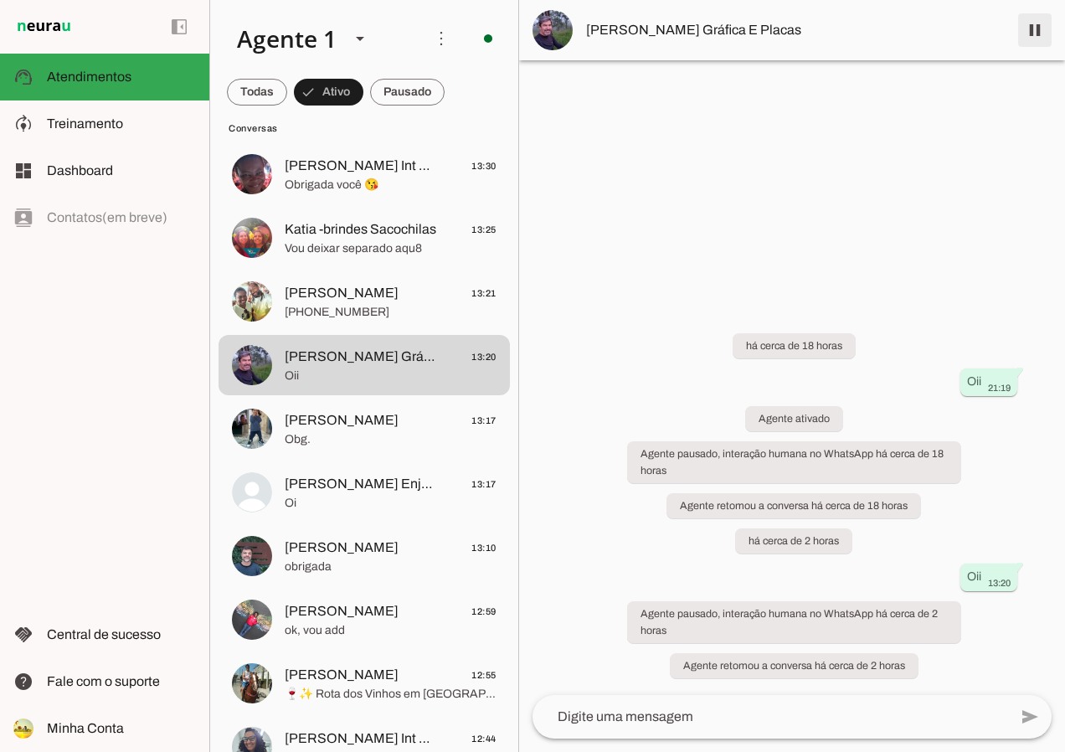
click at [1027, 25] on span at bounding box center [1035, 30] width 40 height 40
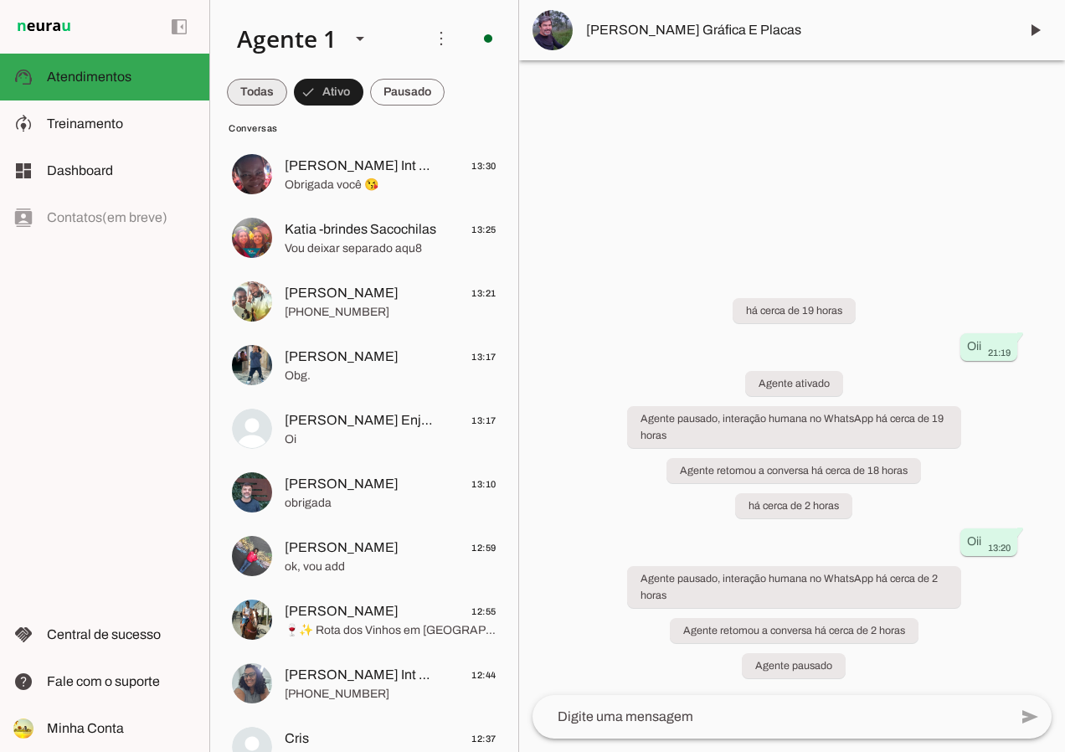
click at [260, 91] on span at bounding box center [257, 92] width 60 height 40
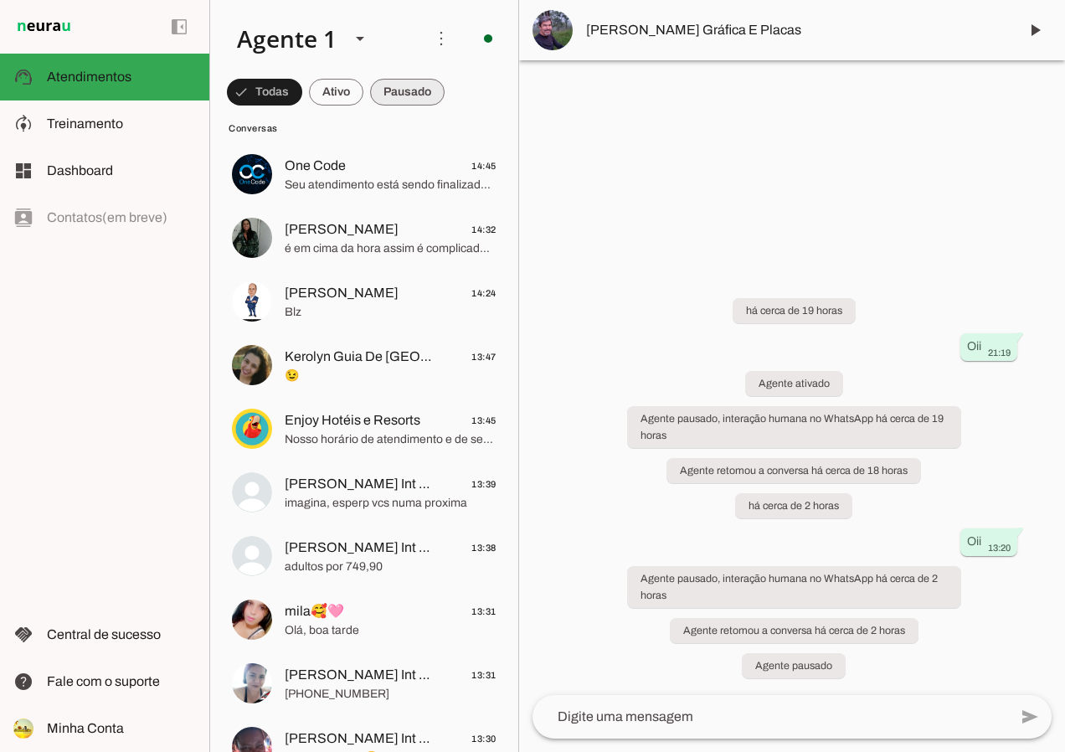
click at [406, 96] on span at bounding box center [407, 92] width 75 height 40
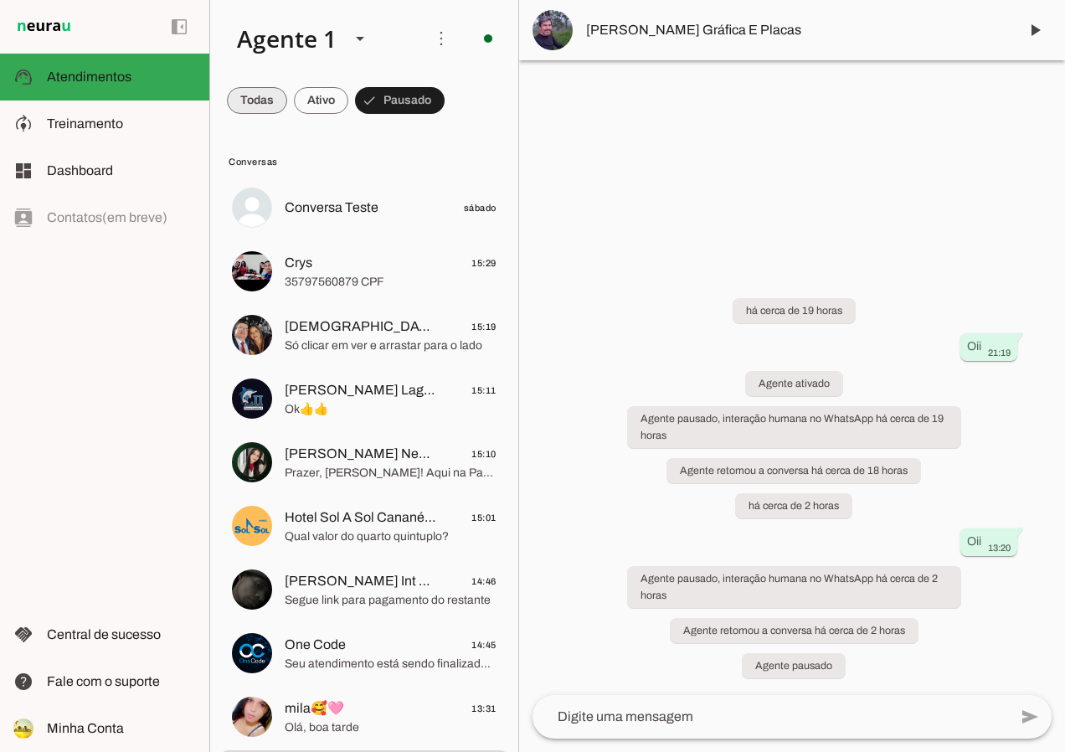
click at [251, 92] on span at bounding box center [257, 100] width 60 height 40
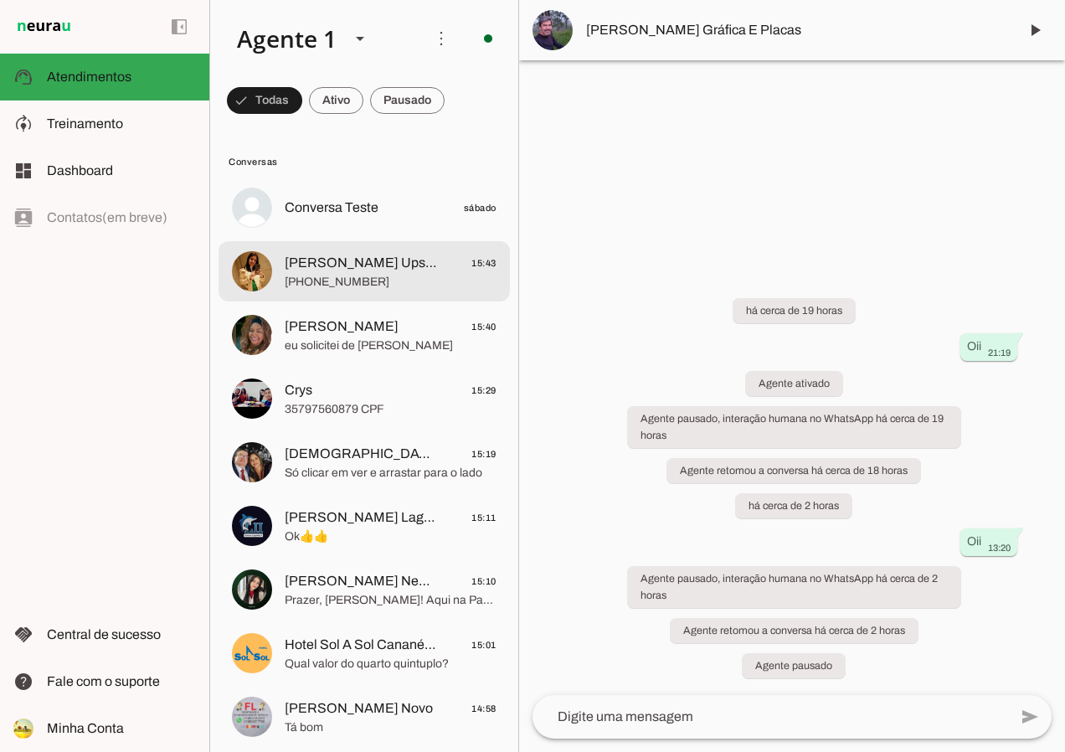
click at [352, 265] on span "[PERSON_NAME] Upside 🇧🇬" at bounding box center [361, 263] width 152 height 20
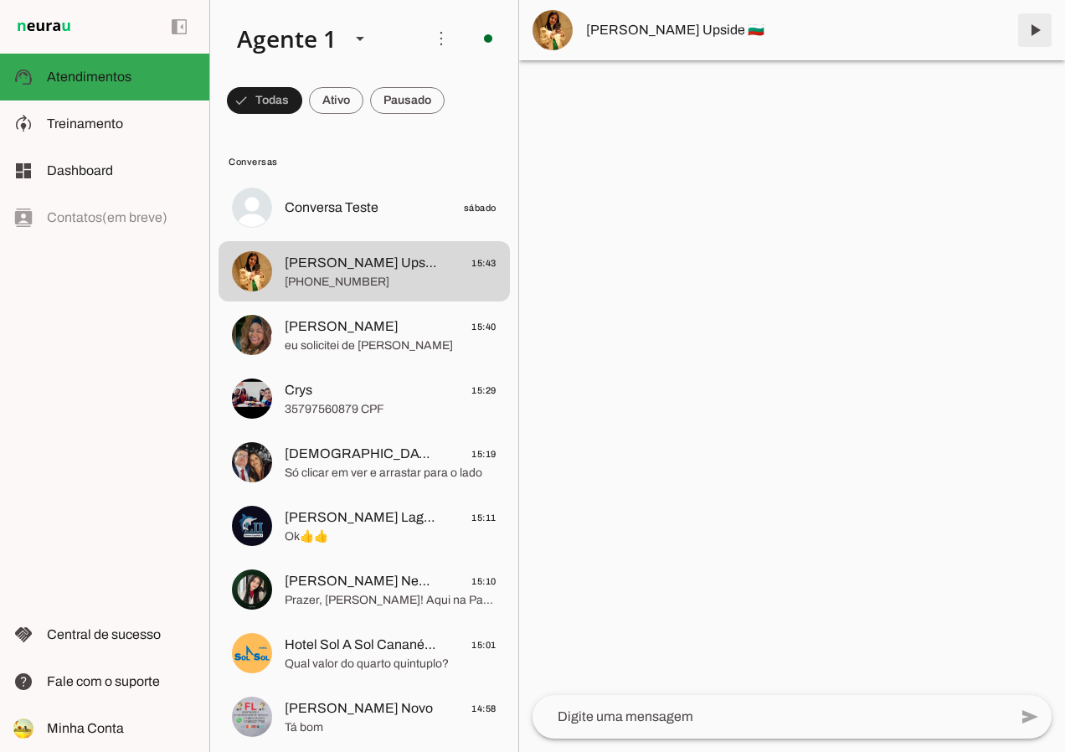
click at [1044, 30] on span at bounding box center [1035, 30] width 40 height 40
